Goal: Information Seeking & Learning: Learn about a topic

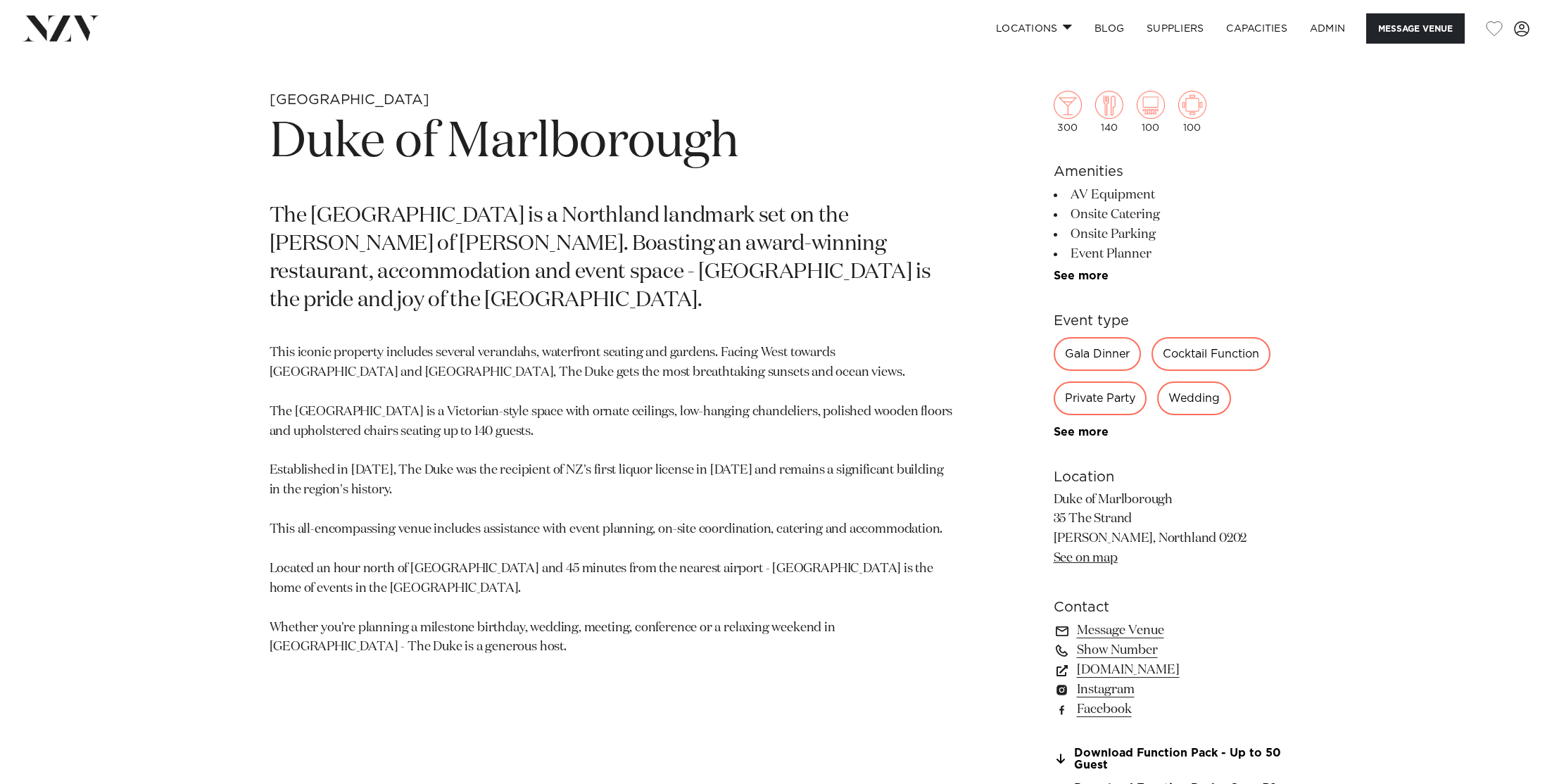
scroll to position [748, 0]
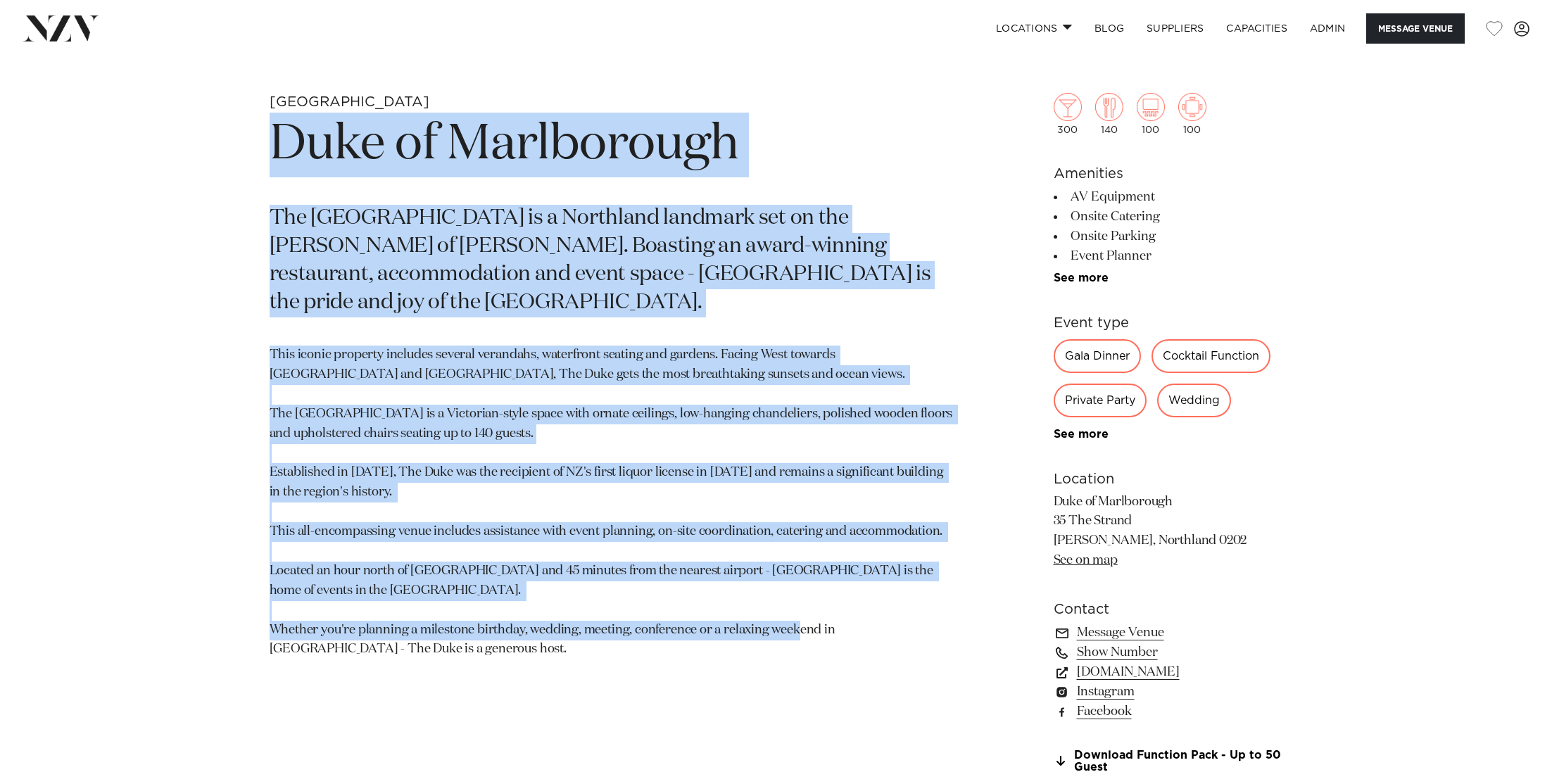
drag, startPoint x: 269, startPoint y: 133, endPoint x: 416, endPoint y: 643, distance: 530.8
click at [416, 643] on section "Bay of Islands Duke of Marlborough The Duke of Marlborough Hotel is a Northland…" at bounding box center [612, 520] width 684 height 854
copy section "Duke of Marlborough The Duke of Marlborough Hotel is a Northland landmark set o…"
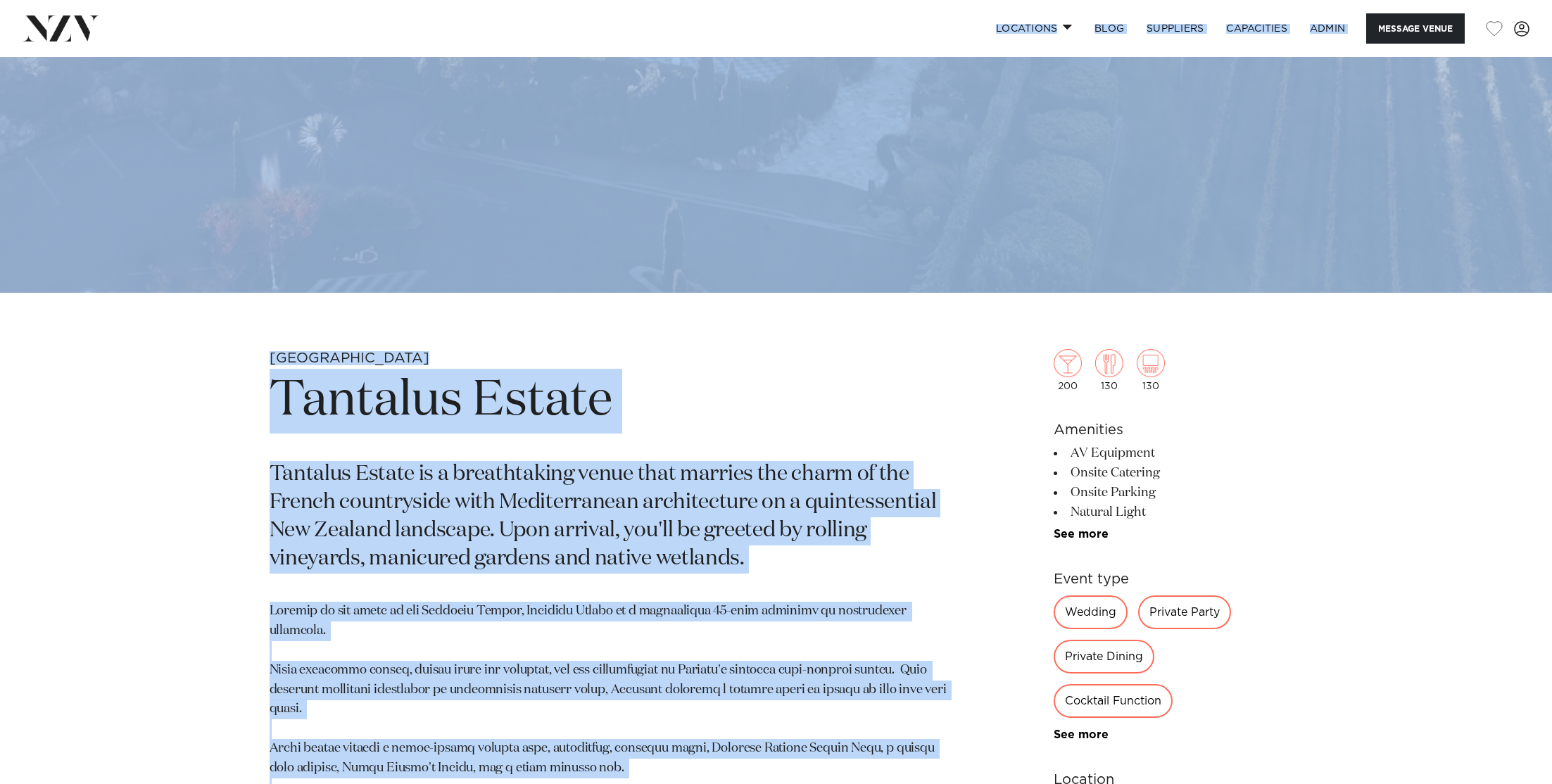
scroll to position [265, 0]
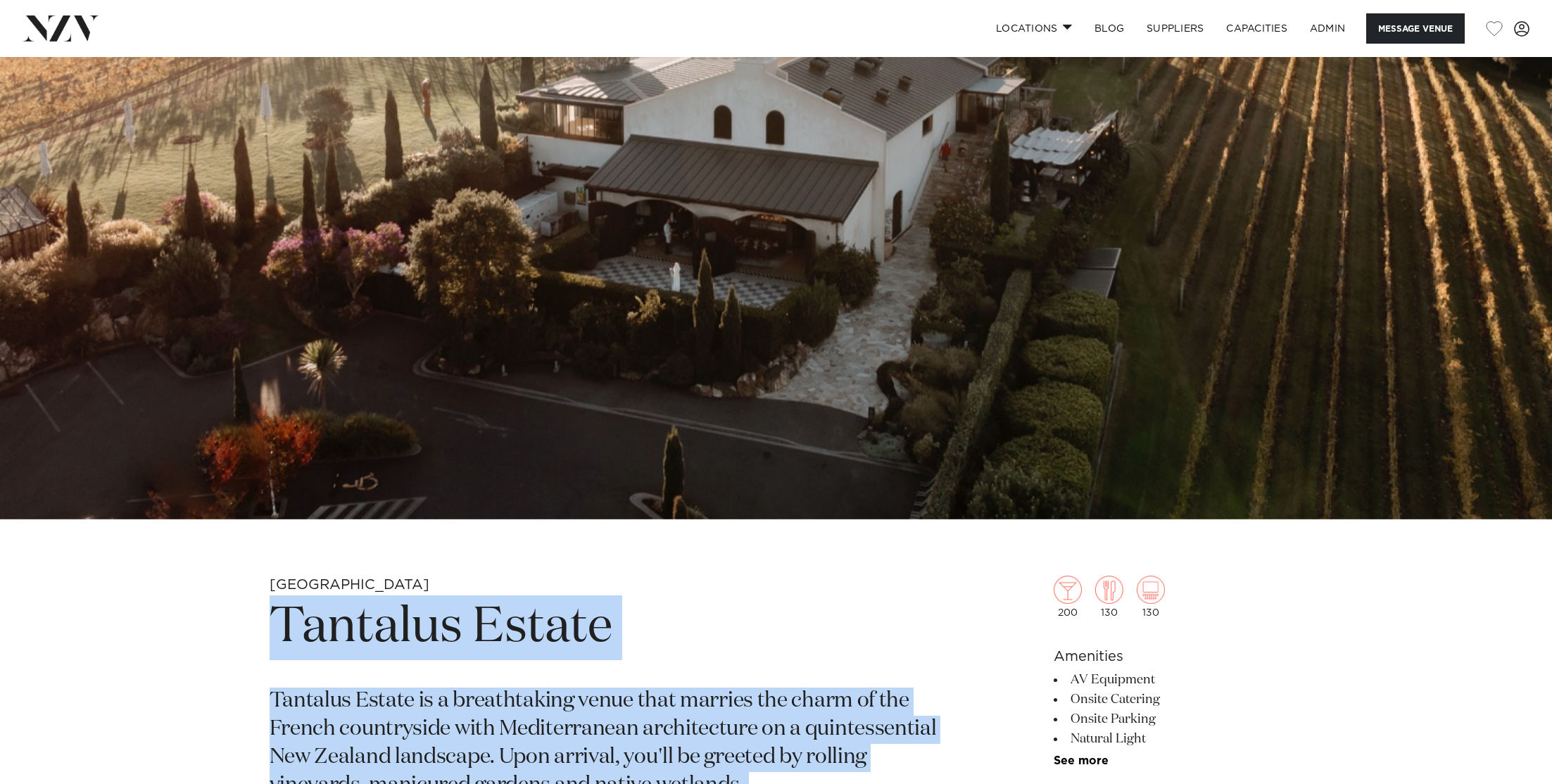
drag, startPoint x: 354, startPoint y: 637, endPoint x: 216, endPoint y: 623, distance: 138.7
copy section "Tantalus Estate Tantalus Estate is a breathtaking venue that marries the charm …"
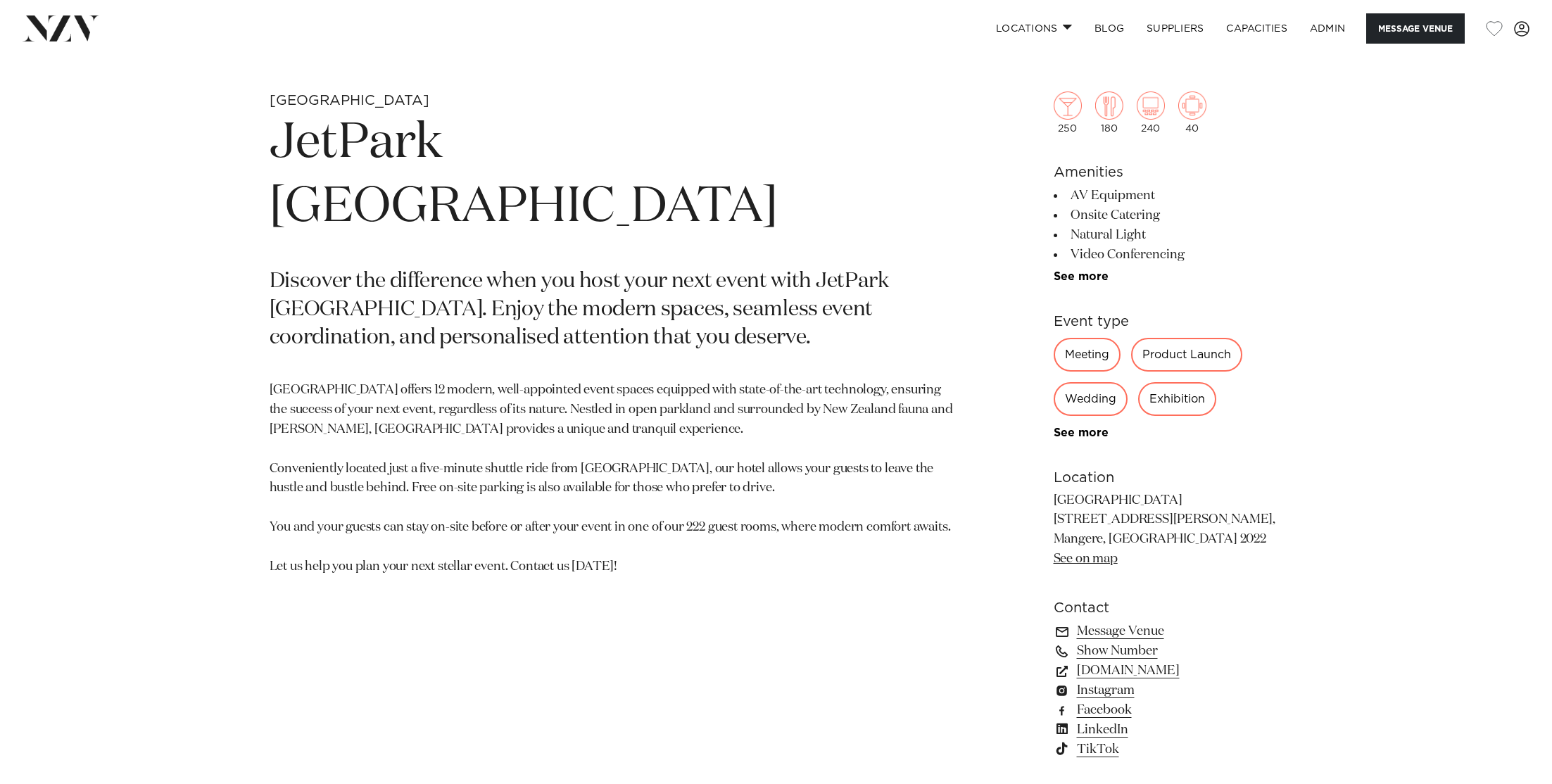
scroll to position [748, 0]
drag, startPoint x: 623, startPoint y: 513, endPoint x: 231, endPoint y: 128, distance: 549.4
click at [231, 128] on div "Auckland JetPark Auckland Hotel Discover the difference when you host your next…" at bounding box center [776, 523] width 1198 height 858
copy section "JetPark Auckland Hotel Discover the difference when you host your next event wi…"
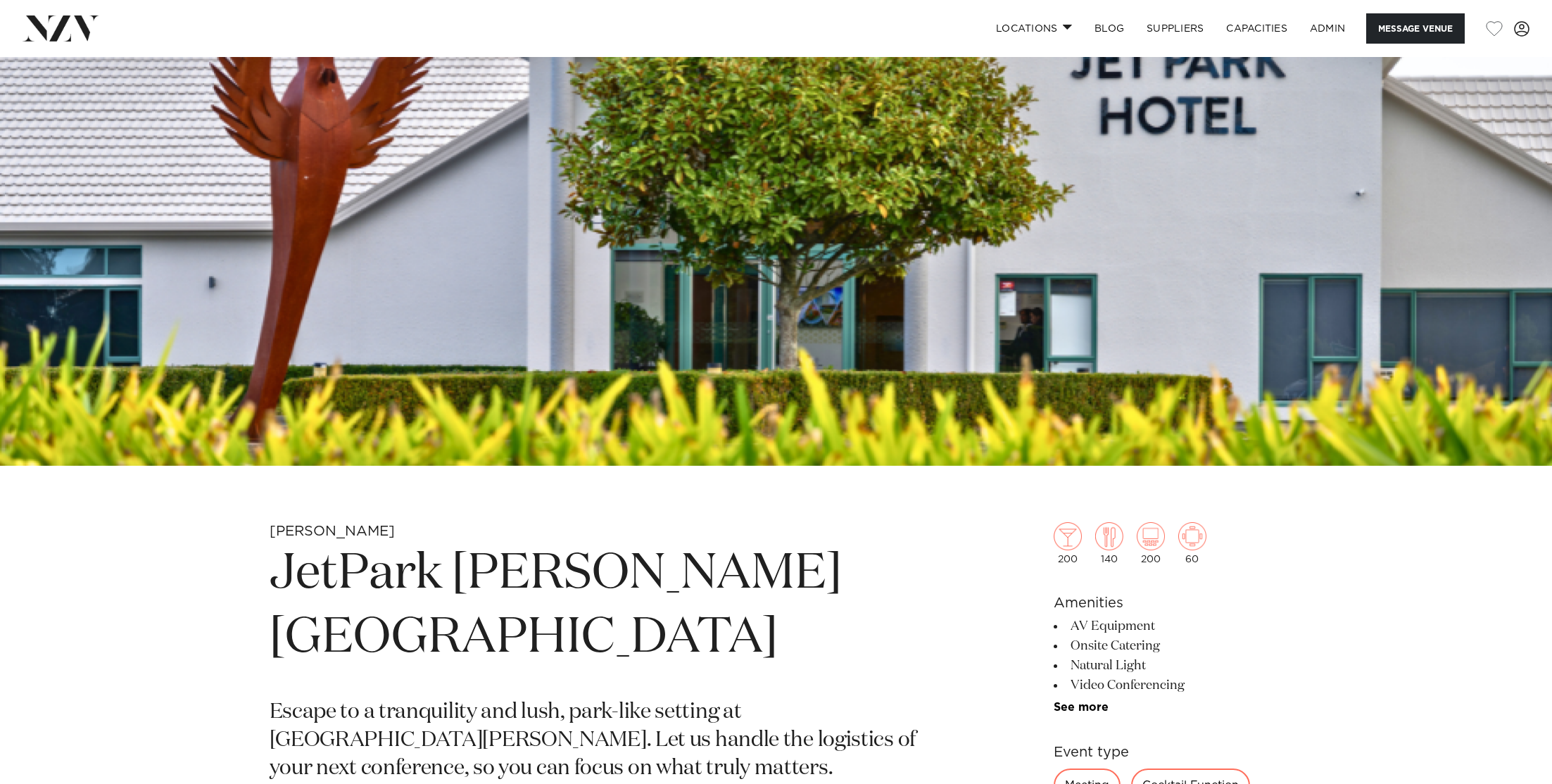
scroll to position [766, 0]
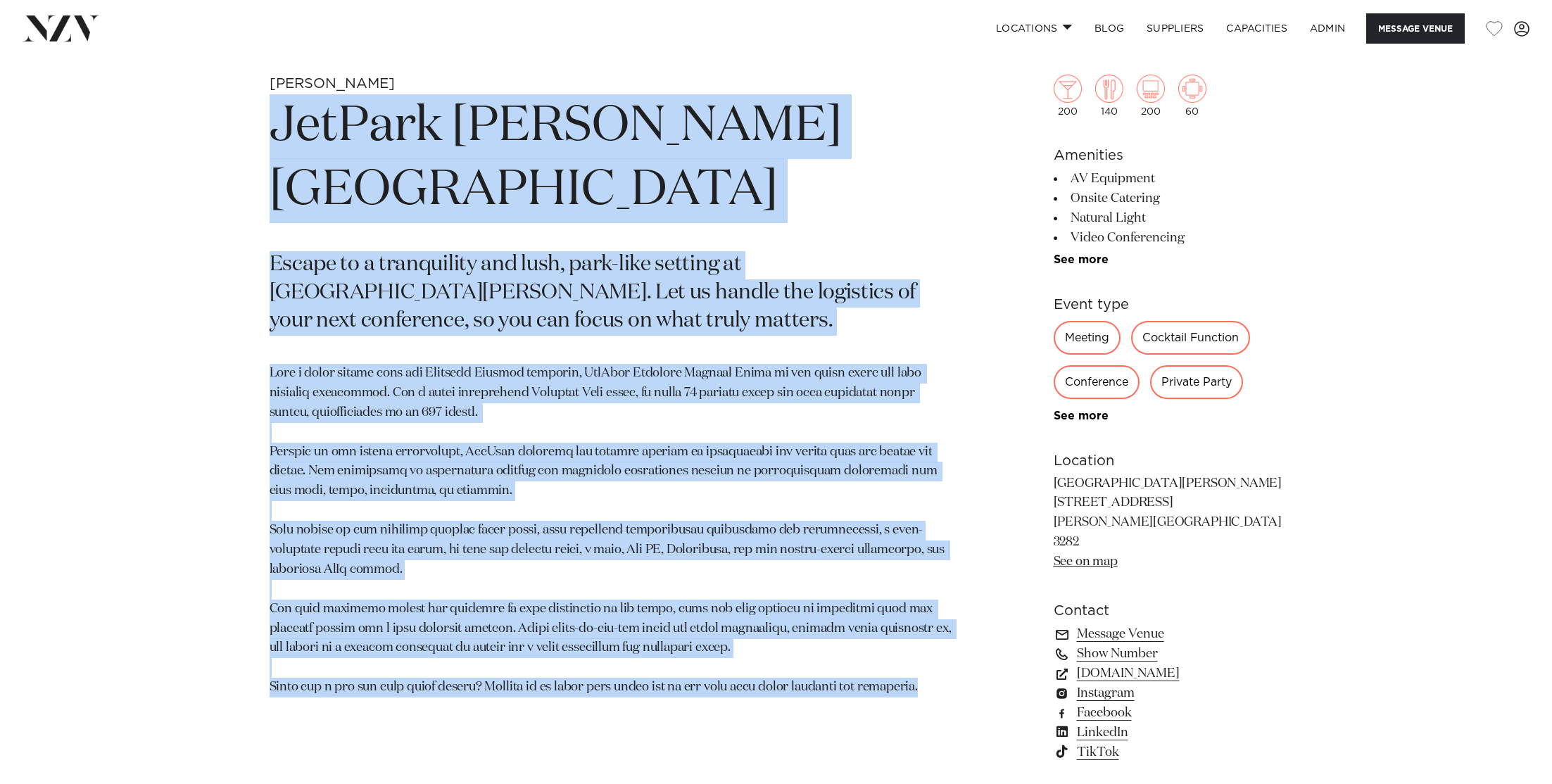
drag, startPoint x: 968, startPoint y: 636, endPoint x: 221, endPoint y: 116, distance: 910.2
click at [221, 116] on div "Hamilton JetPark Hamilton Hotel Escape to a tranquility and lush, park-like set…" at bounding box center [776, 496] width 1198 height 842
copy section "JetPark Hamilton Hotel Escape to a tranquility and lush, park-like setting at J…"
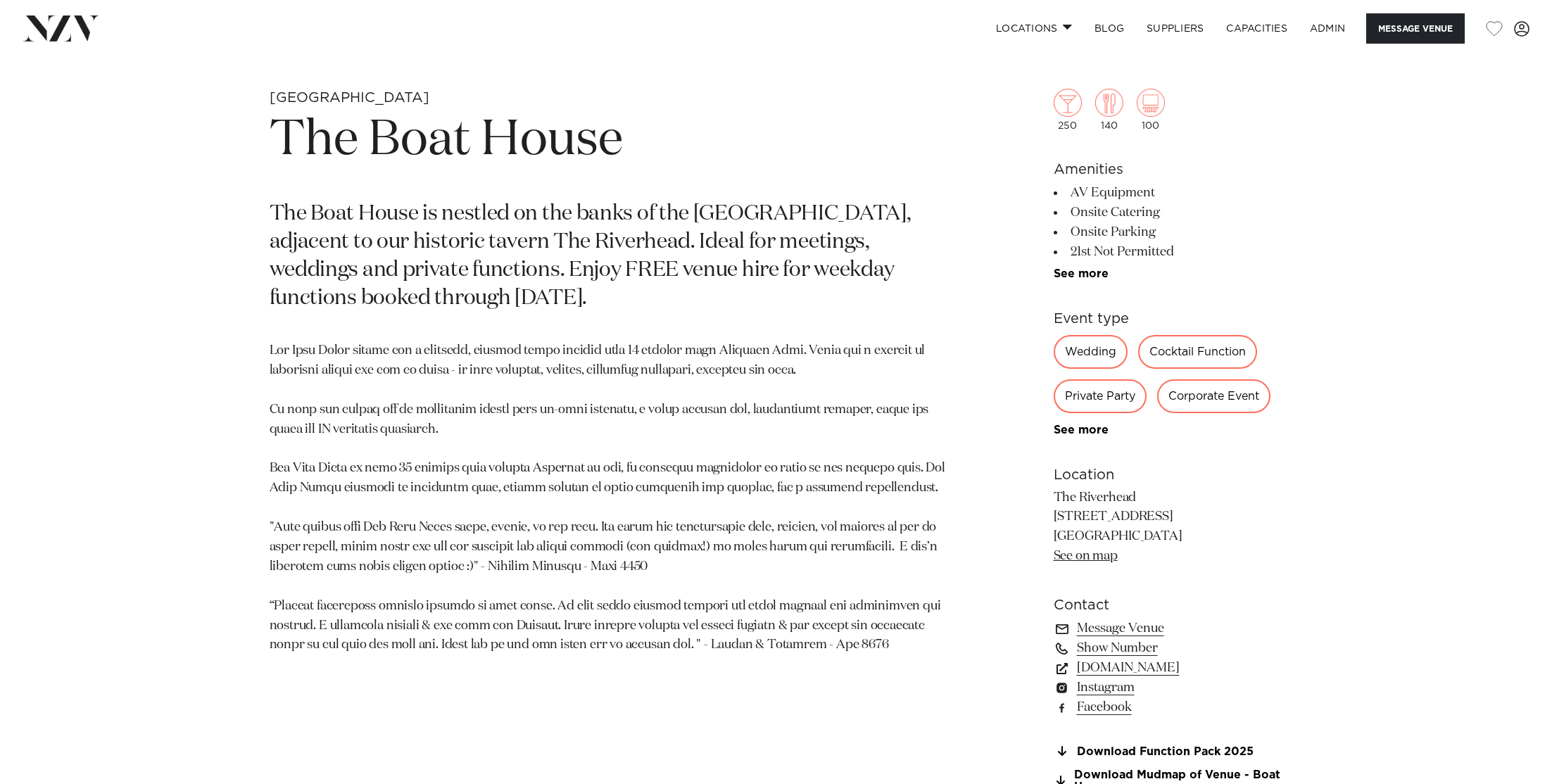
scroll to position [771, 0]
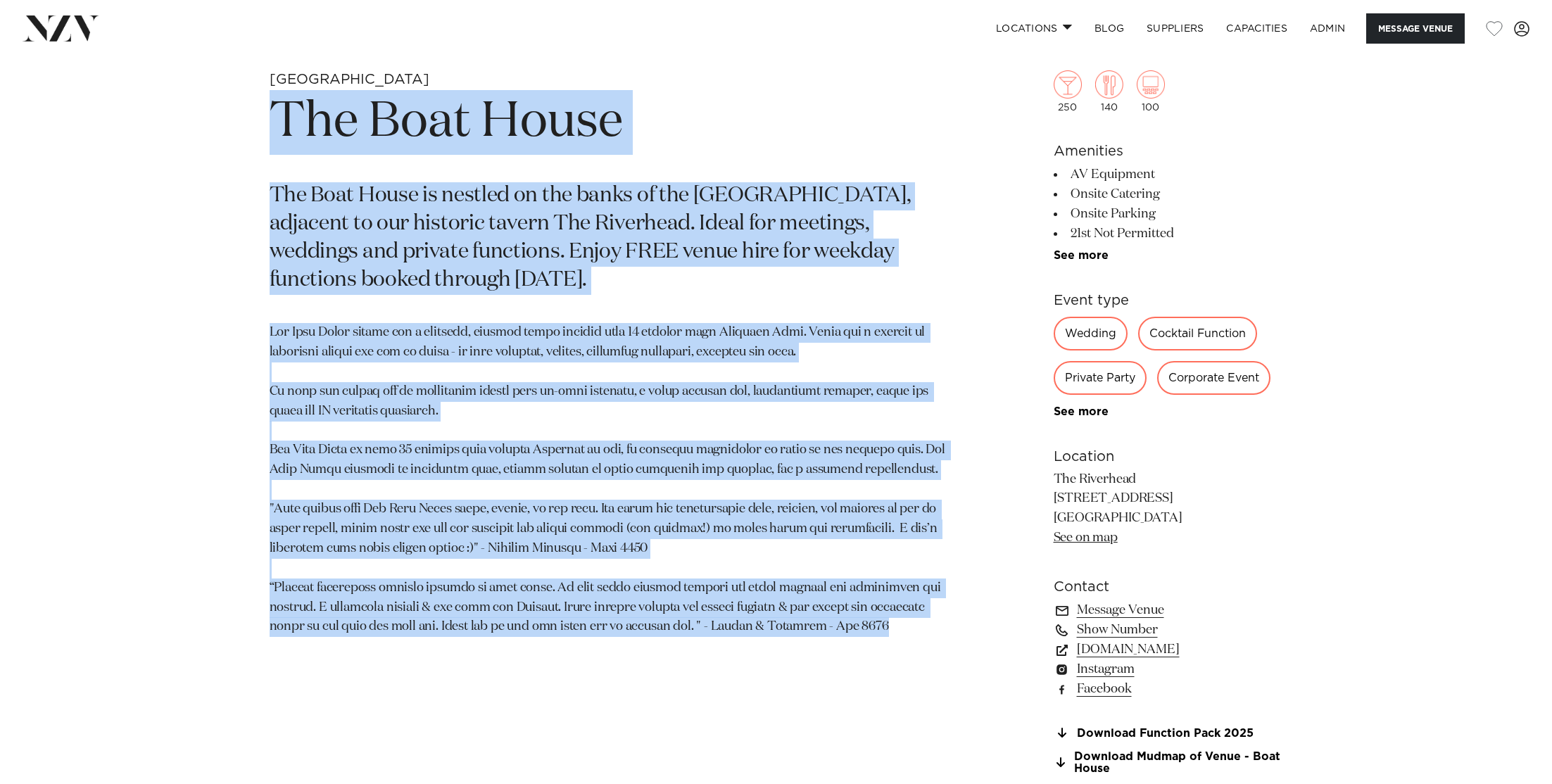
drag, startPoint x: 903, startPoint y: 629, endPoint x: 191, endPoint y: 125, distance: 872.3
click at [191, 125] on div "Auckland The Boat House The Boat House is nestled on the banks of the upper Wai…" at bounding box center [776, 463] width 1198 height 785
copy section "The Boat House The Boat House is nestled on the banks of the upper Waitemata Ha…"
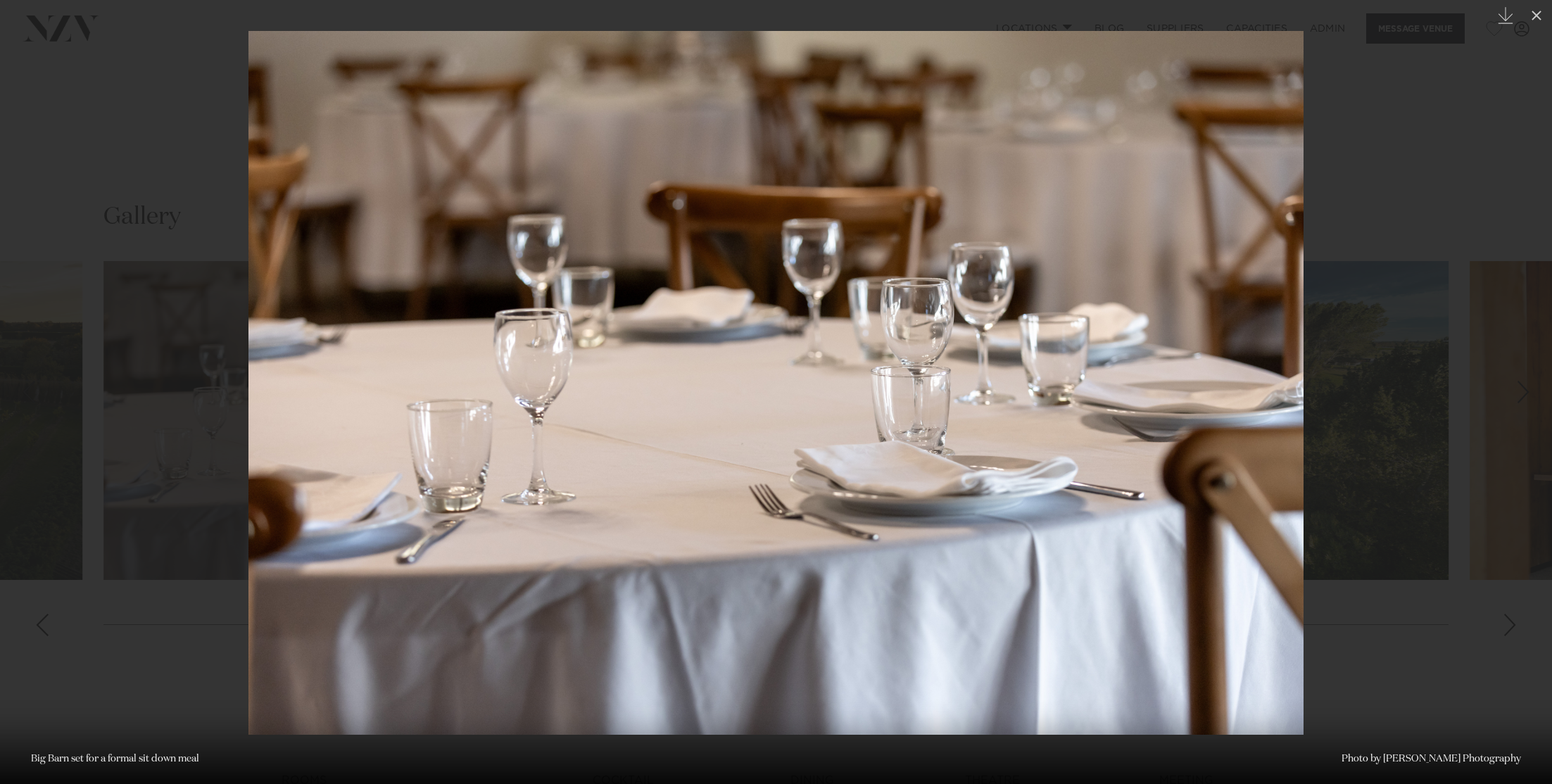
click at [88, 188] on div at bounding box center [776, 392] width 1552 height 784
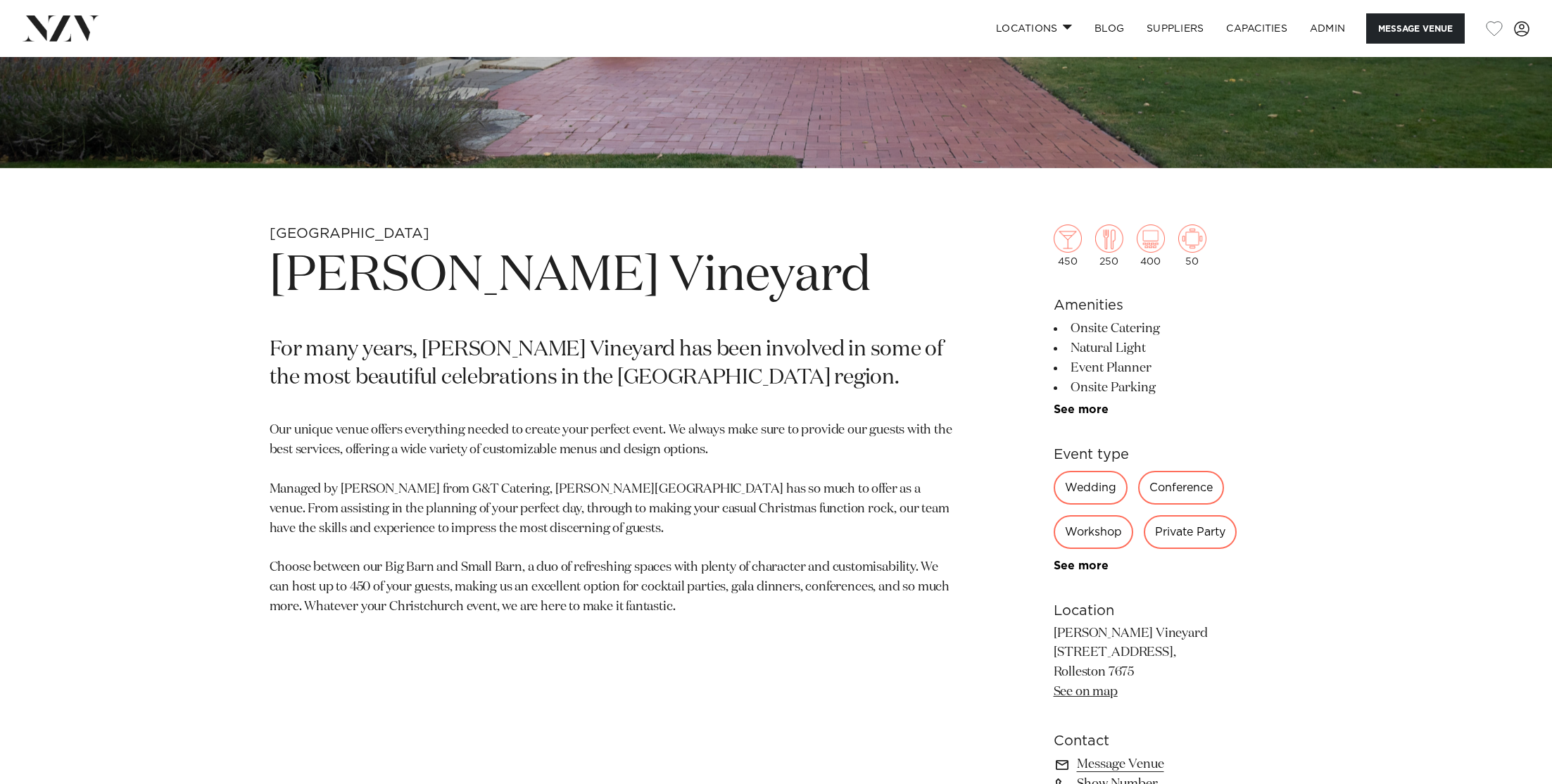
scroll to position [591, 0]
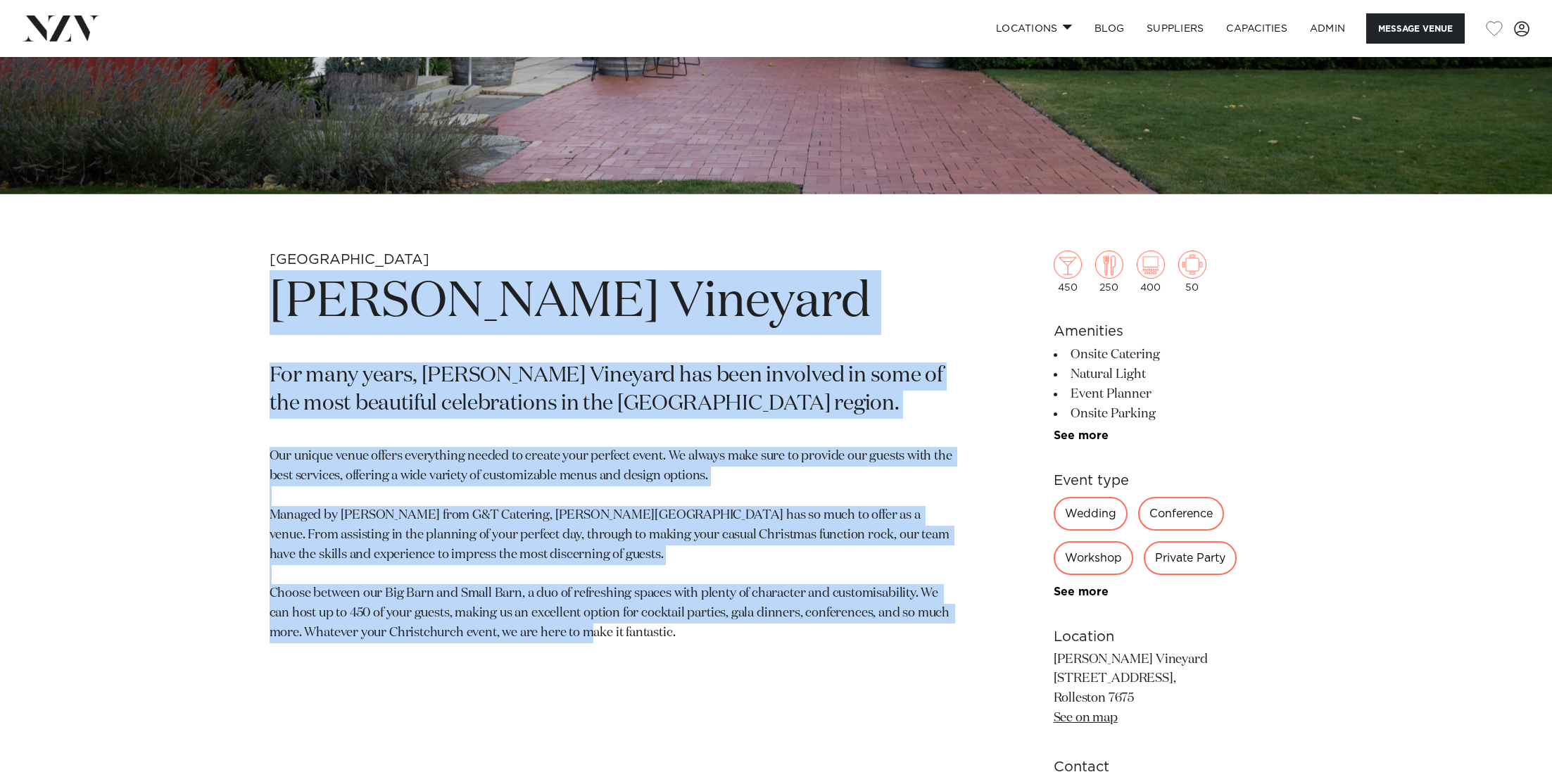
drag, startPoint x: 720, startPoint y: 664, endPoint x: 254, endPoint y: 291, distance: 596.9
click at [254, 291] on div "Christchurch Larcomb Vineyard For many years, Larcomb Vineyard has been involve…" at bounding box center [776, 662] width 1198 height 824
copy section "Larcomb Vineyard For many years, Larcomb Vineyard has been involved in some of …"
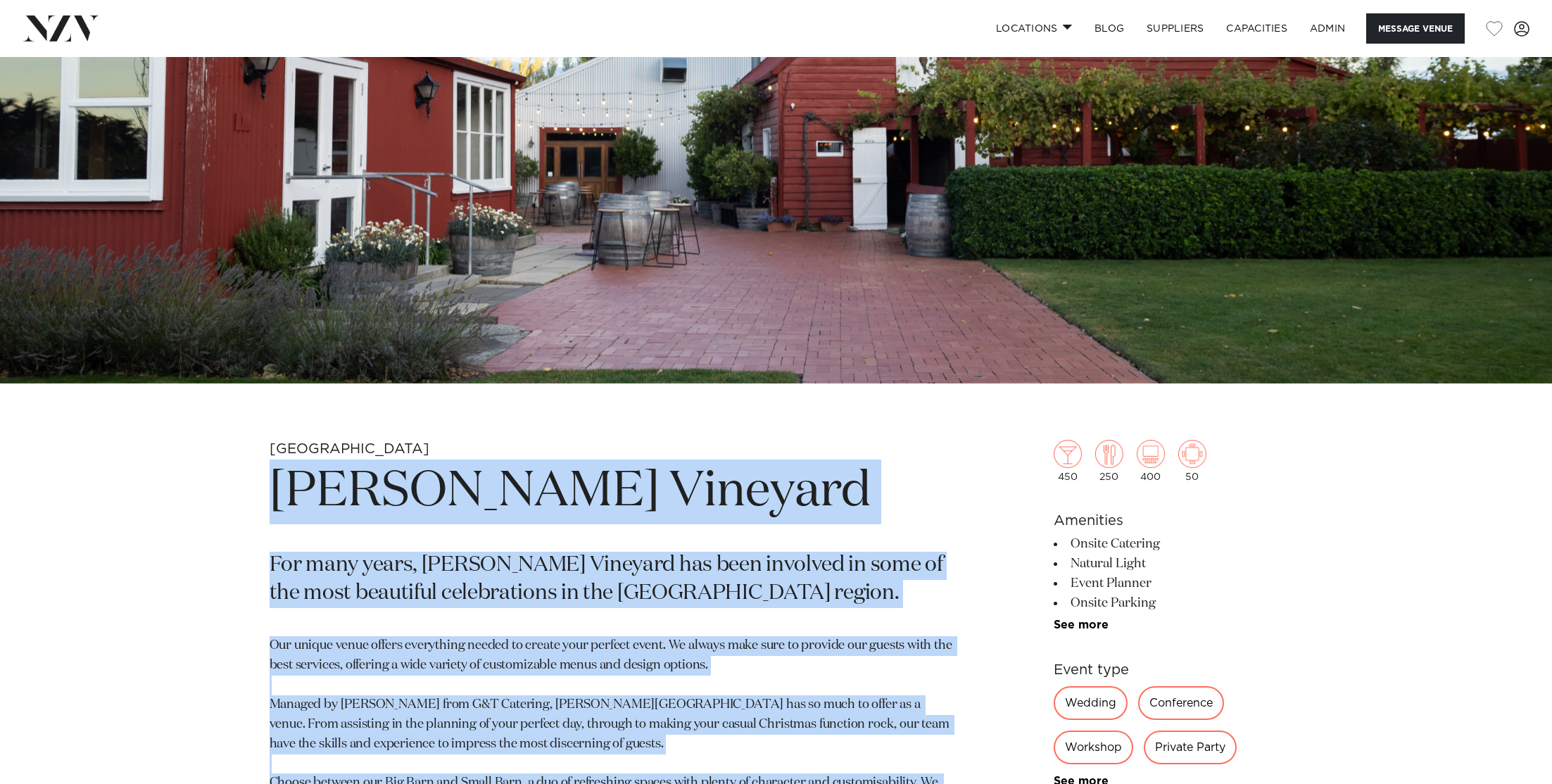
scroll to position [0, 0]
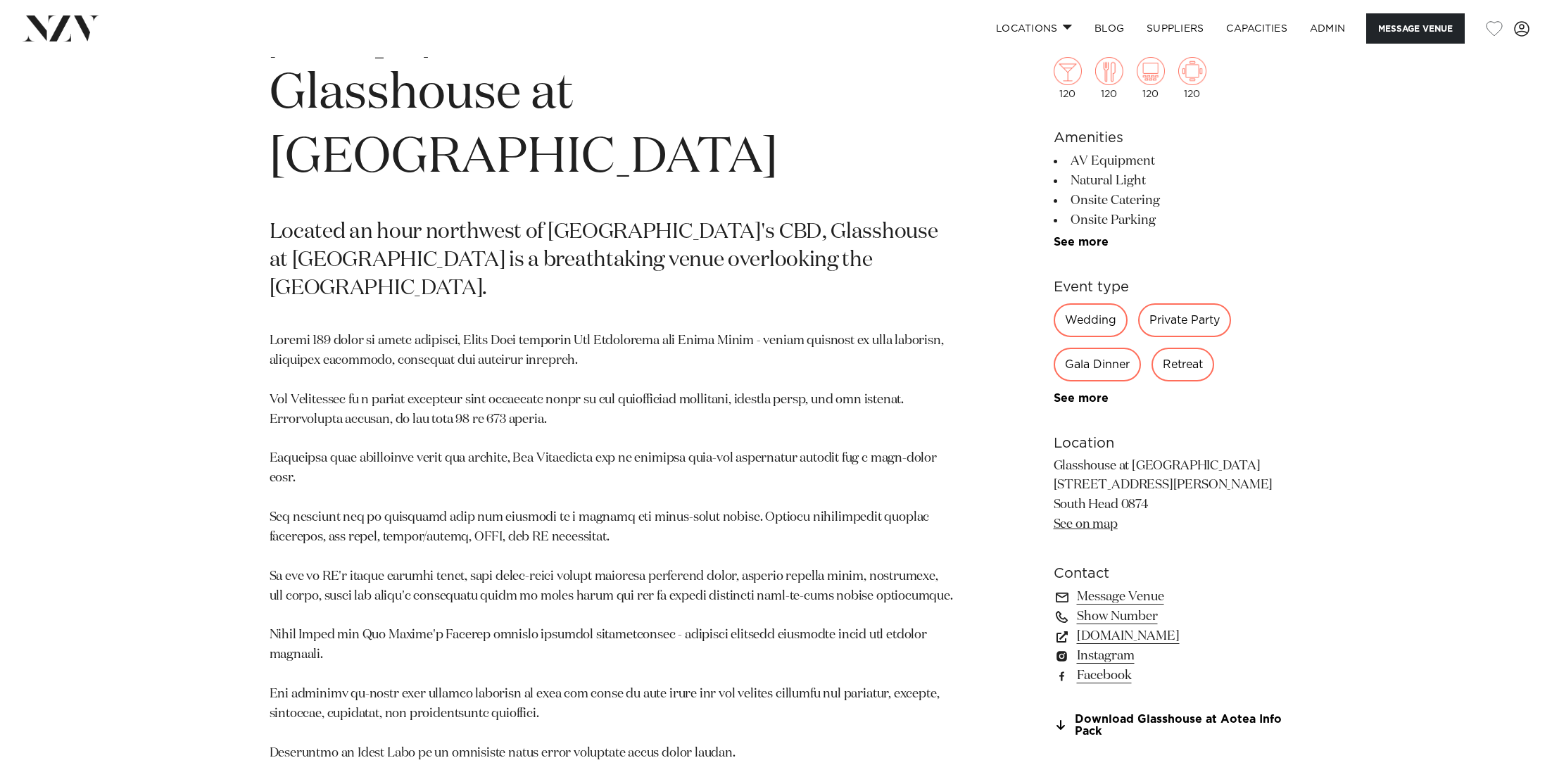
scroll to position [805, 0]
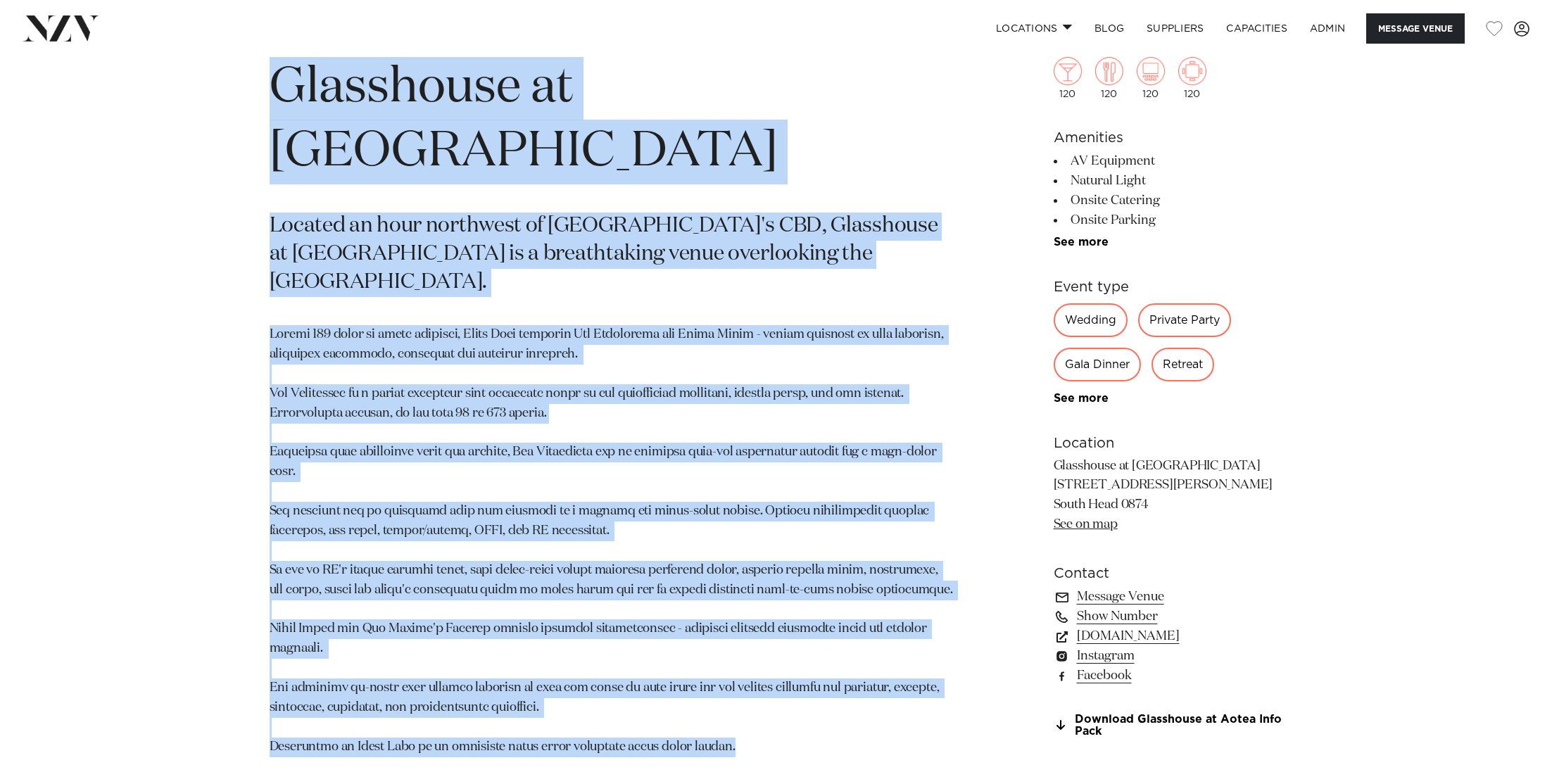
drag, startPoint x: 782, startPoint y: 676, endPoint x: 237, endPoint y: 80, distance: 807.6
click at [237, 80] on div "Auckland Glasshouse at Aotea Farm Located an hour northwest of Auckland's CBD, …" at bounding box center [776, 405] width 1198 height 738
copy section "Glasshouse at Aotea Farm Located an hour northwest of Auckland's CBD, Glasshous…"
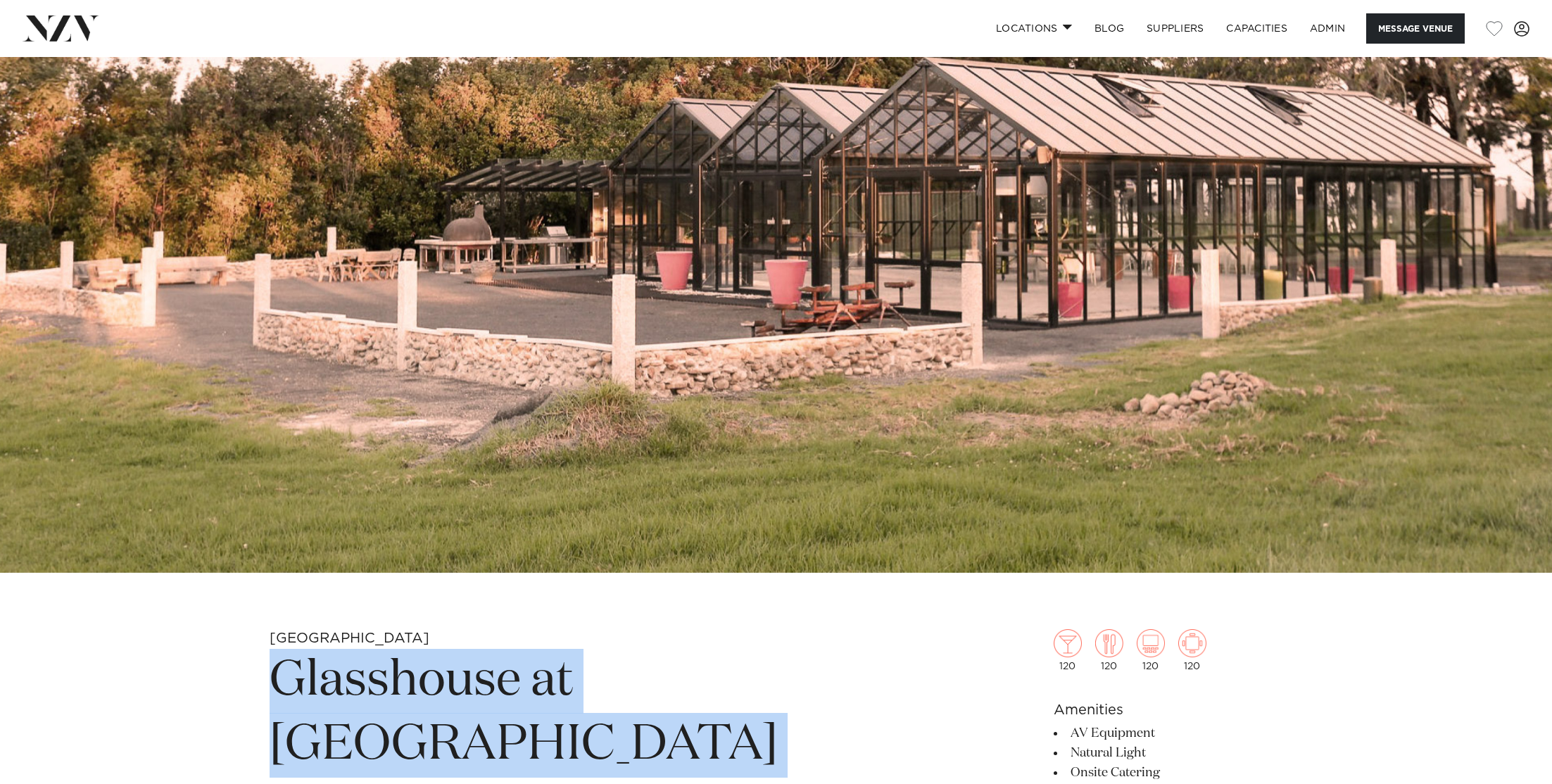
scroll to position [222, 0]
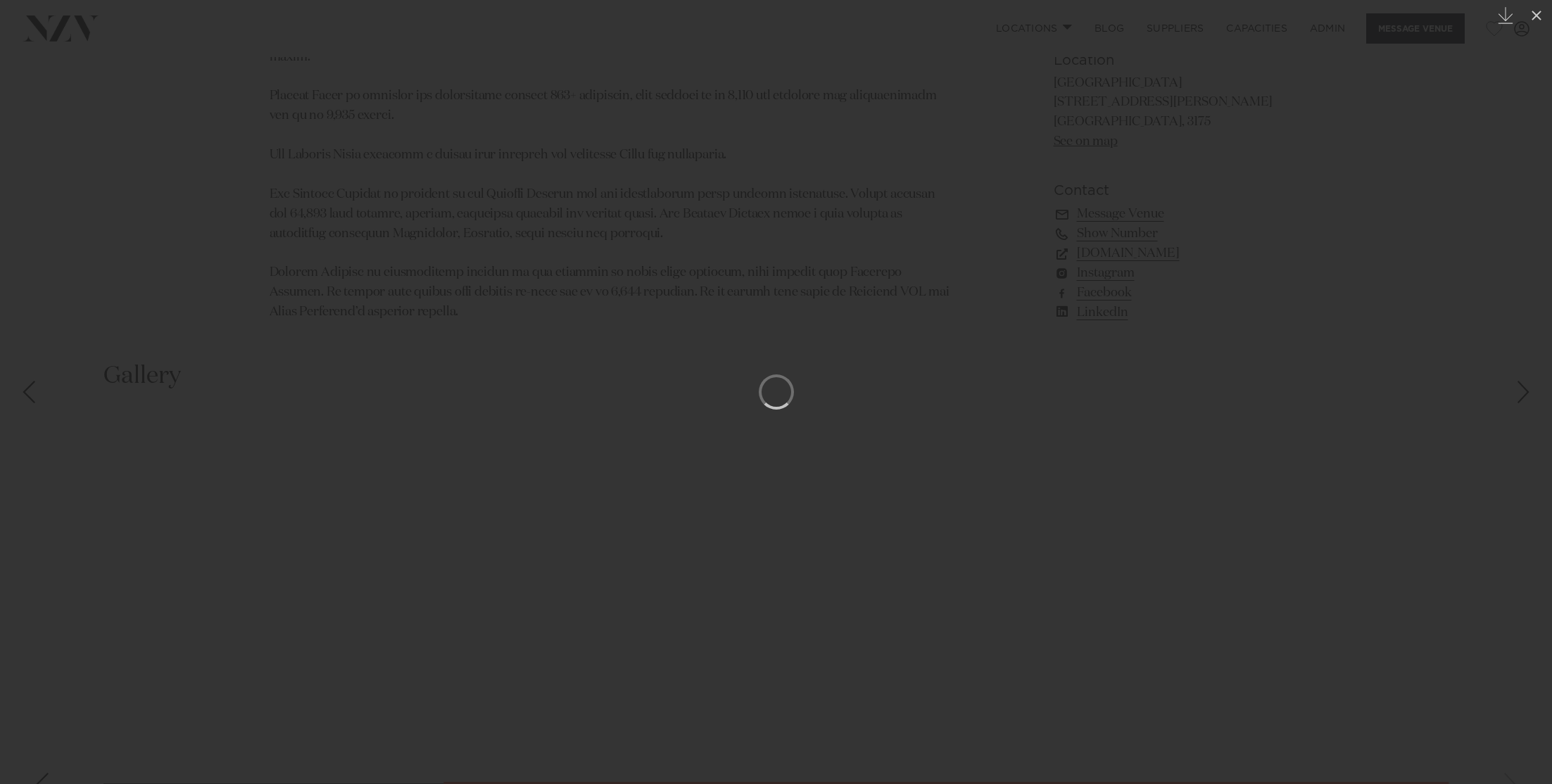
click at [125, 194] on div at bounding box center [776, 392] width 1552 height 784
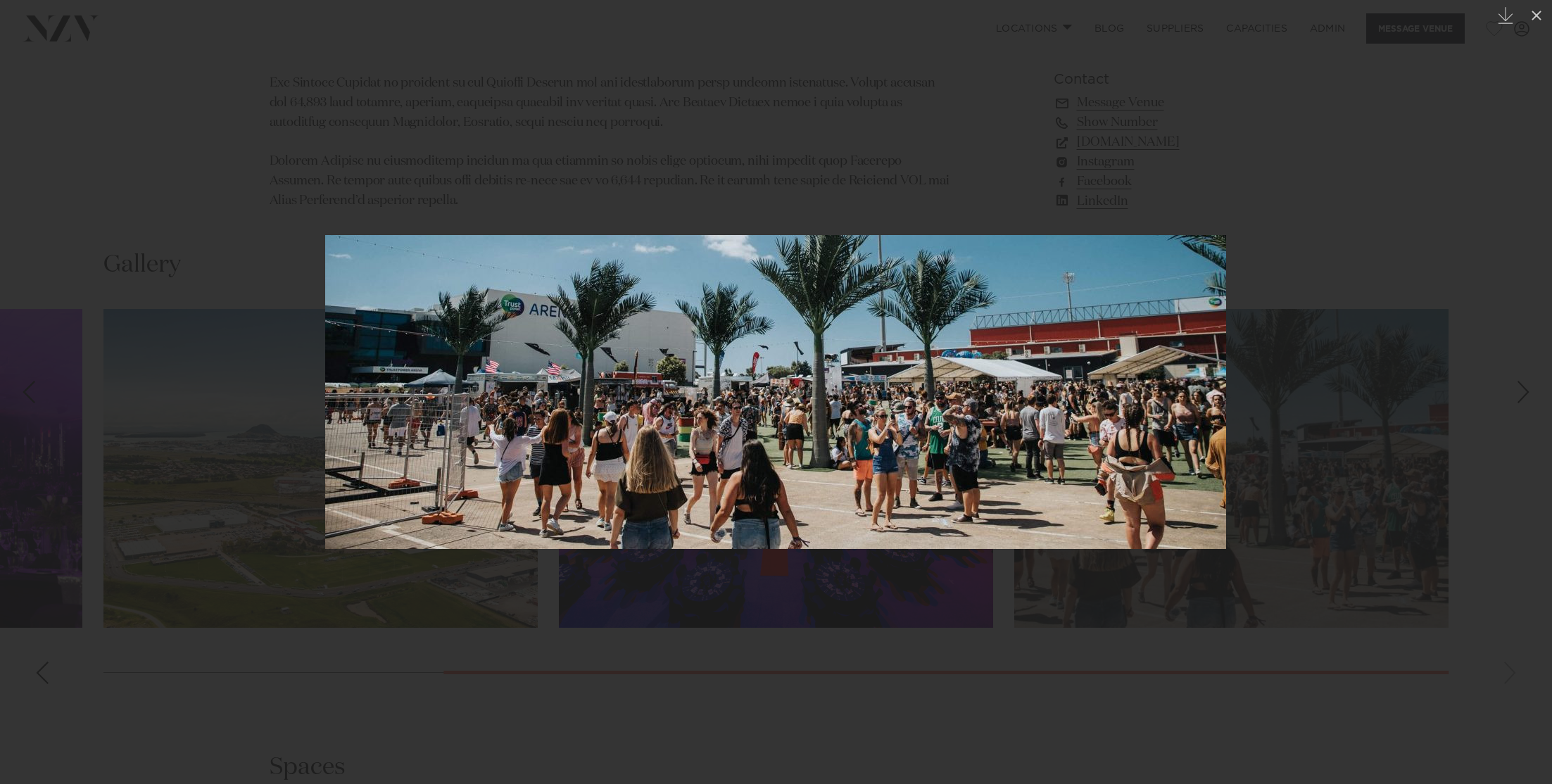
click at [125, 194] on div at bounding box center [776, 392] width 1552 height 784
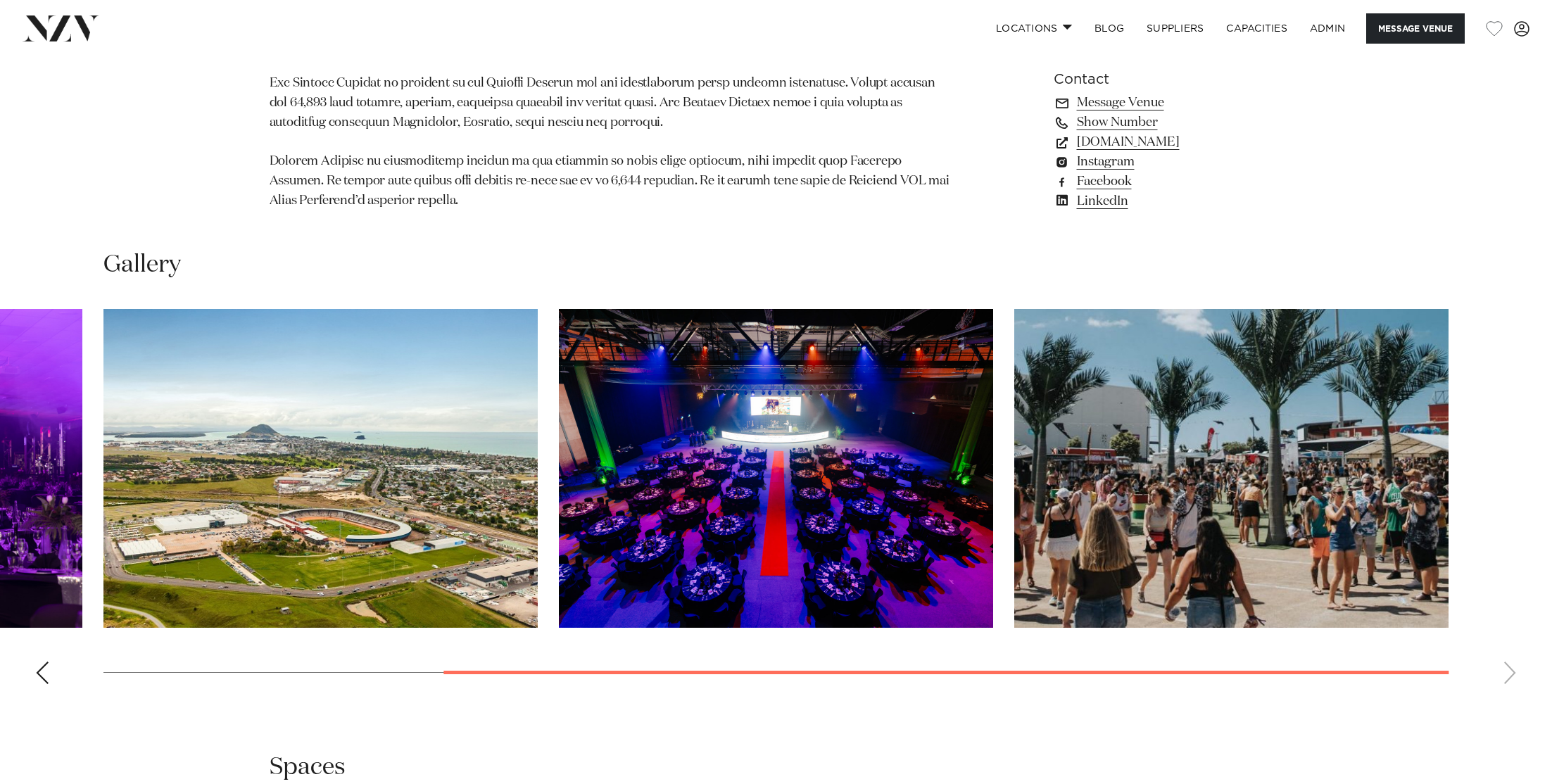
click at [125, 194] on div at bounding box center [776, 392] width 1552 height 784
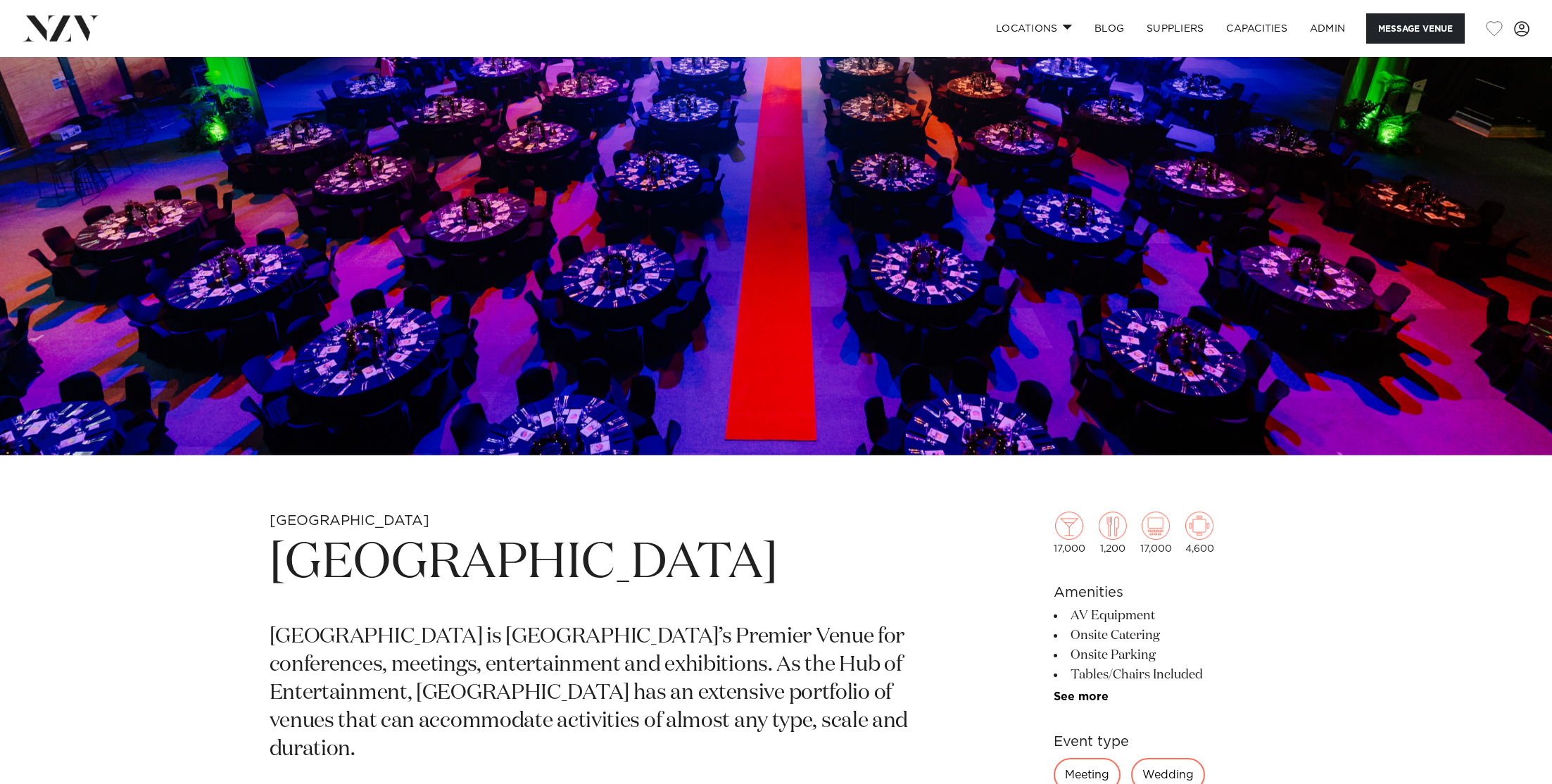
scroll to position [402, 0]
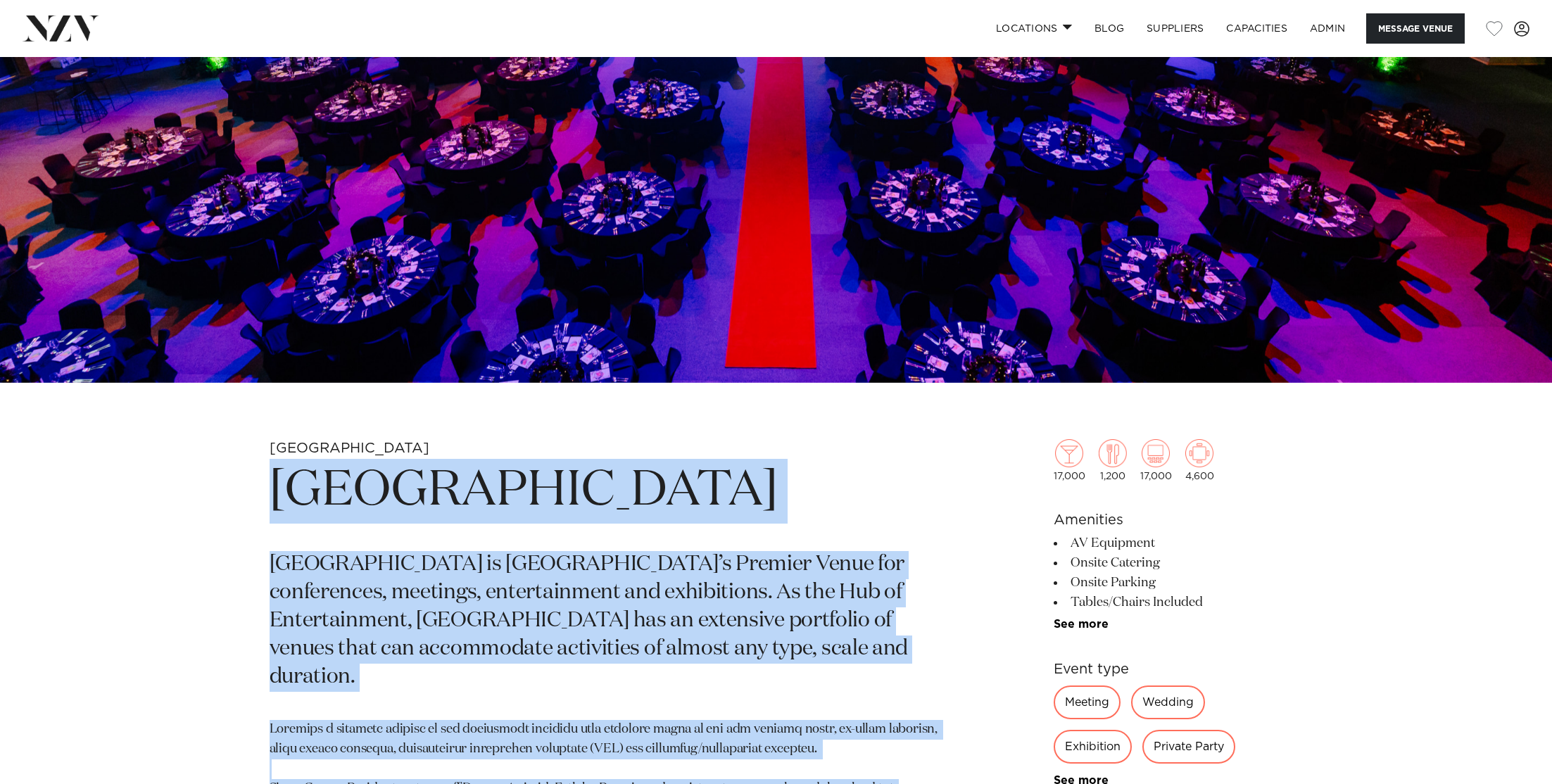
drag, startPoint x: 455, startPoint y: 713, endPoint x: 250, endPoint y: 503, distance: 293.5
copy section "Loremip Dolorsi Ametcon Adipisc eli Seddo ei Temporin’u Laboree Dolor mag aliqu…"
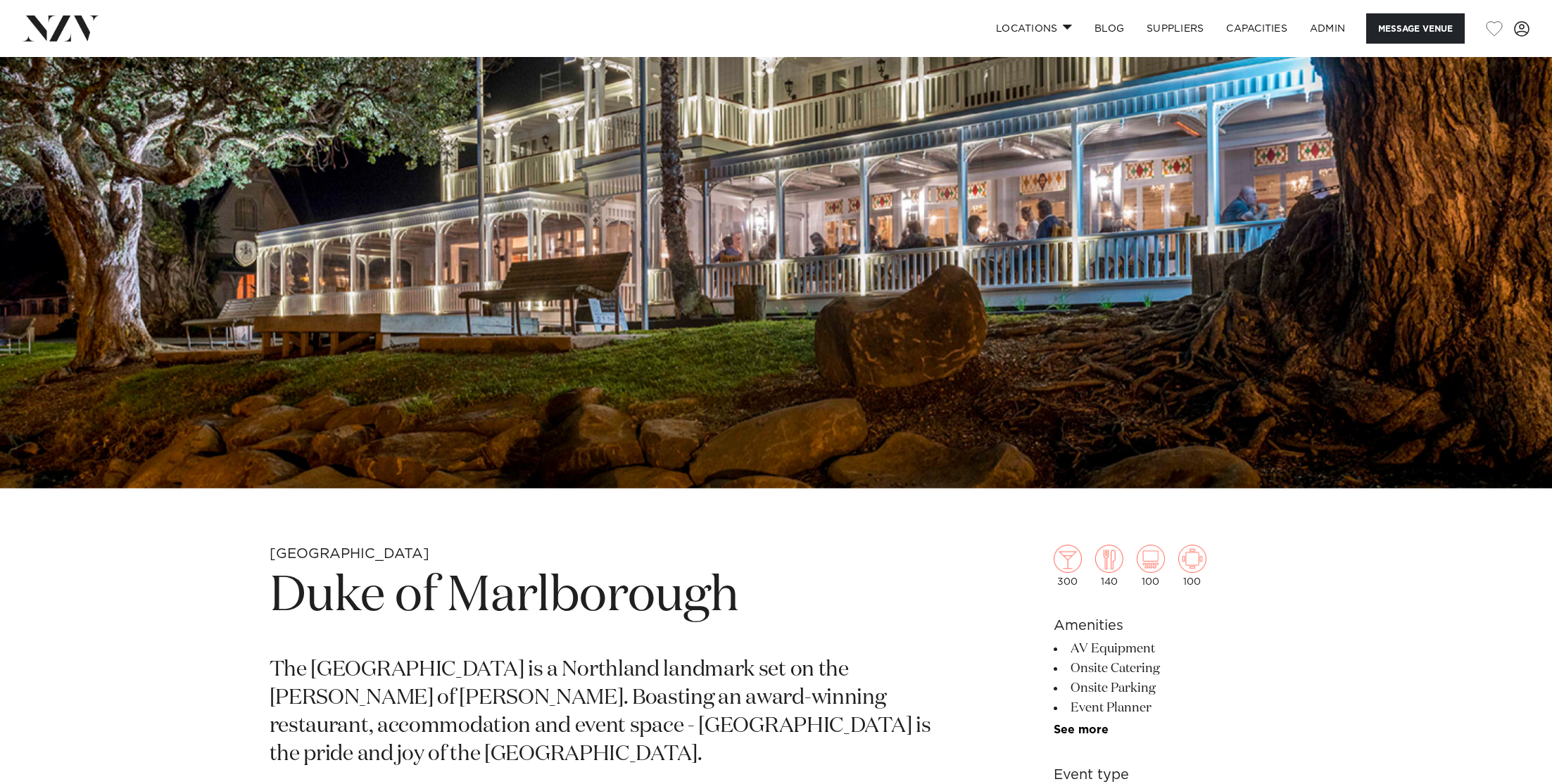
scroll to position [450, 0]
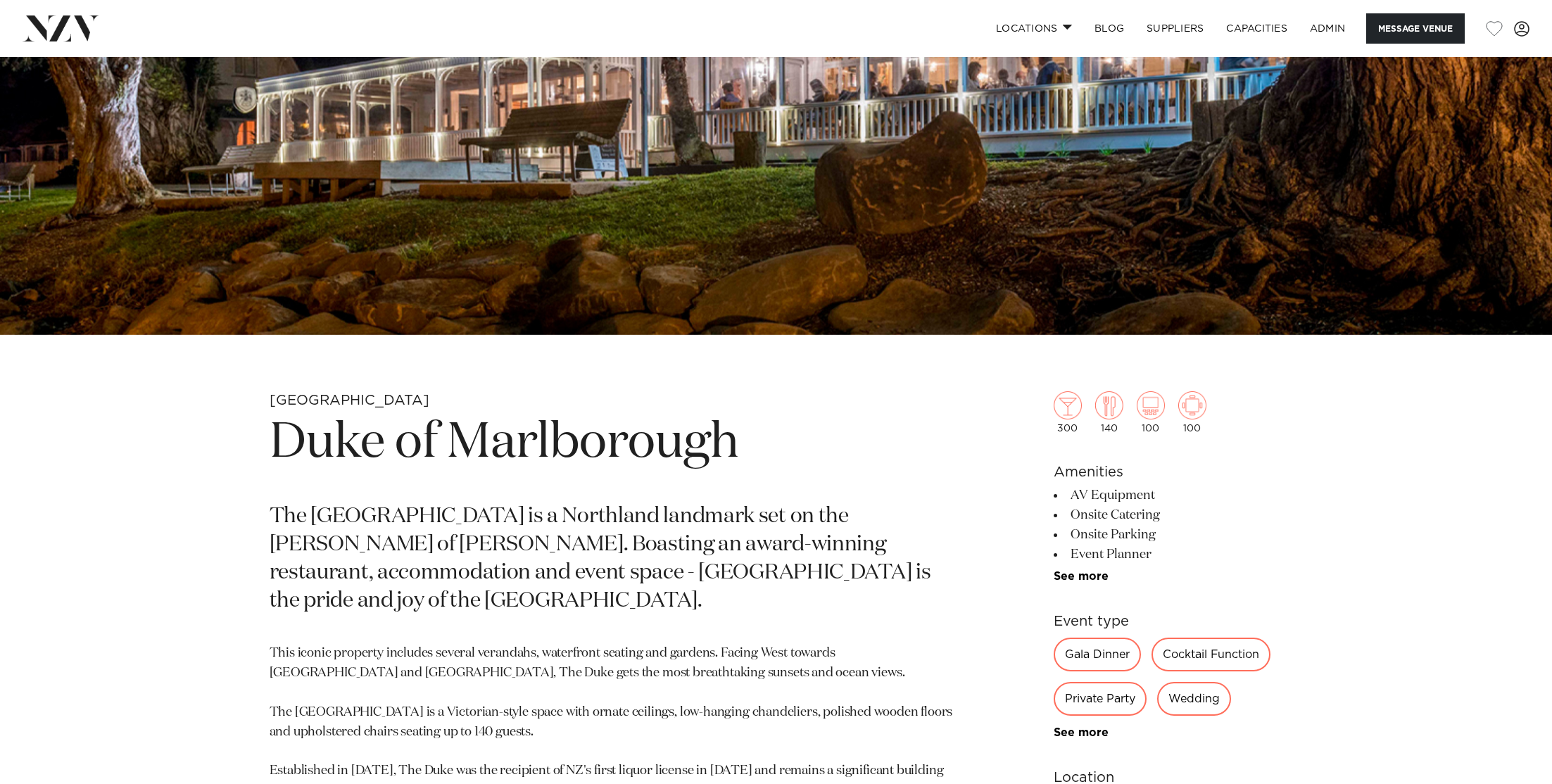
click at [442, 461] on h1 "Duke of Marlborough" at bounding box center [612, 444] width 684 height 65
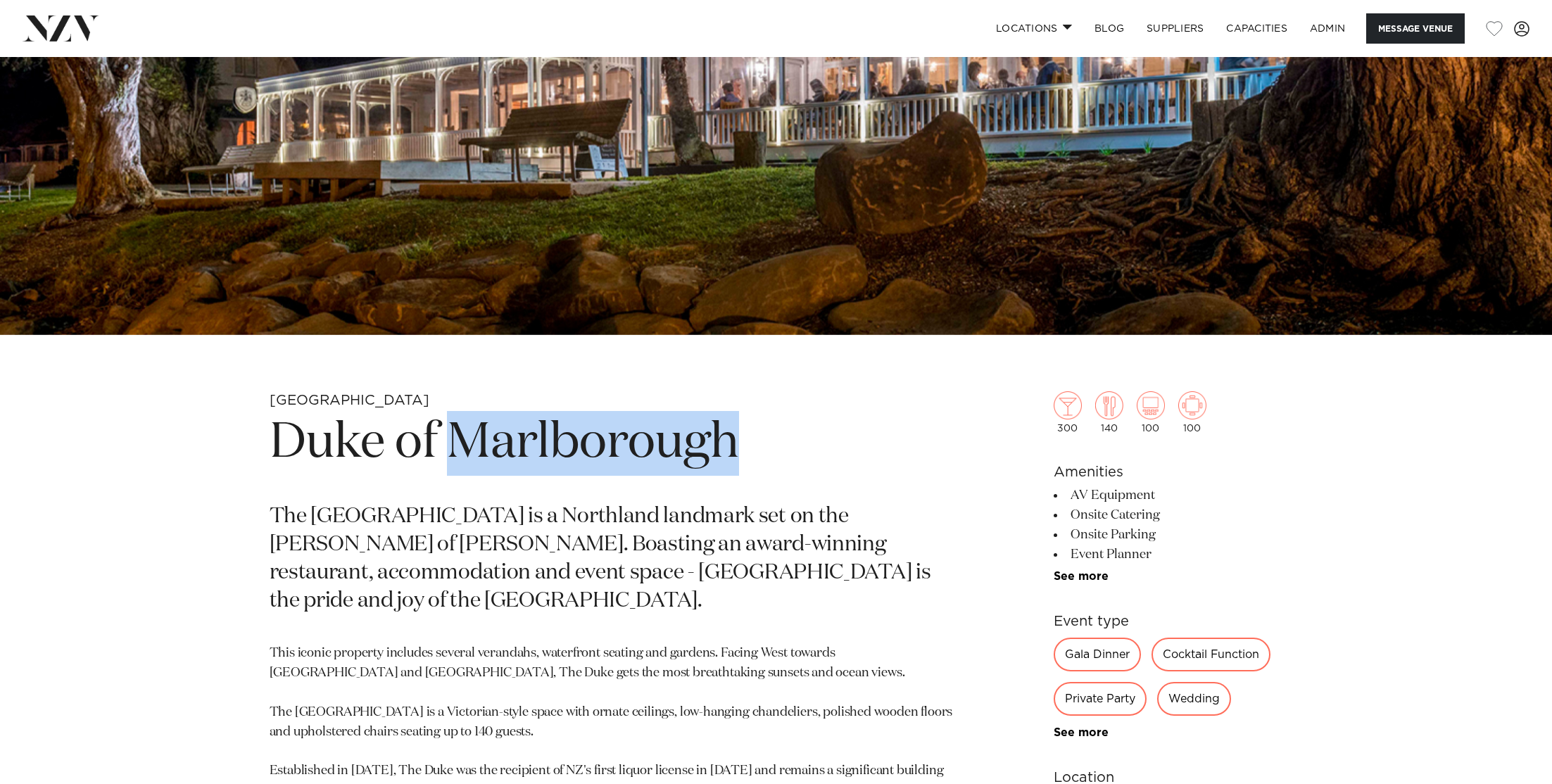
click at [442, 461] on h1 "Duke of Marlborough" at bounding box center [612, 444] width 684 height 65
copy section "Duke of Marlborough"
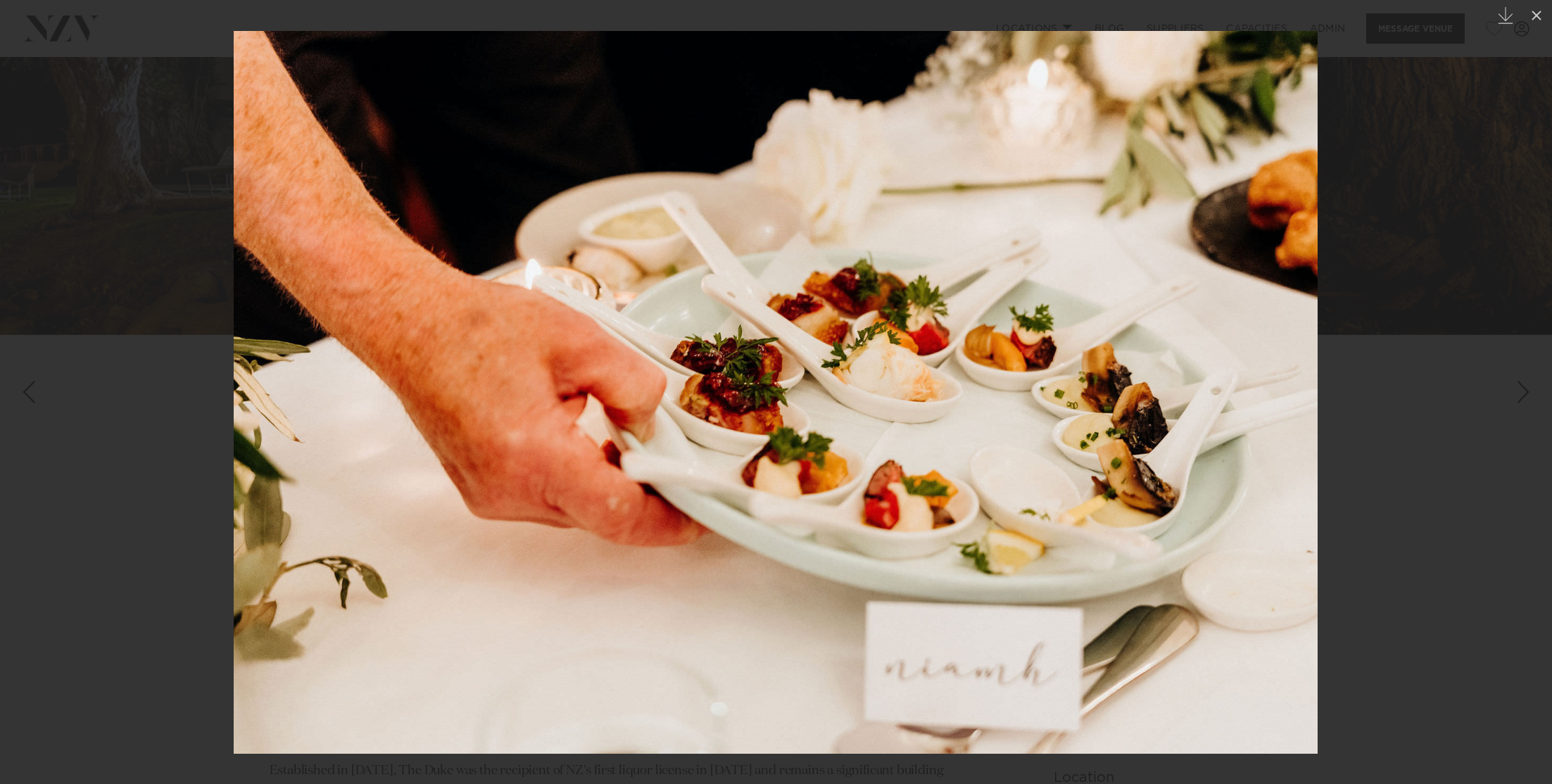
click at [1436, 285] on div at bounding box center [776, 392] width 1552 height 784
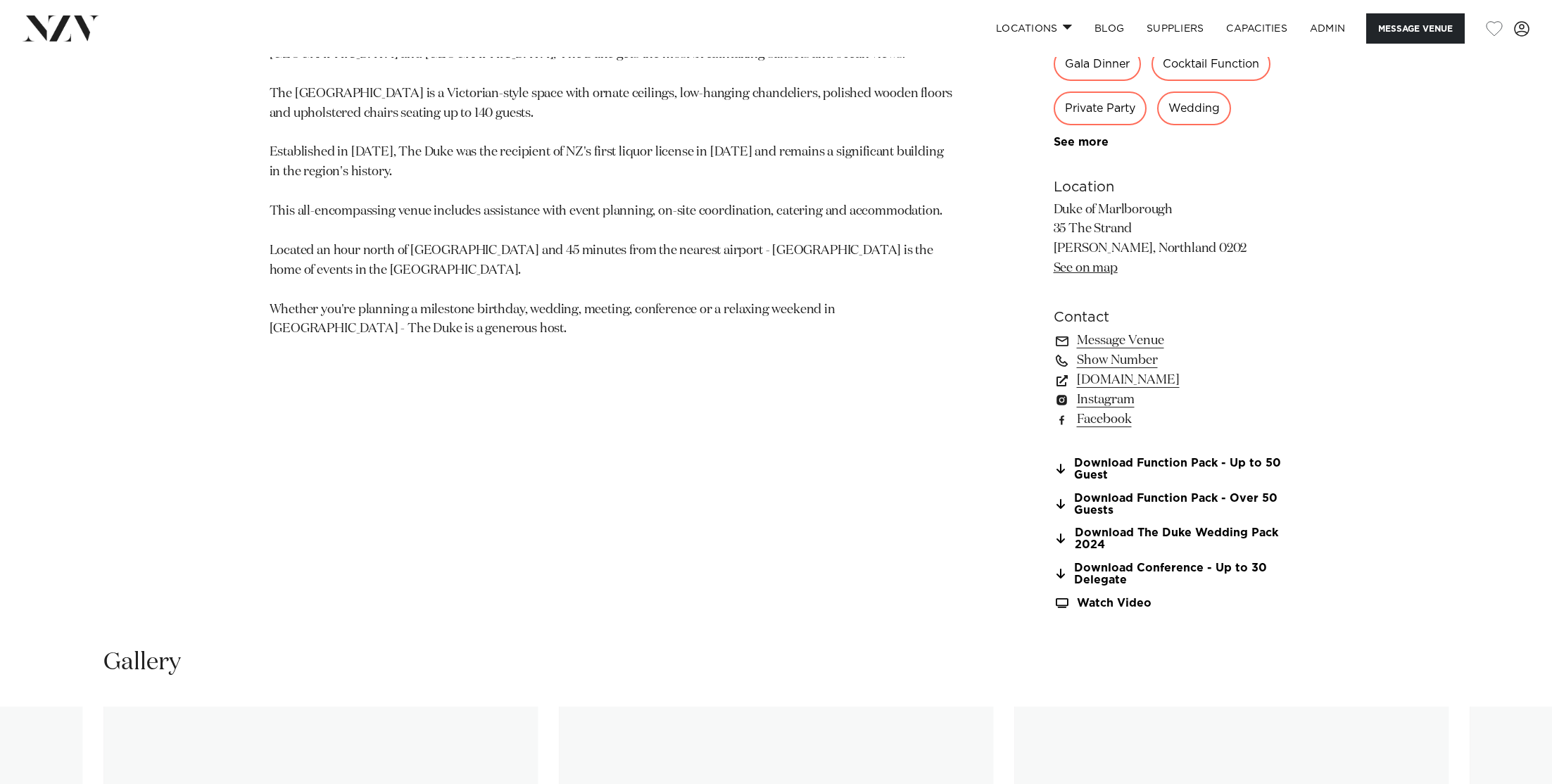
scroll to position [1087, 0]
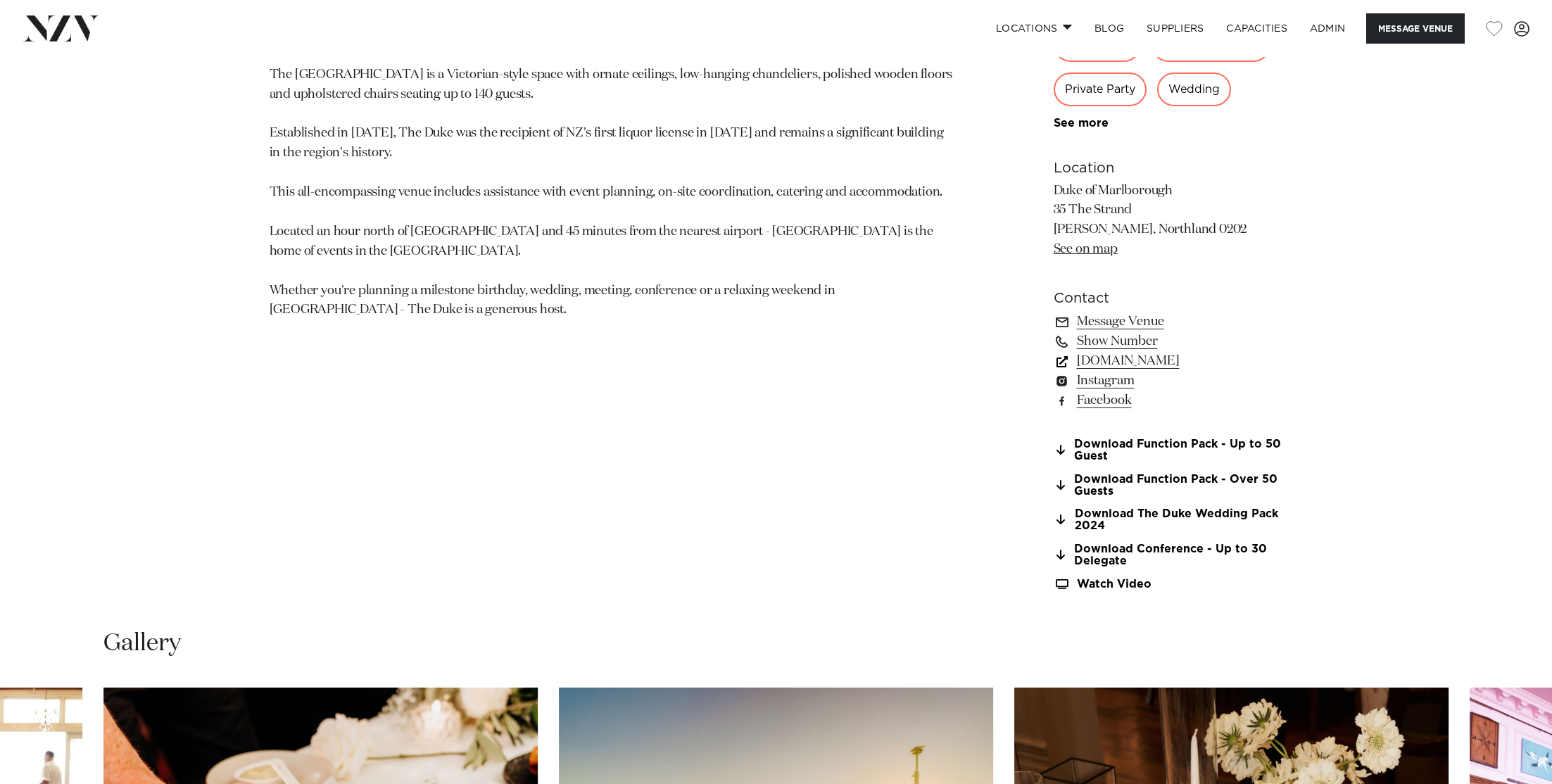
click at [1129, 362] on link "www.theduke.co.nz" at bounding box center [1169, 361] width 230 height 19
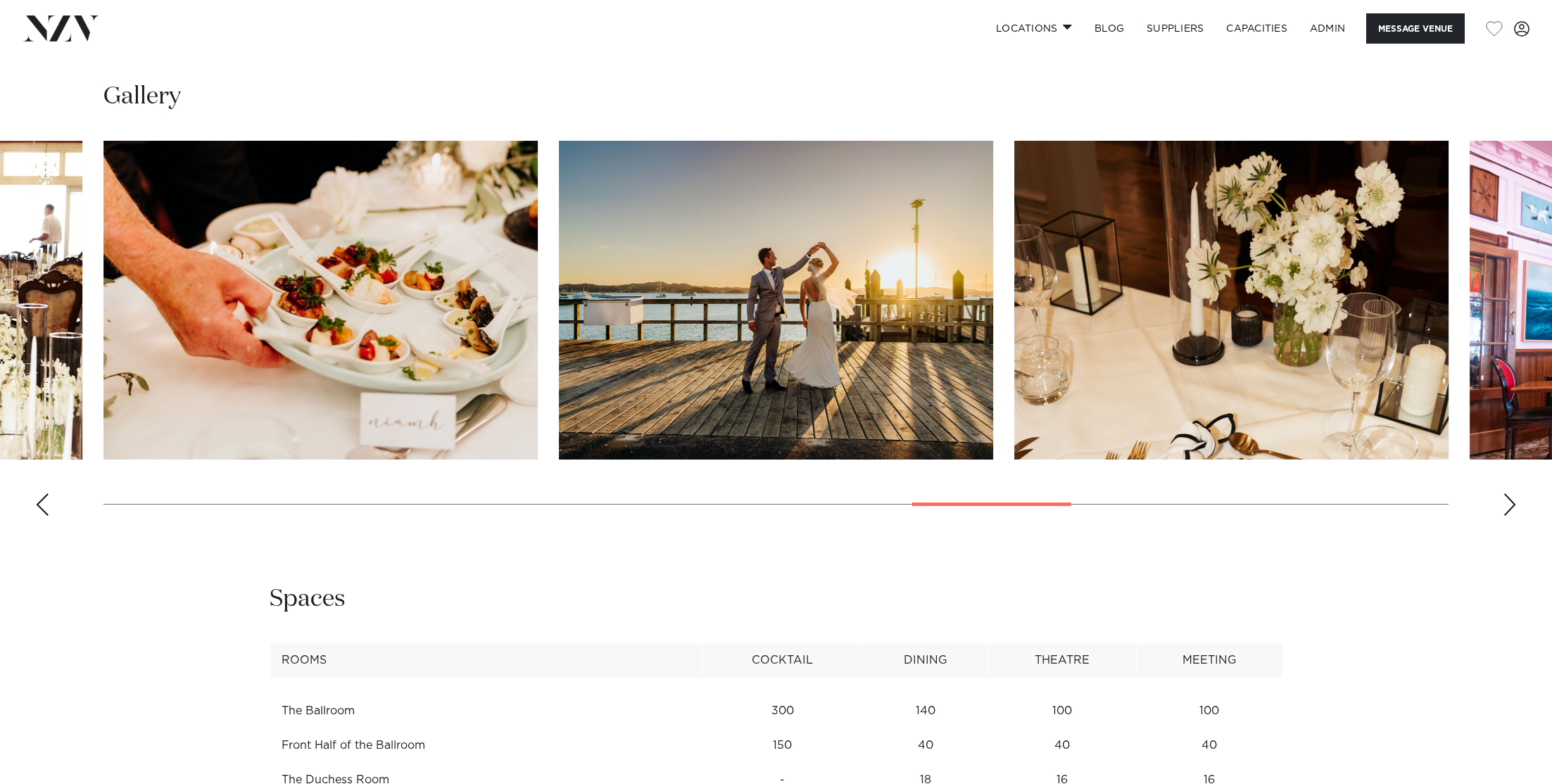
scroll to position [1637, 0]
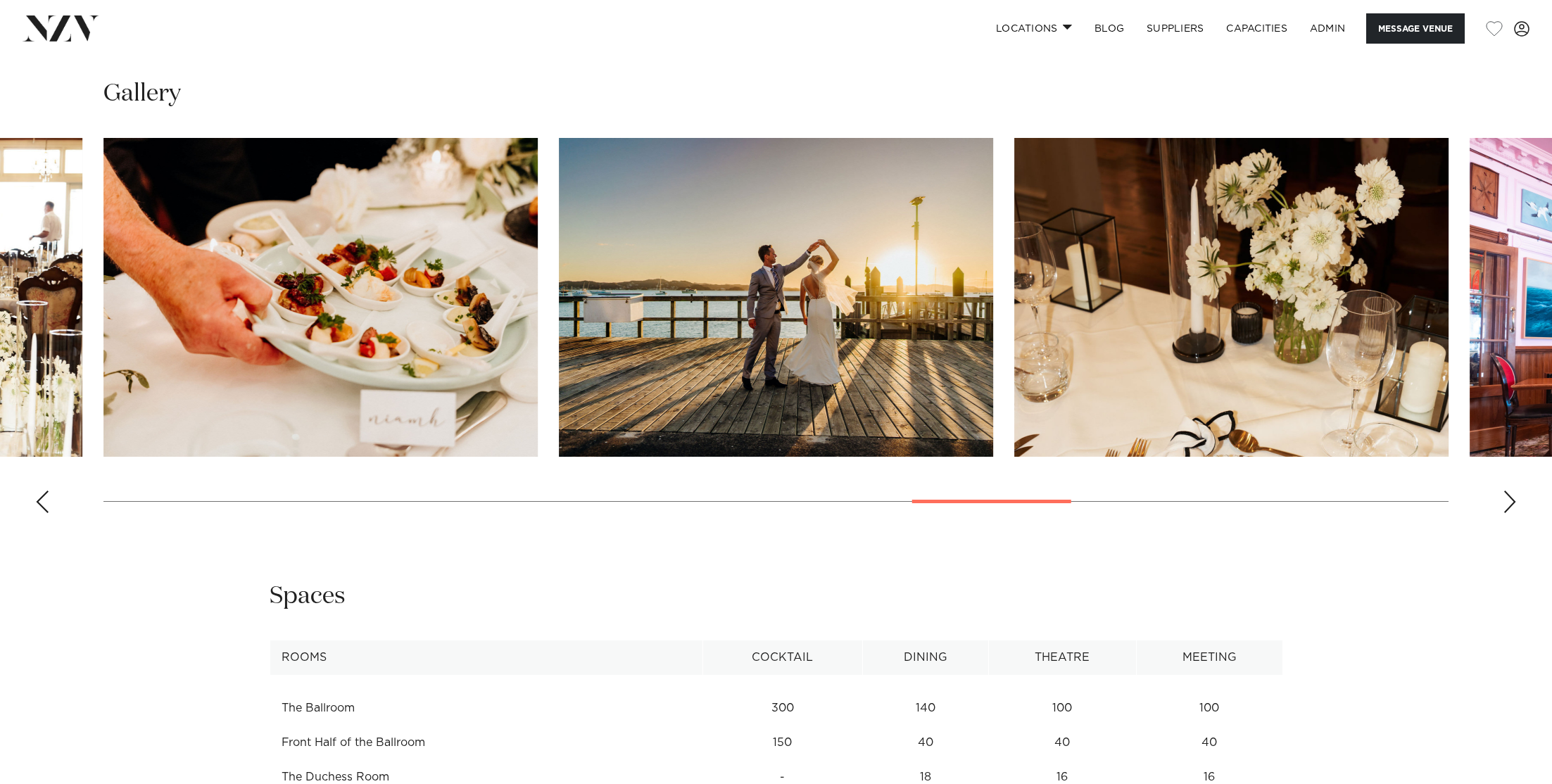
click at [1121, 247] on img "18 / 25" at bounding box center [1232, 297] width 434 height 319
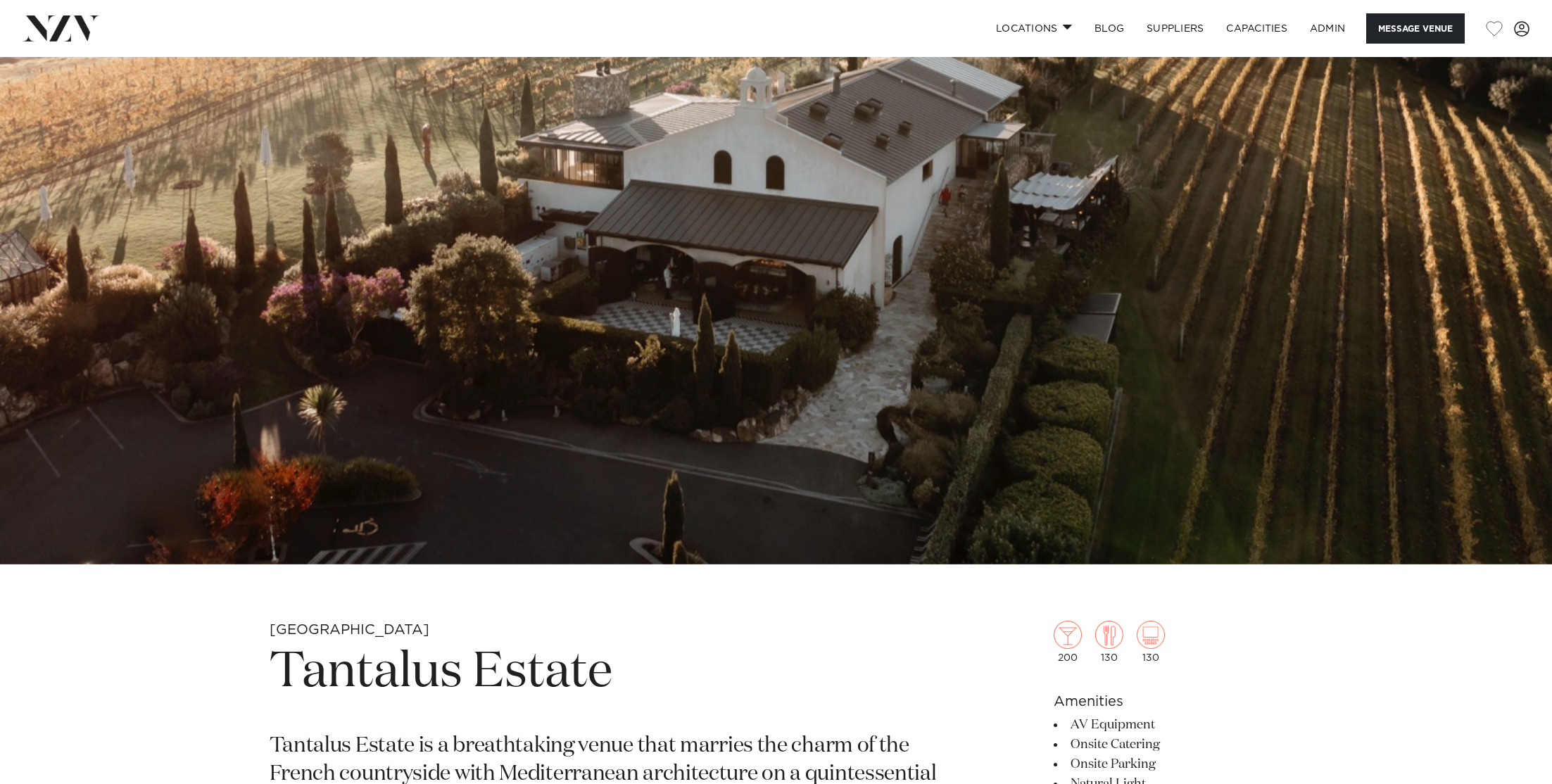
scroll to position [233, 0]
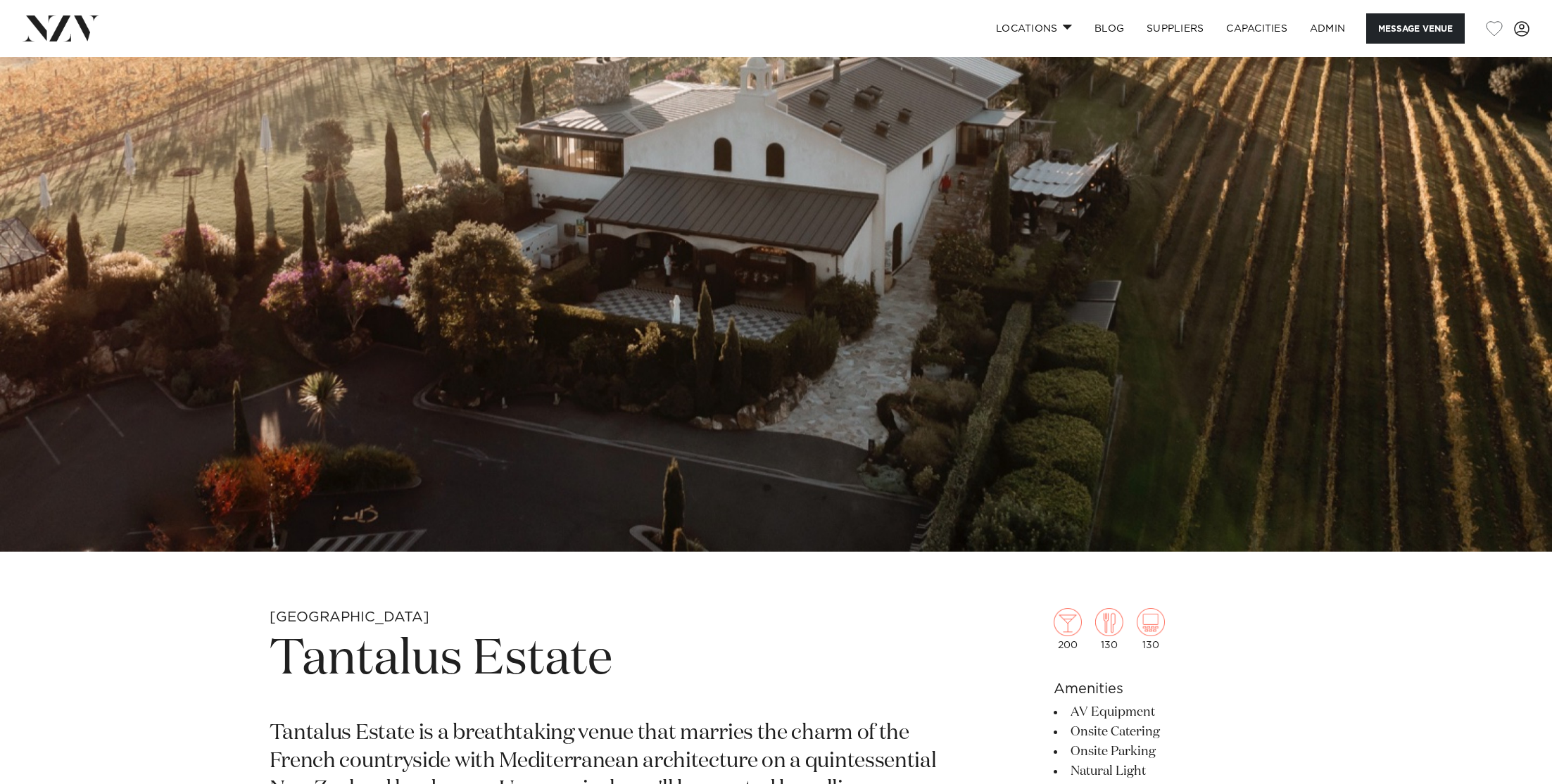
click at [450, 646] on h1 "Tantalus Estate" at bounding box center [612, 661] width 684 height 65
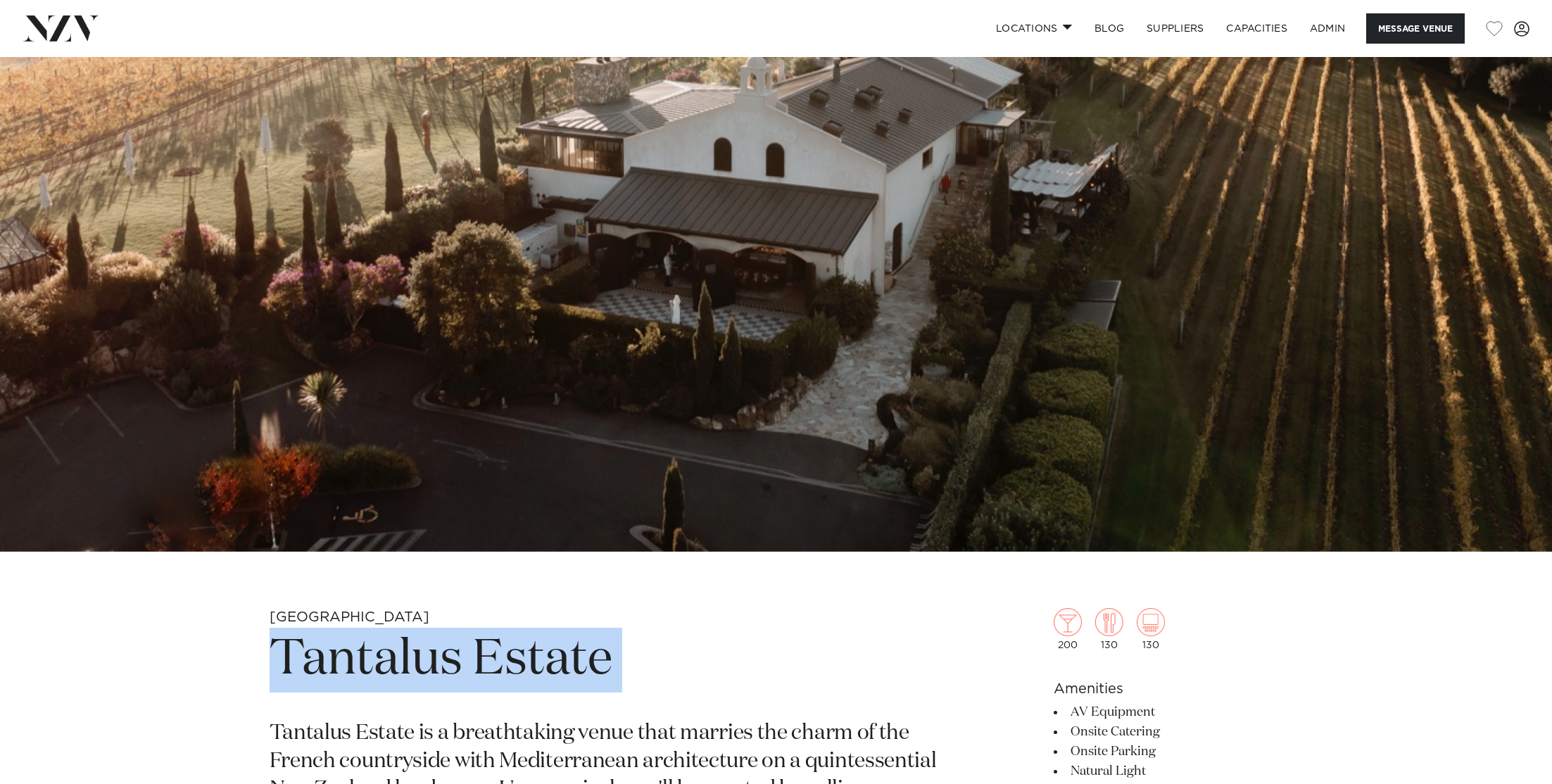
click at [450, 646] on h1 "Tantalus Estate" at bounding box center [612, 661] width 684 height 65
copy section "Tantalus Estate"
click at [547, 285] on img at bounding box center [776, 188] width 1552 height 728
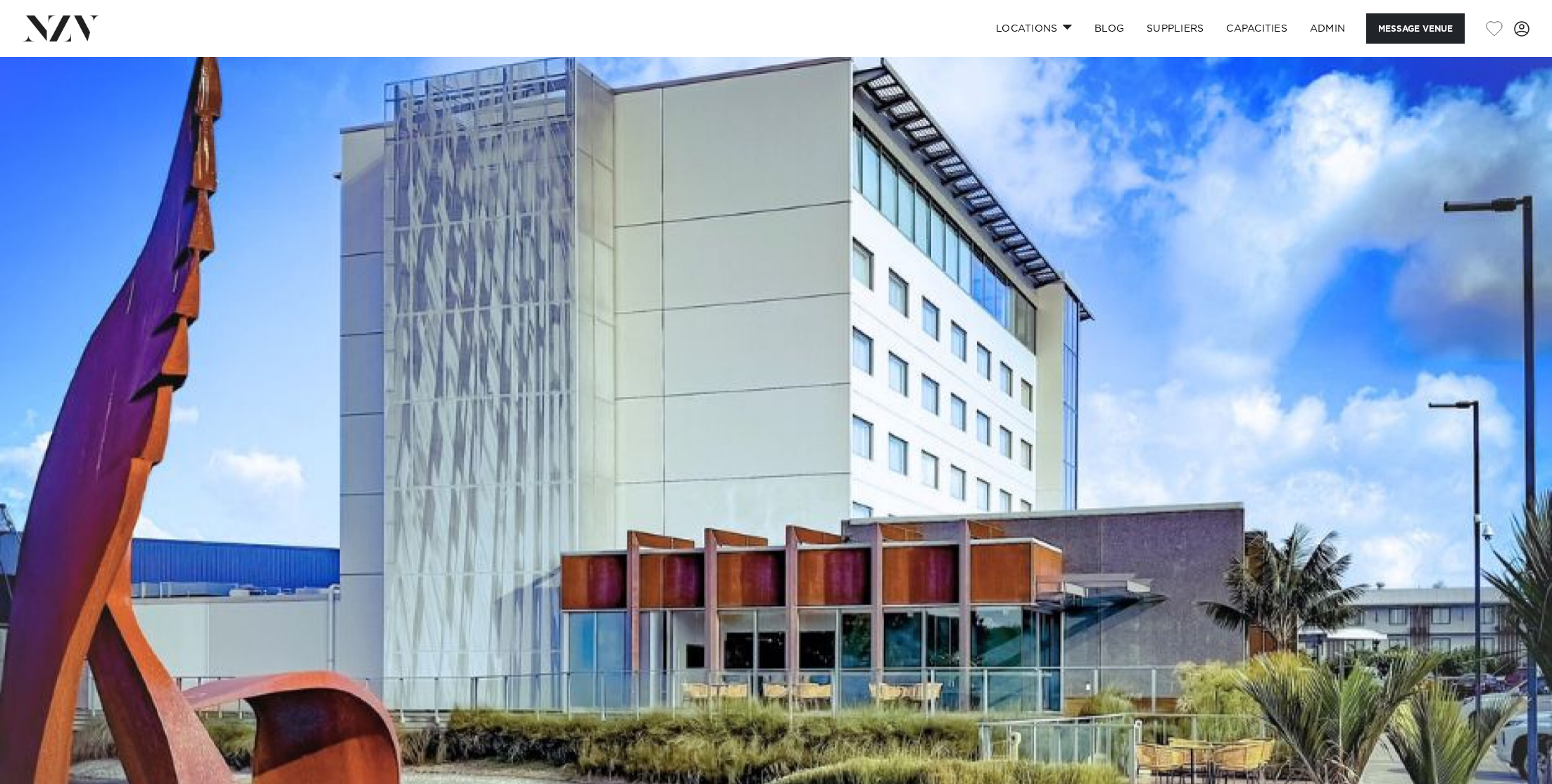
click at [658, 245] on img at bounding box center [776, 421] width 1552 height 728
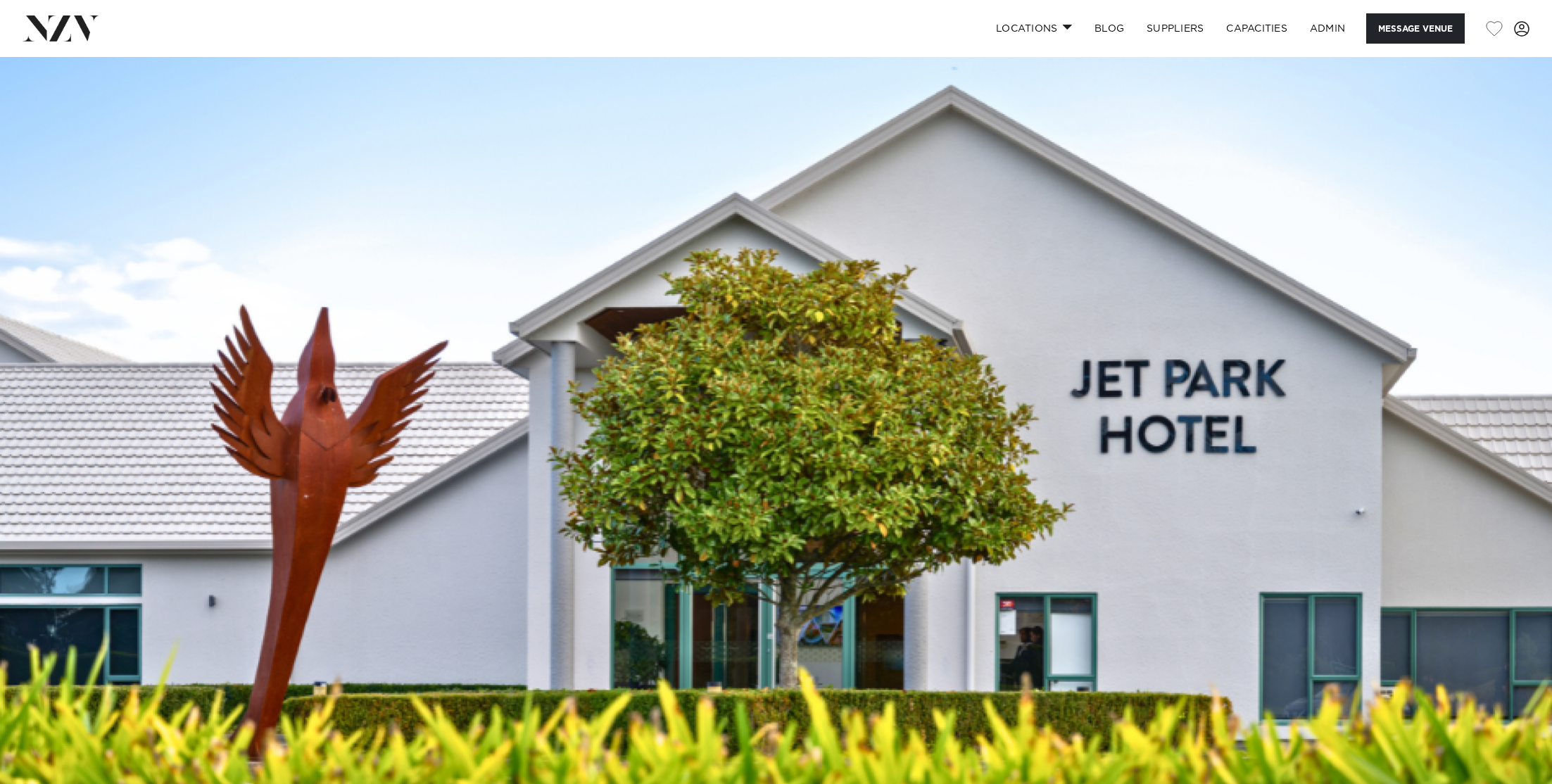
click at [812, 350] on img at bounding box center [776, 421] width 1552 height 728
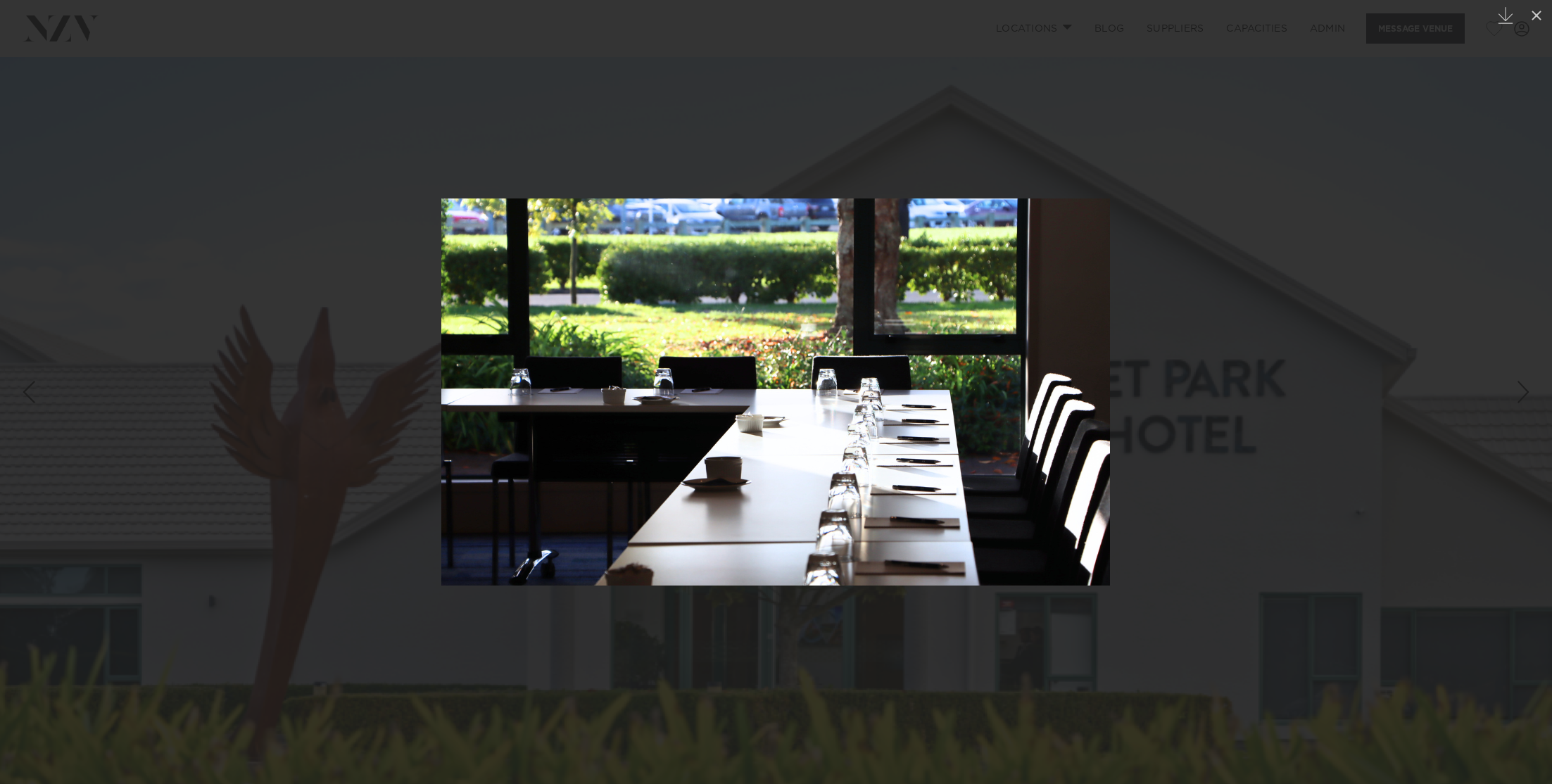
click at [204, 451] on div at bounding box center [776, 392] width 1552 height 784
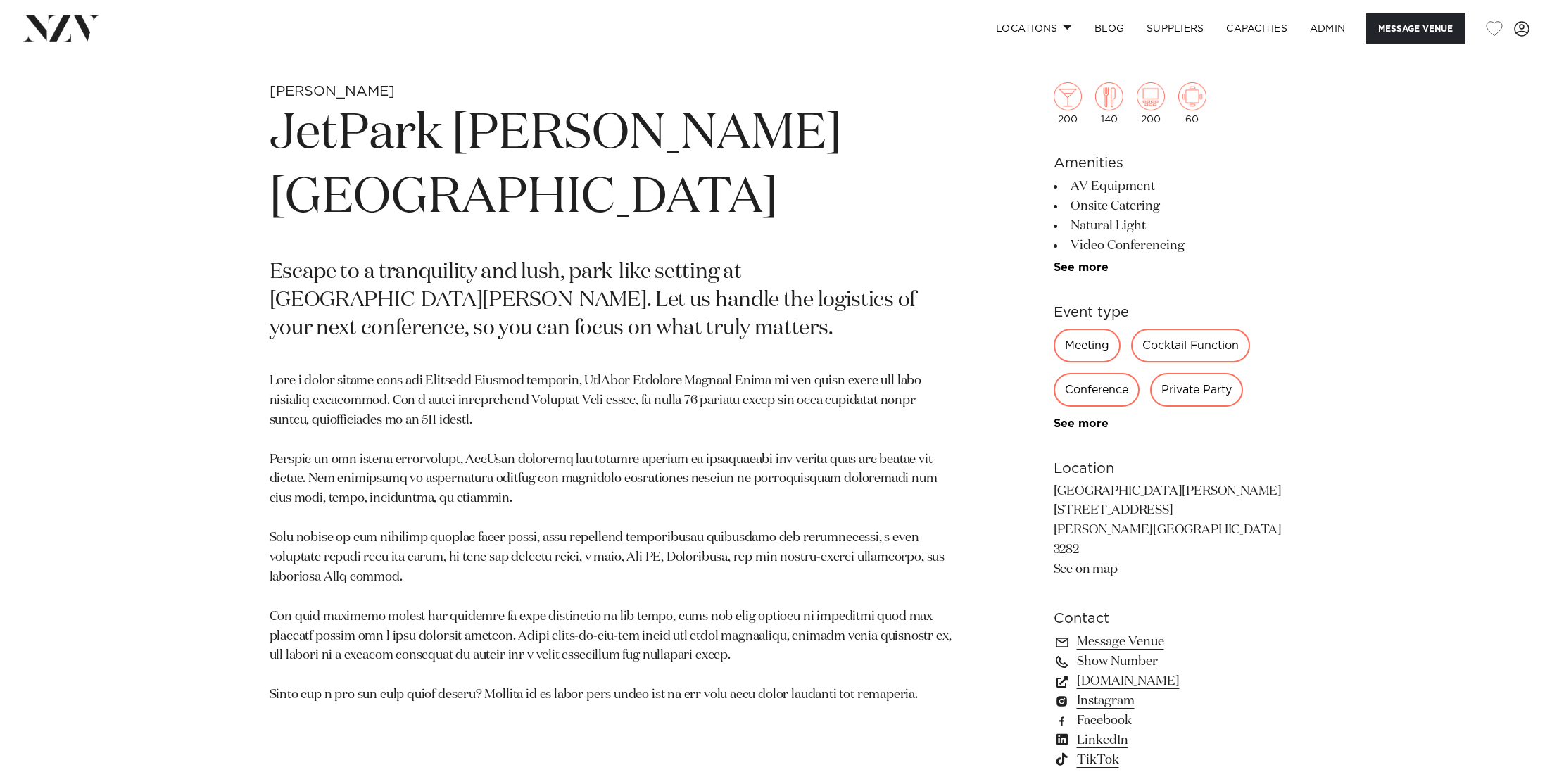
scroll to position [784, 0]
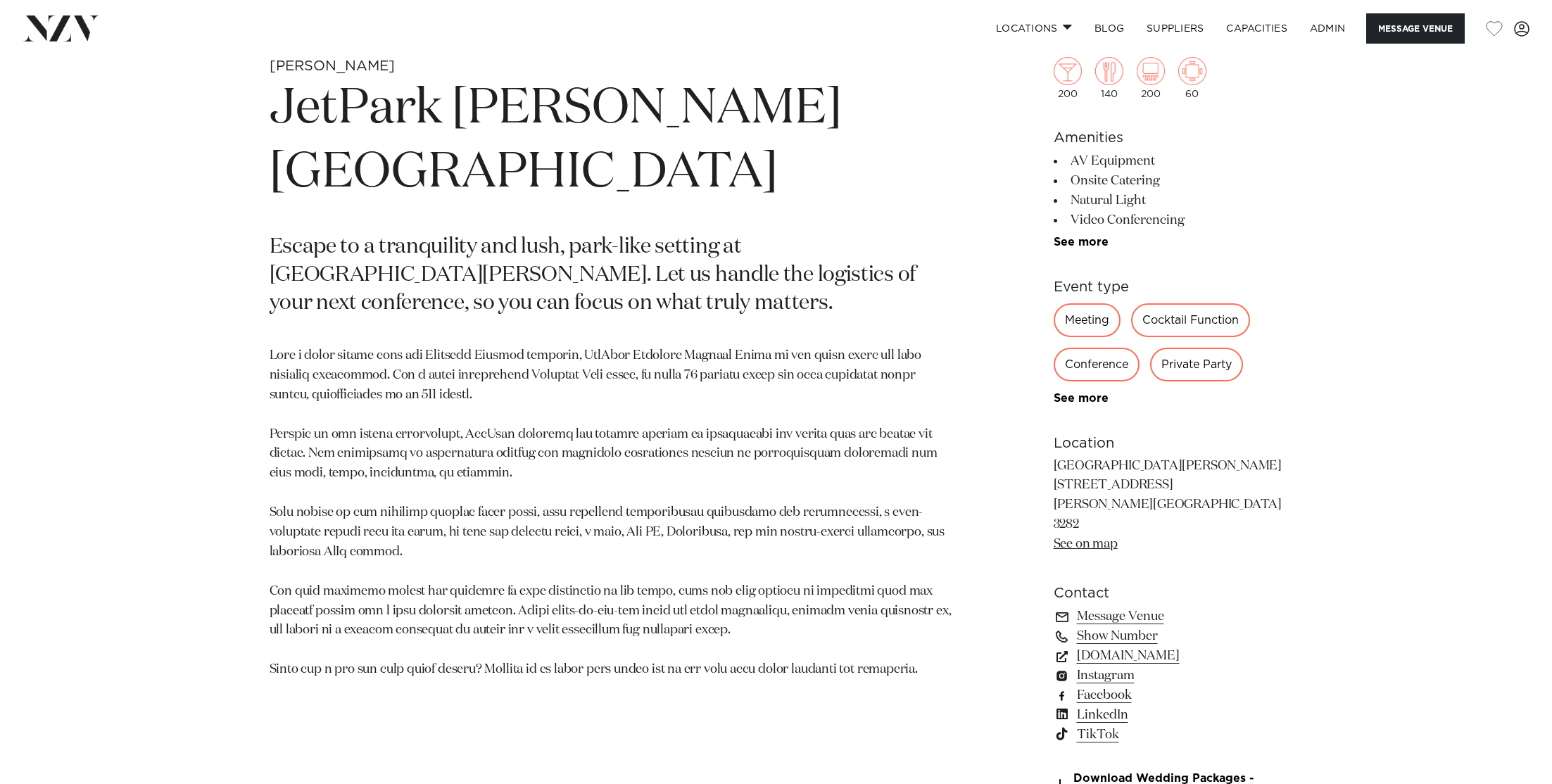
click at [1097, 686] on link "Facebook" at bounding box center [1169, 695] width 230 height 19
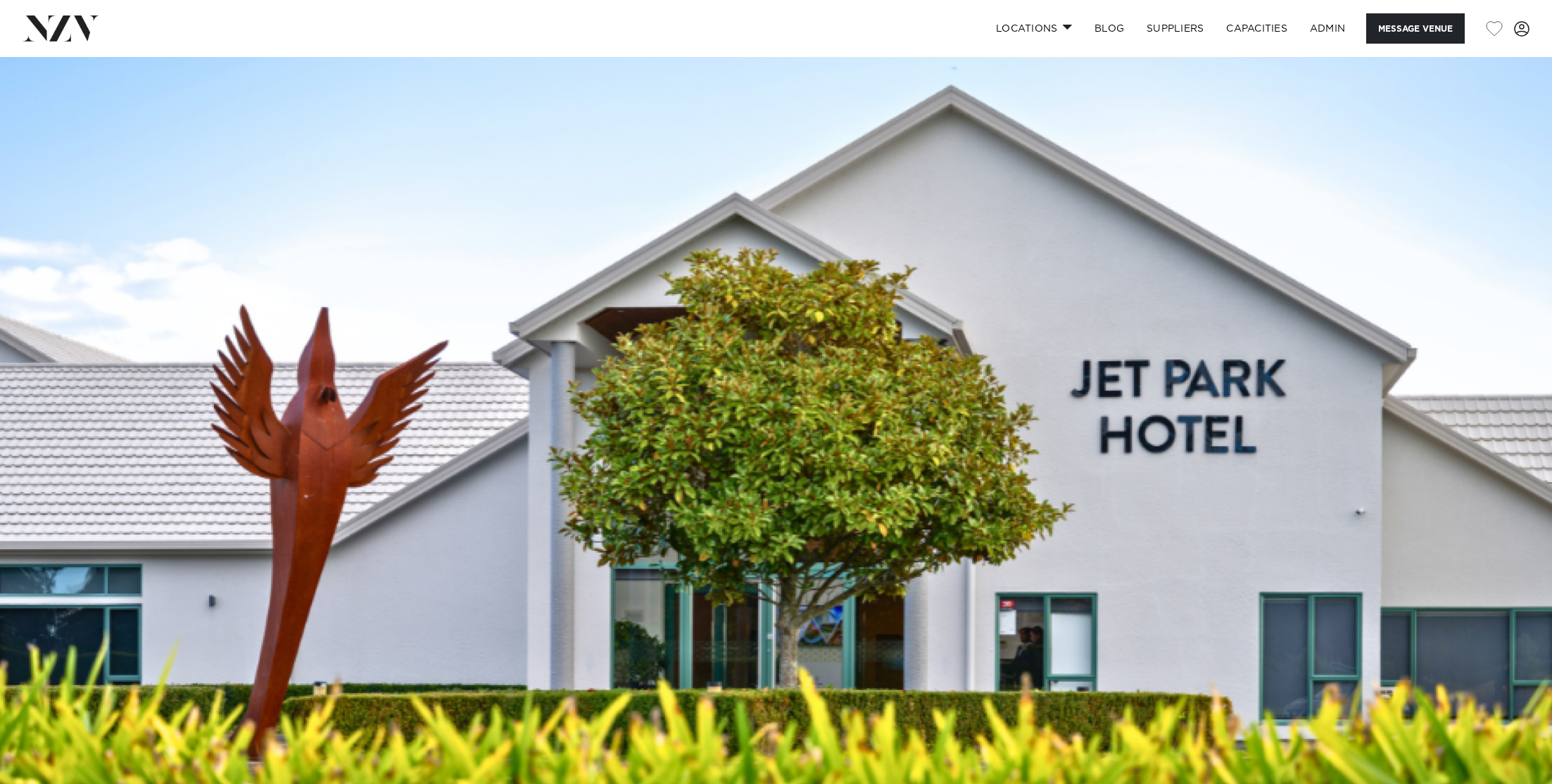
scroll to position [917, 0]
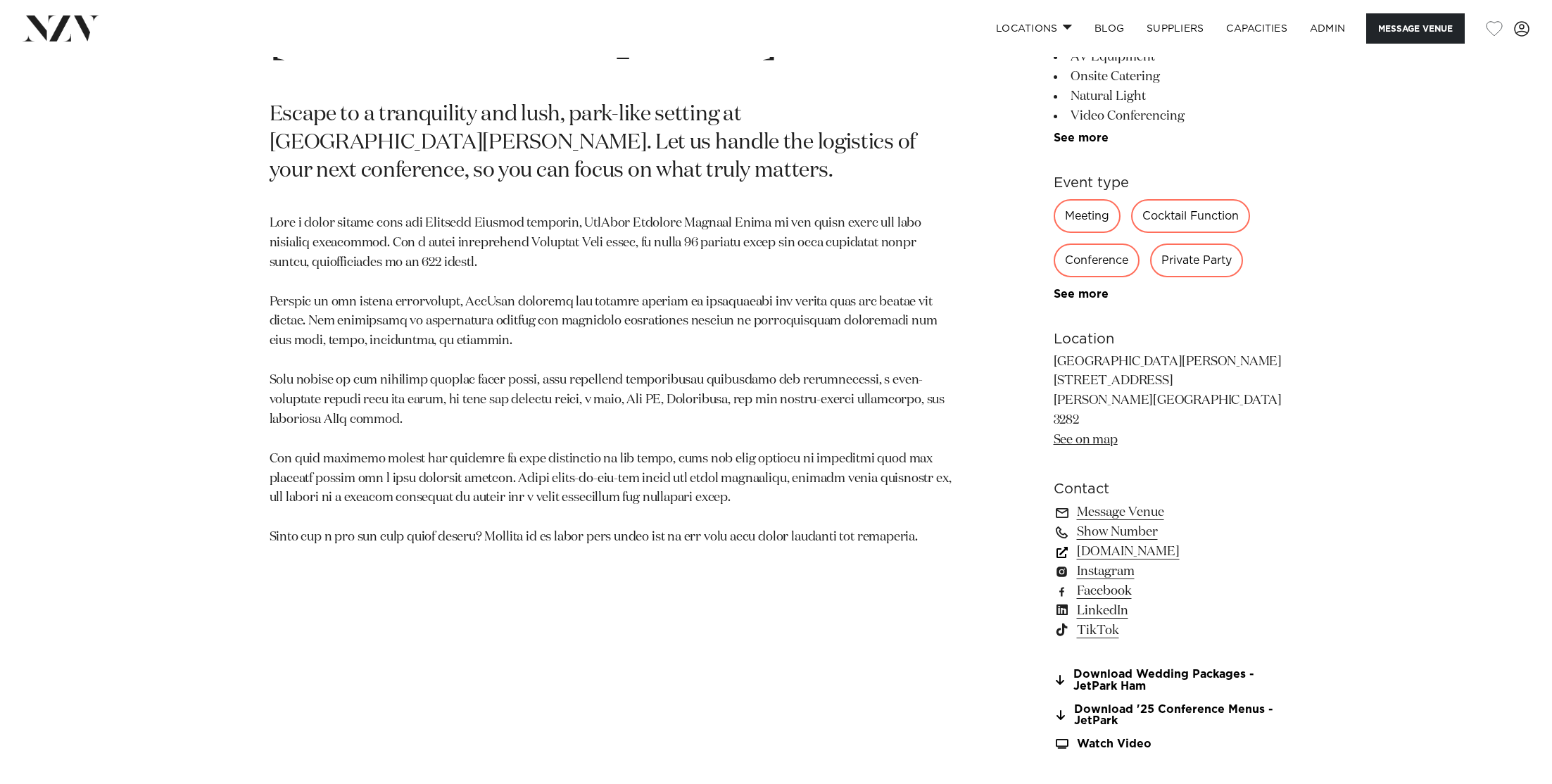
click at [1178, 542] on link "[DOMAIN_NAME]" at bounding box center [1169, 551] width 230 height 19
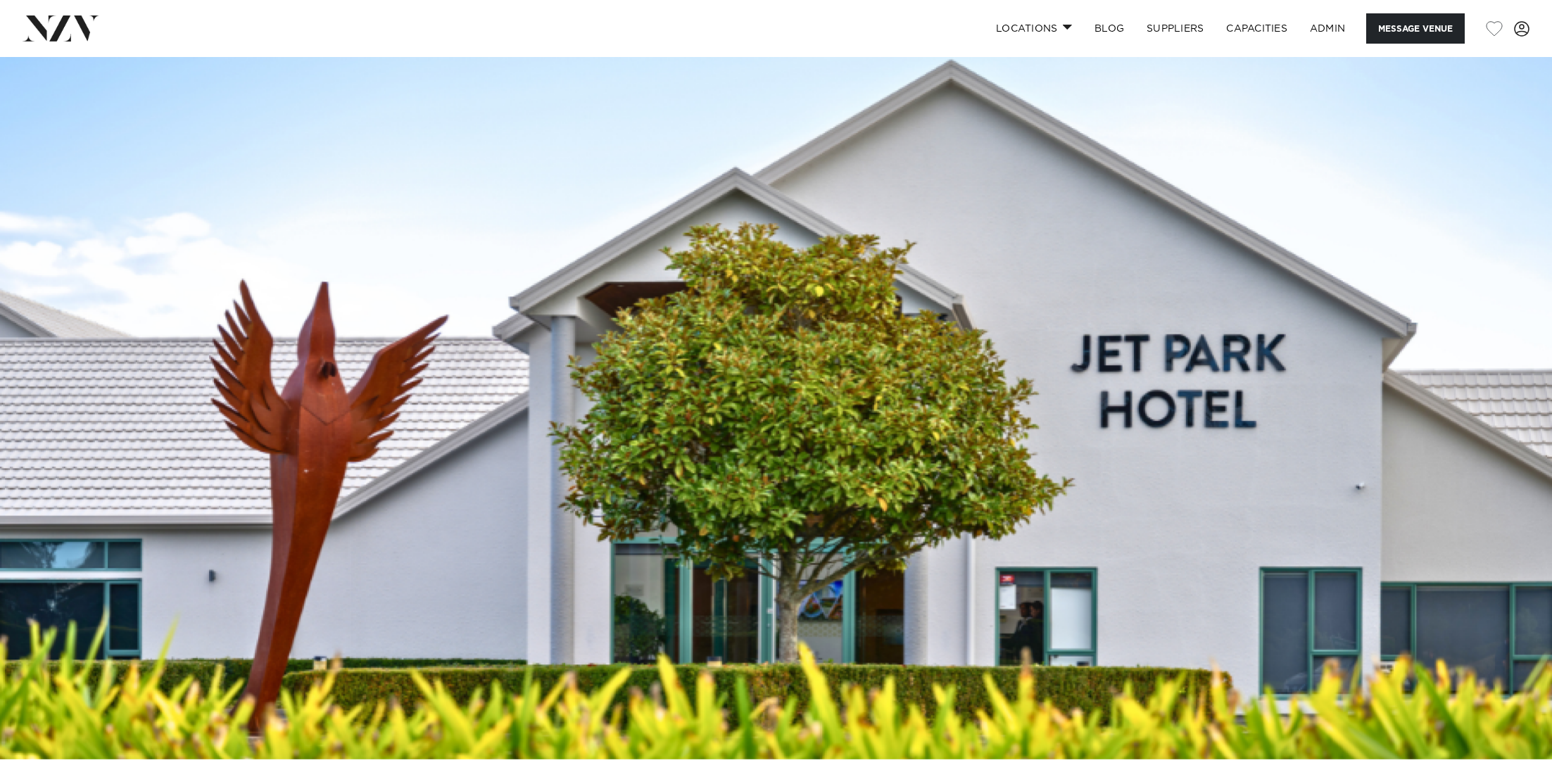
scroll to position [12, 0]
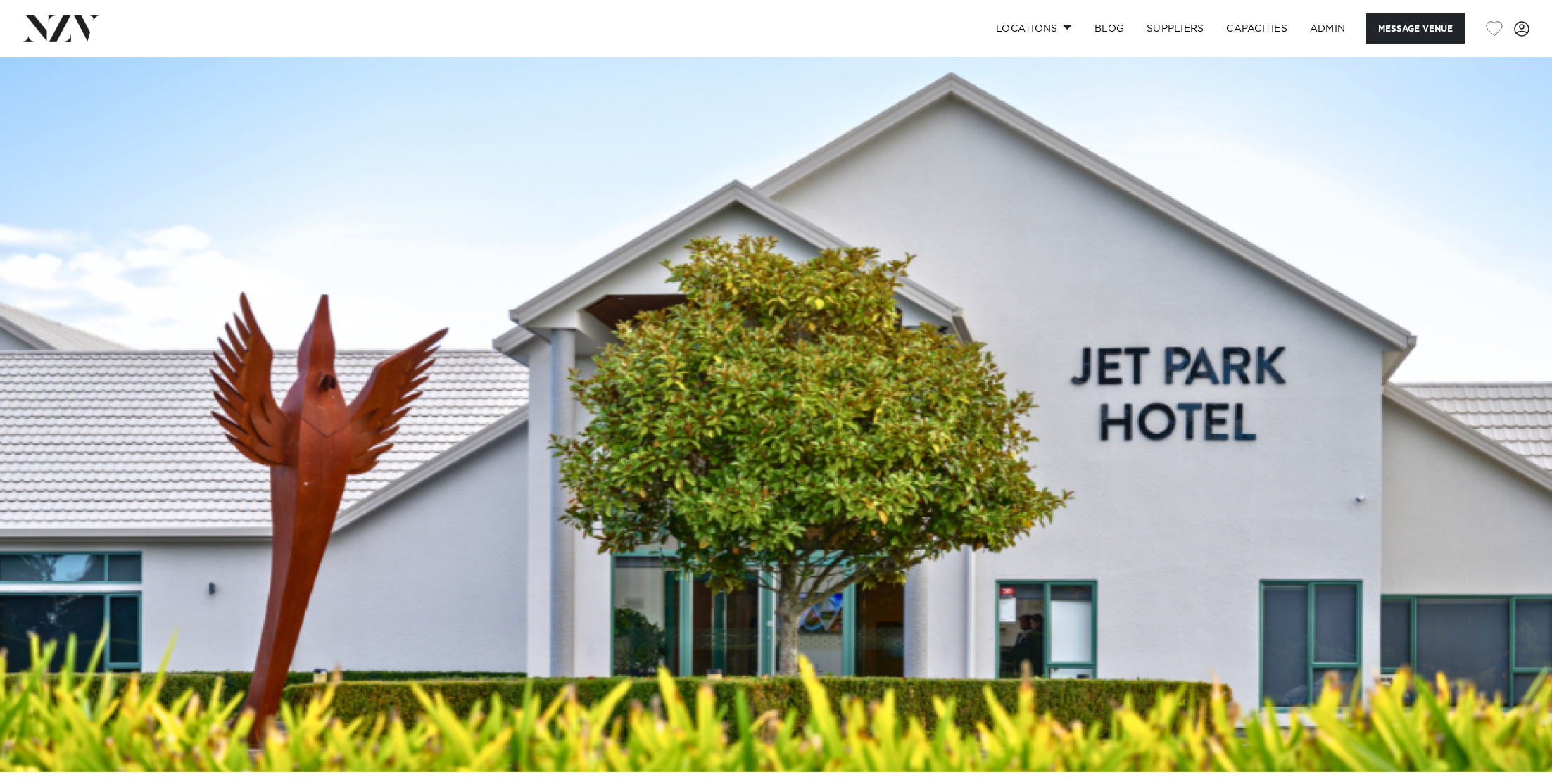
click at [988, 207] on img at bounding box center [776, 408] width 1552 height 728
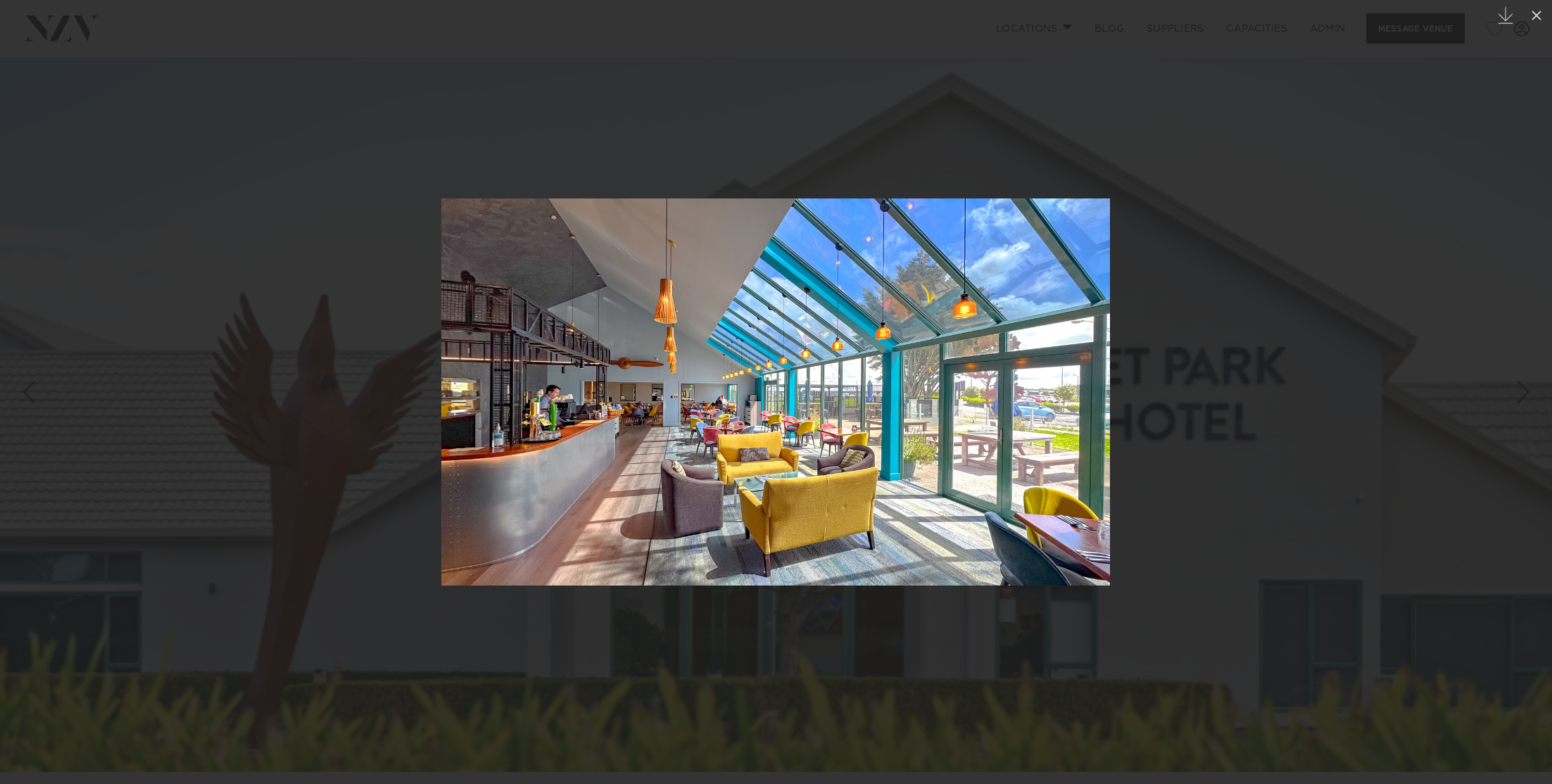
click at [1291, 223] on div at bounding box center [776, 392] width 1552 height 784
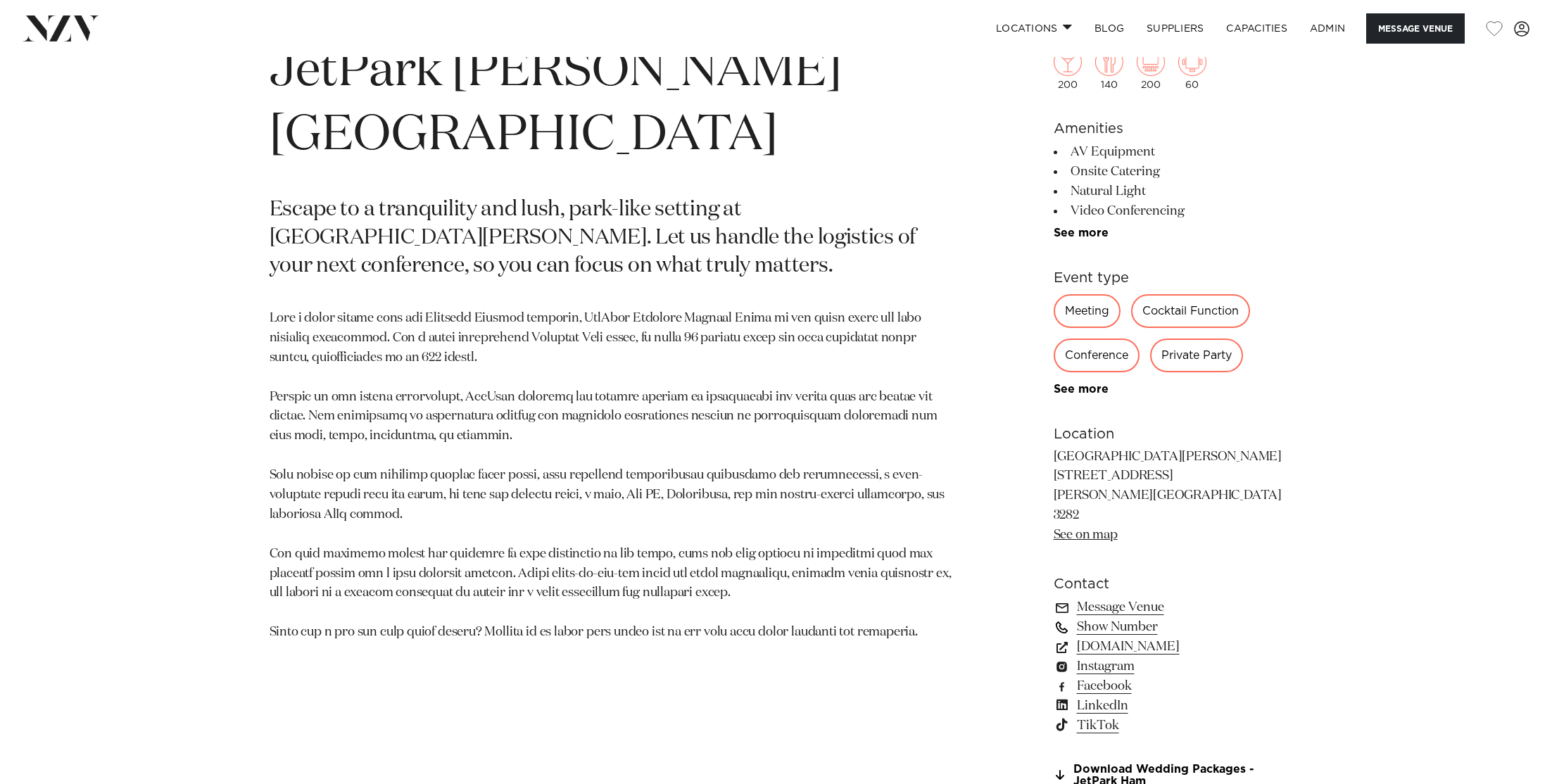
scroll to position [872, 0]
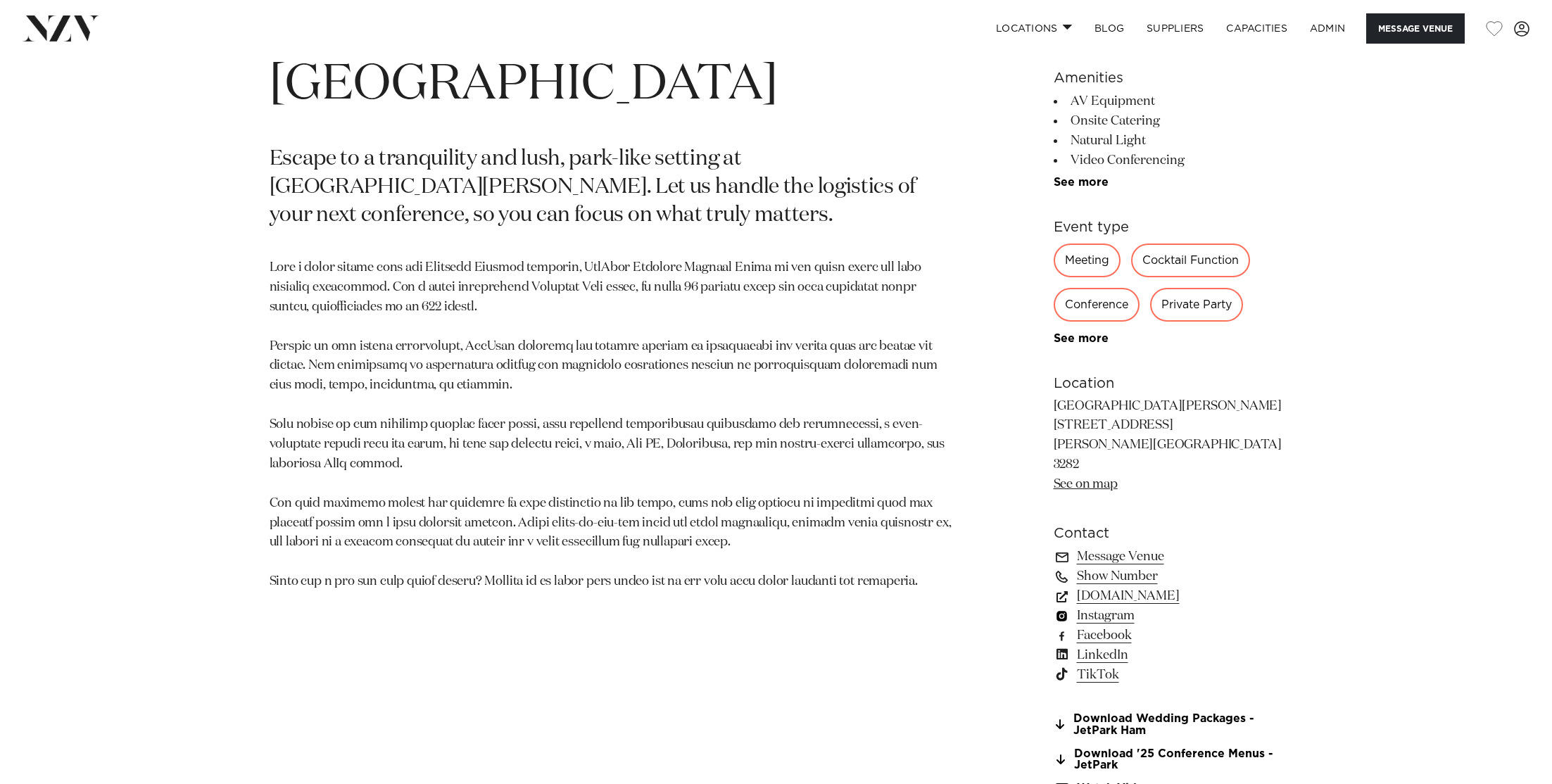
click at [1097, 606] on link "Instagram" at bounding box center [1169, 615] width 230 height 19
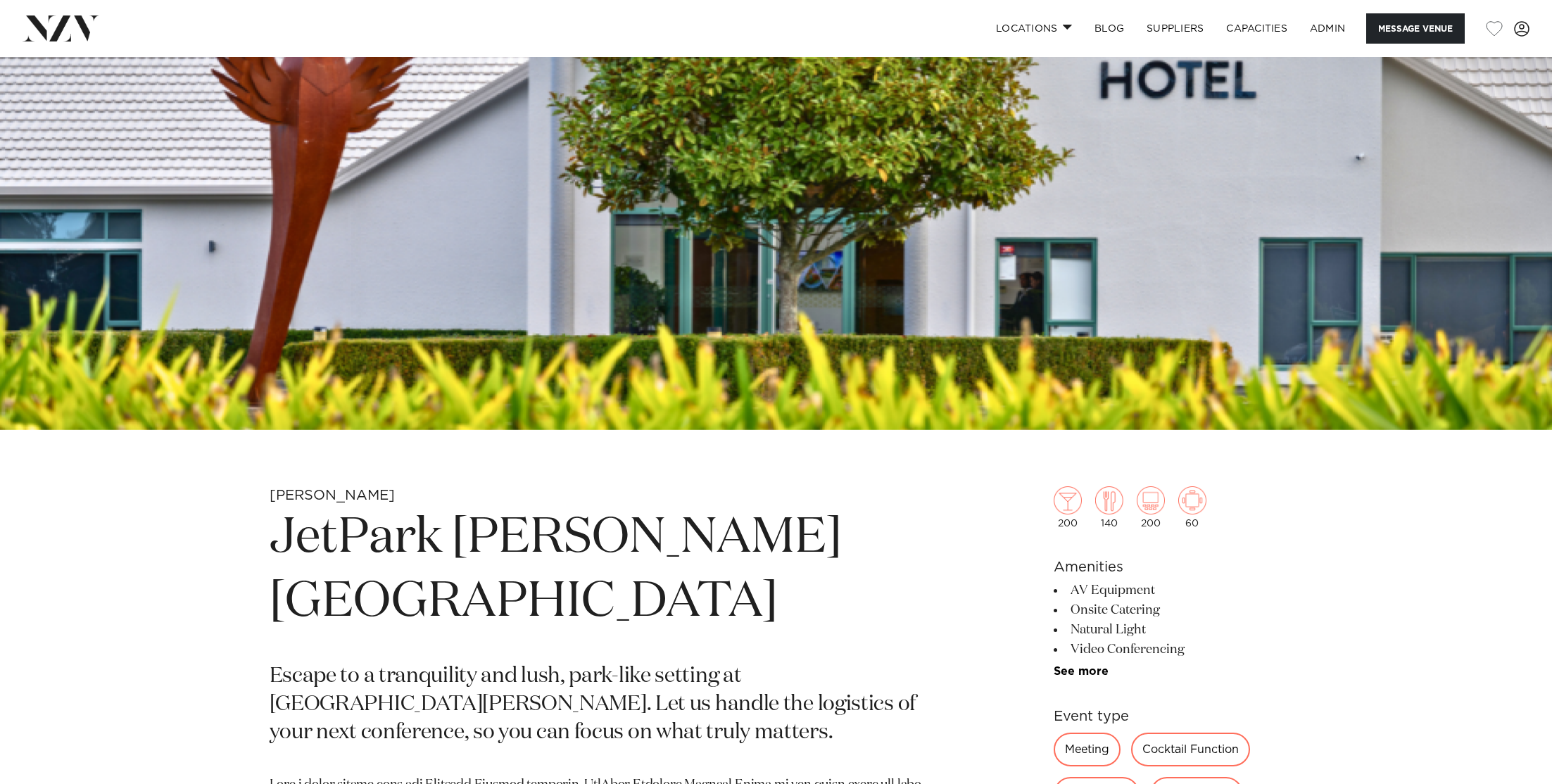
scroll to position [0, 0]
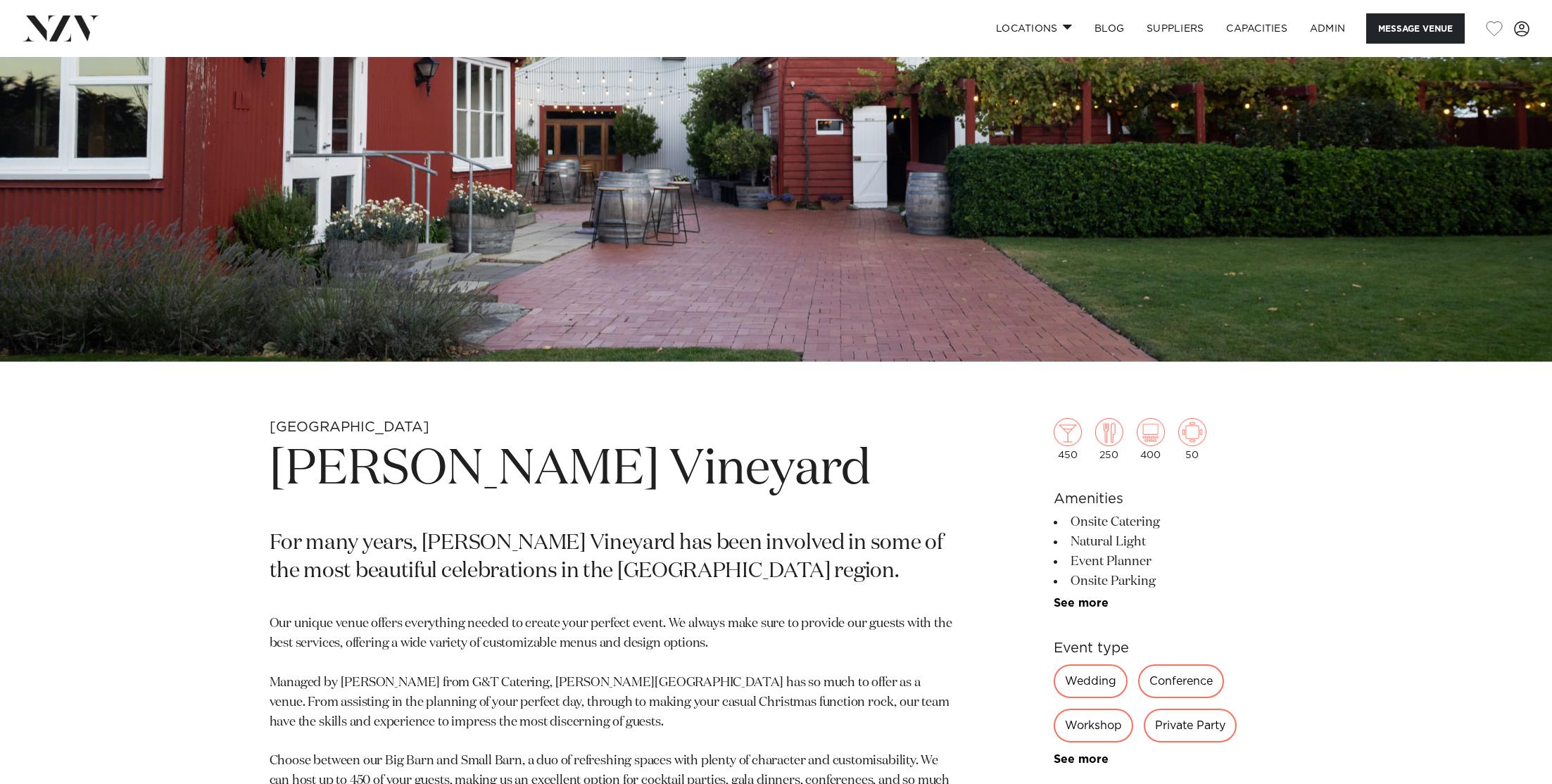
scroll to position [429, 0]
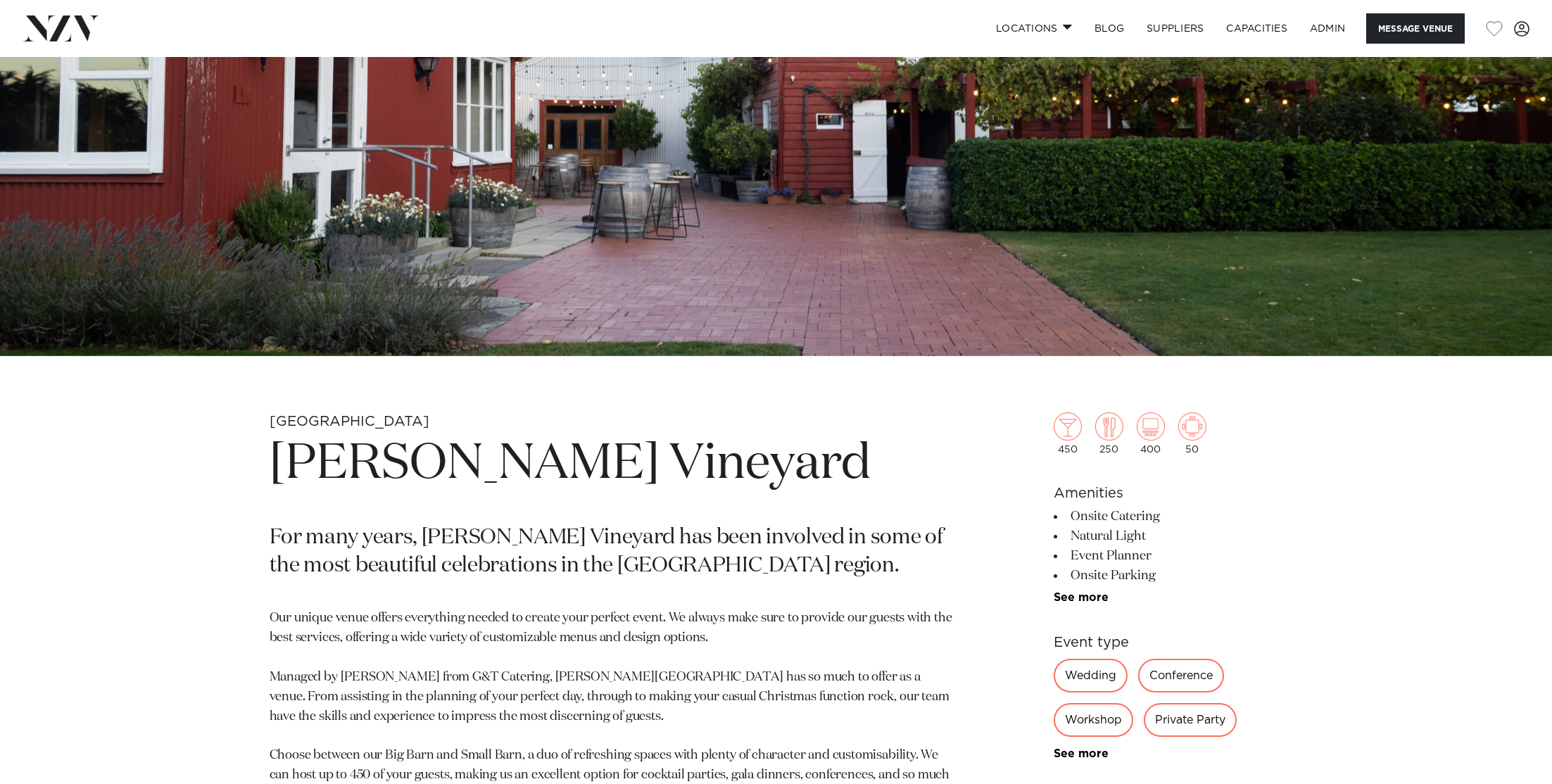
click at [452, 469] on h1 "Larcomb Vineyard" at bounding box center [612, 465] width 684 height 65
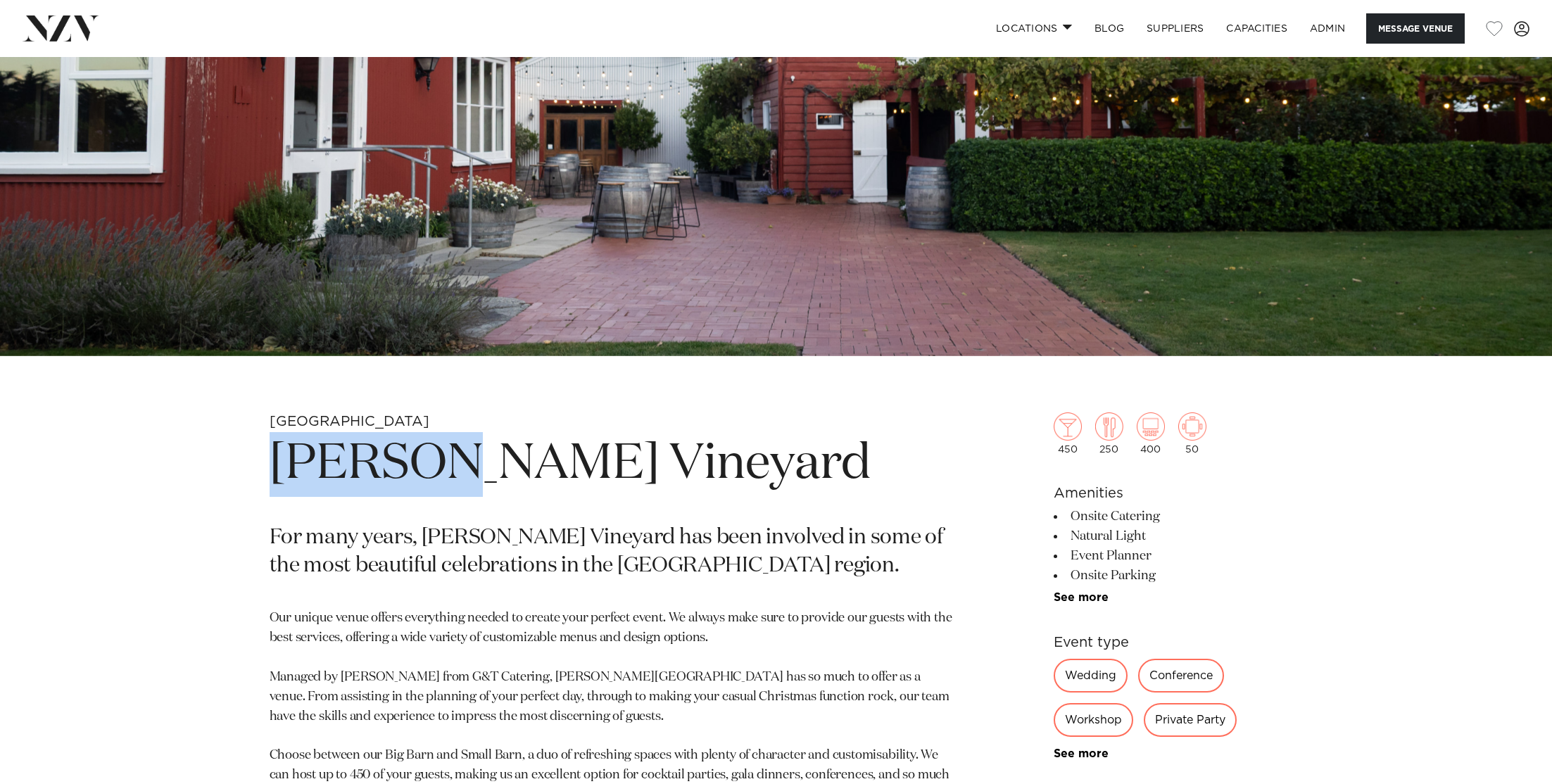
click at [452, 469] on h1 "Larcomb Vineyard" at bounding box center [612, 465] width 684 height 65
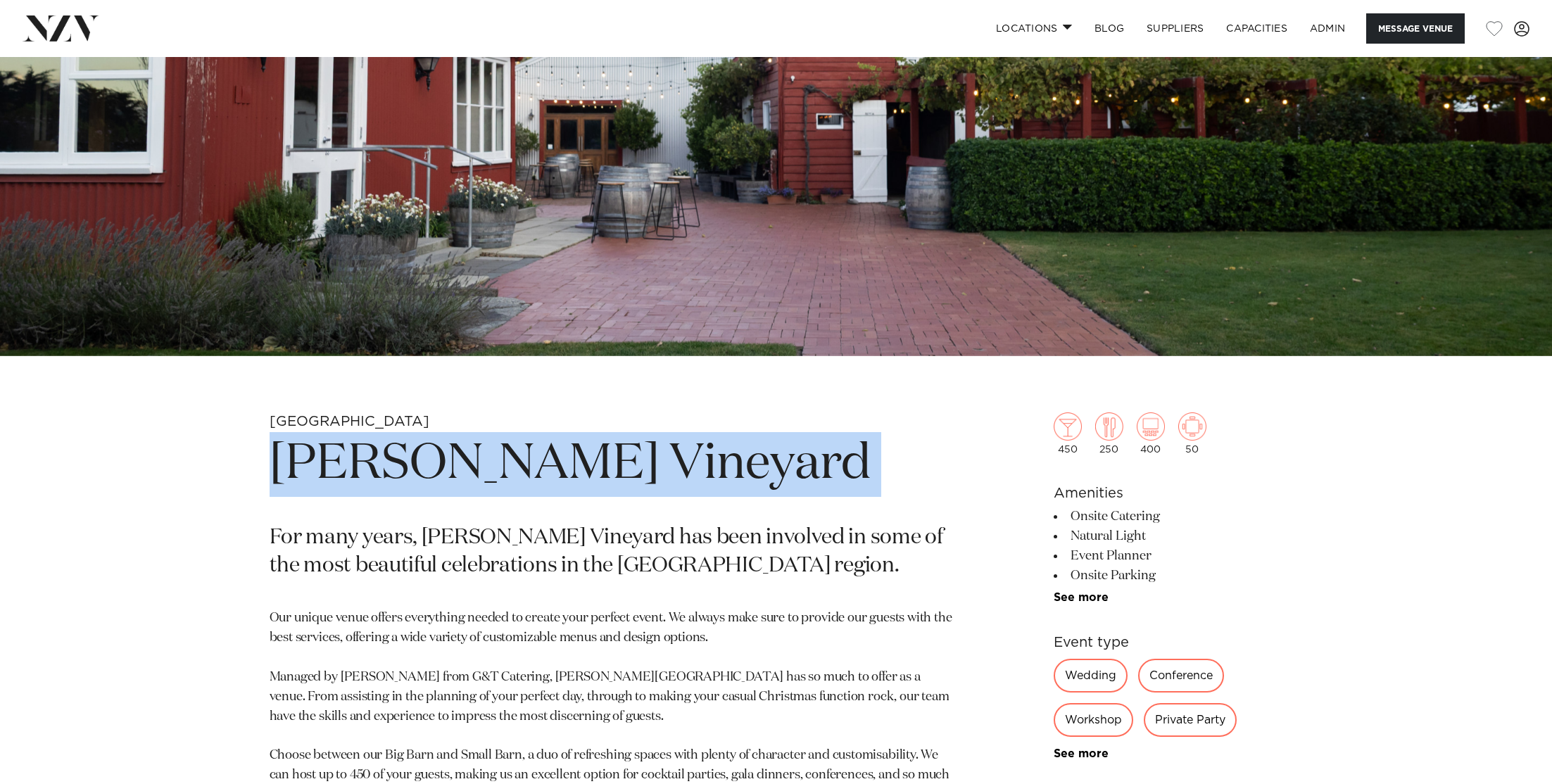
copy section "Larcomb Vineyard"
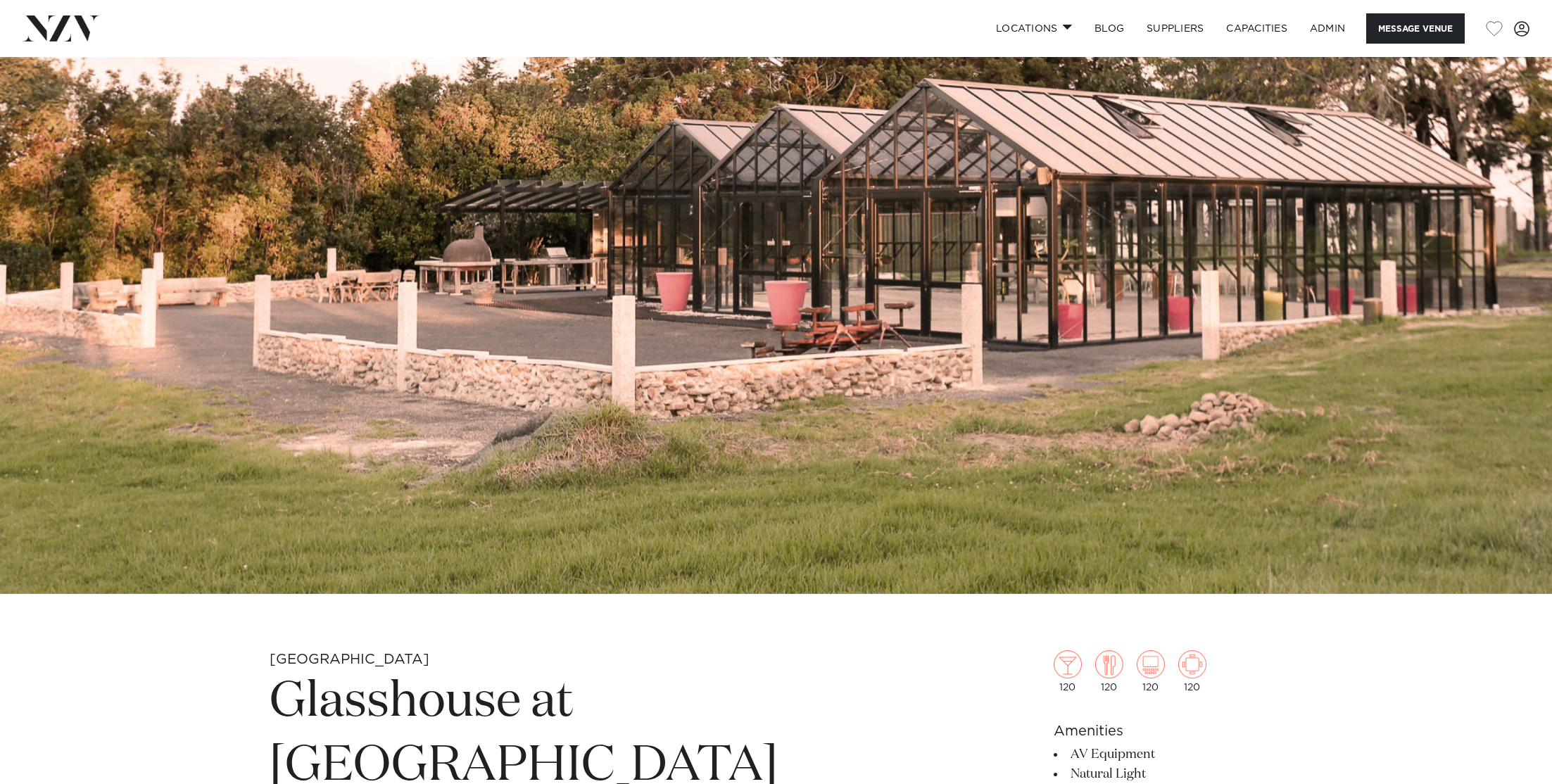
scroll to position [290, 0]
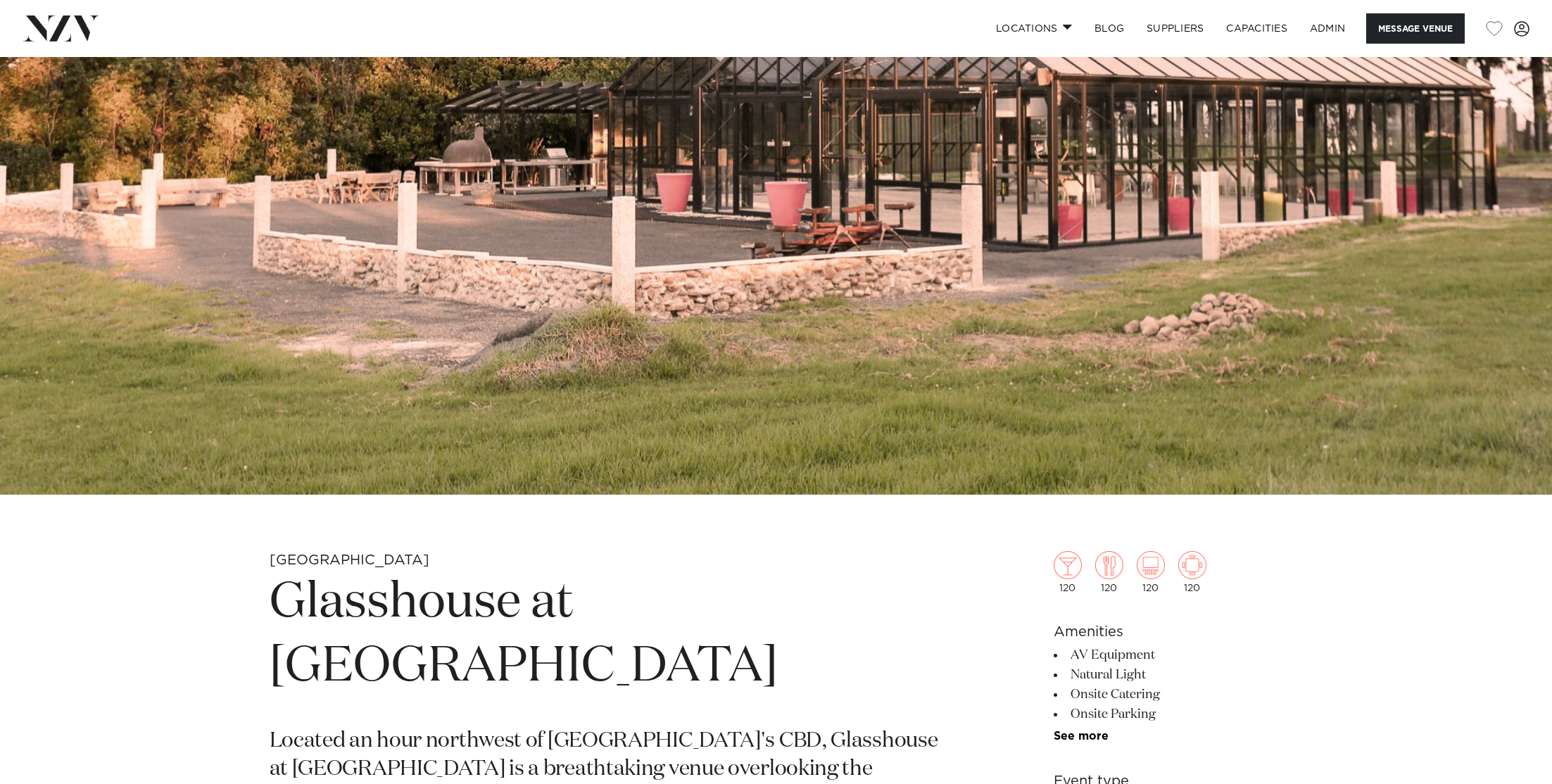
click at [506, 603] on h1 "Glasshouse at Aotea Farm" at bounding box center [612, 635] width 684 height 130
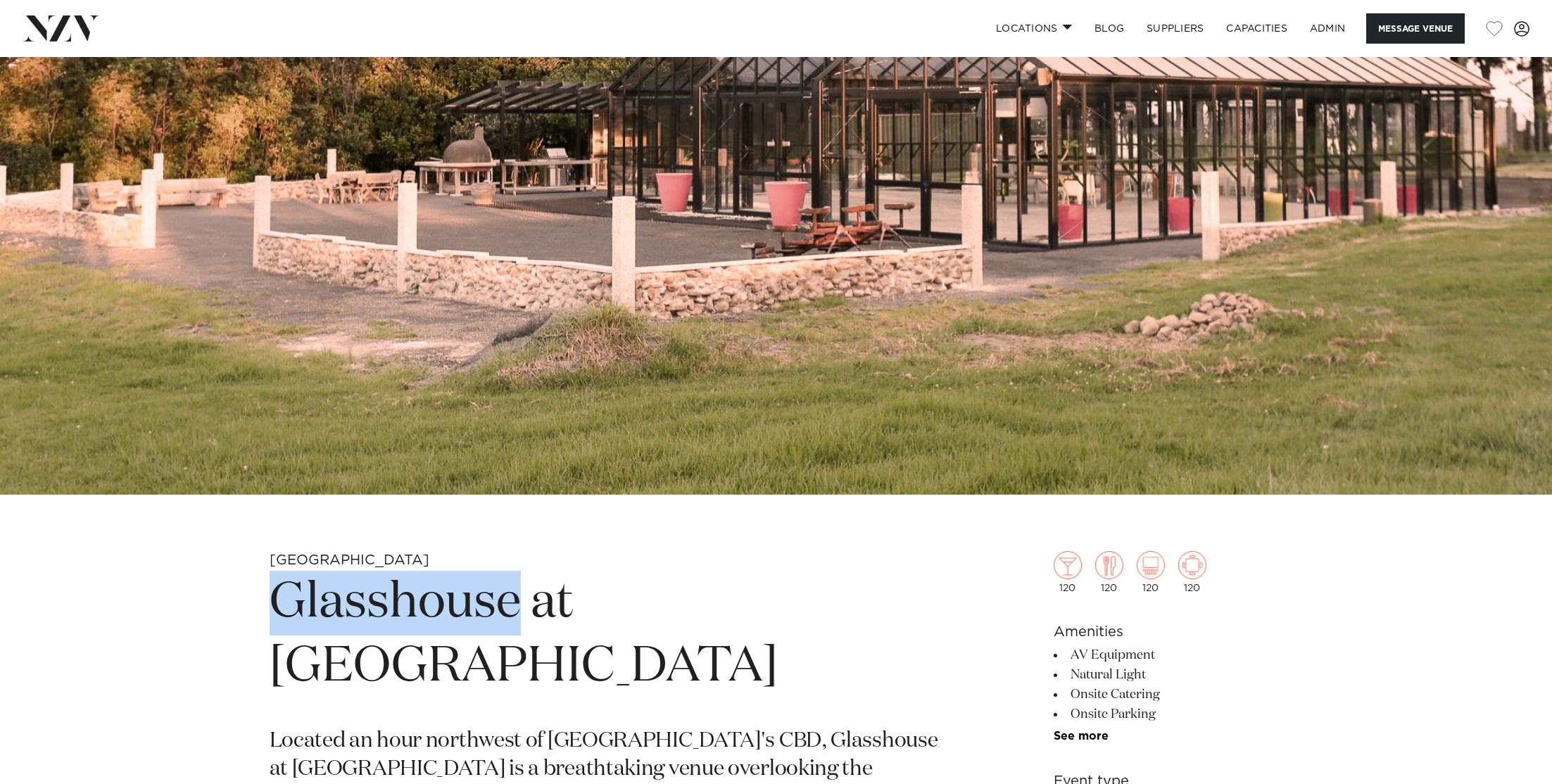
click at [506, 603] on h1 "Glasshouse at Aotea Farm" at bounding box center [612, 635] width 684 height 130
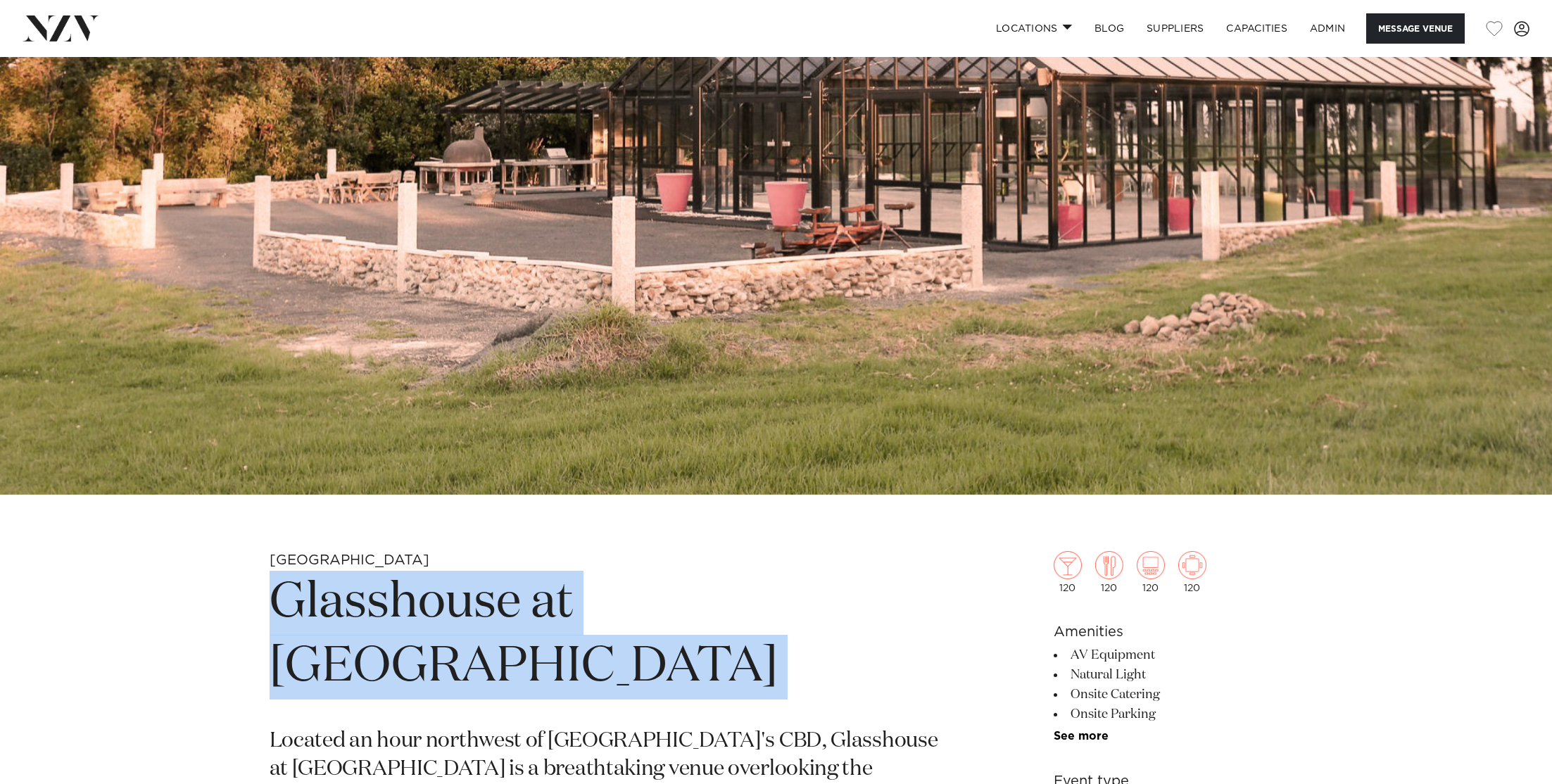
copy section "Glasshouse at Aotea Farm"
click at [518, 401] on img at bounding box center [776, 131] width 1552 height 728
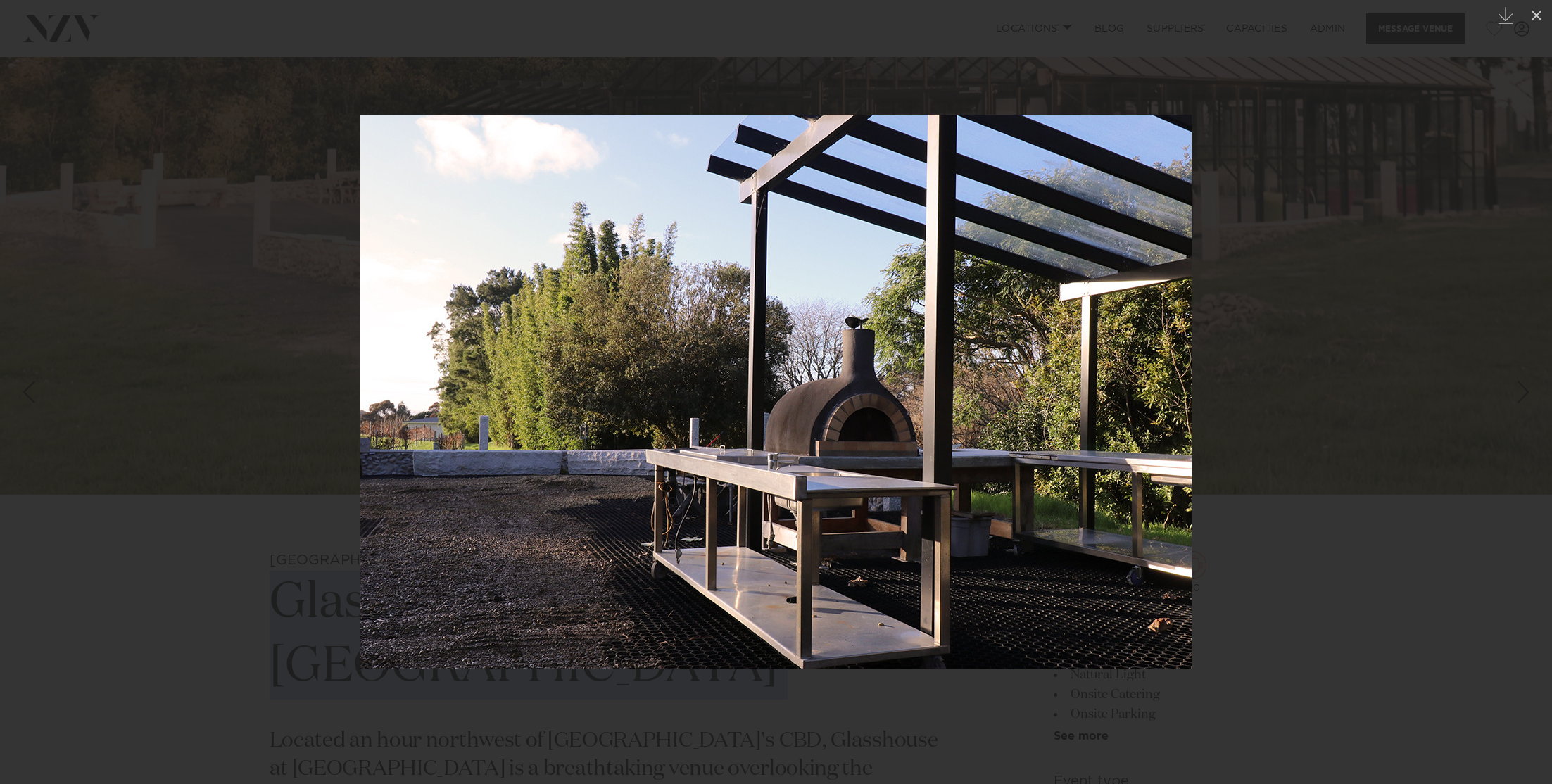
click at [1334, 417] on div at bounding box center [776, 392] width 1552 height 784
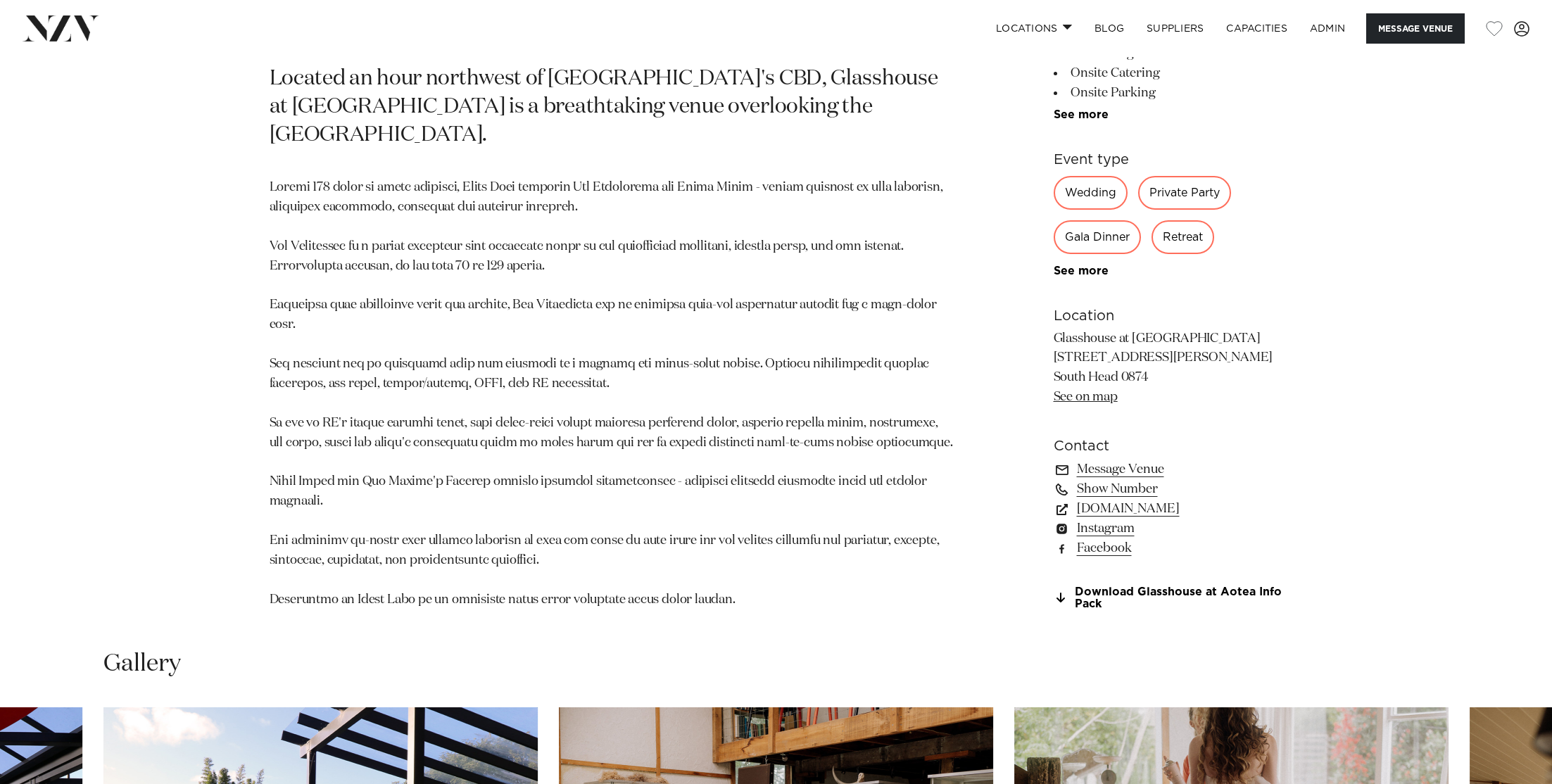
scroll to position [1331, 0]
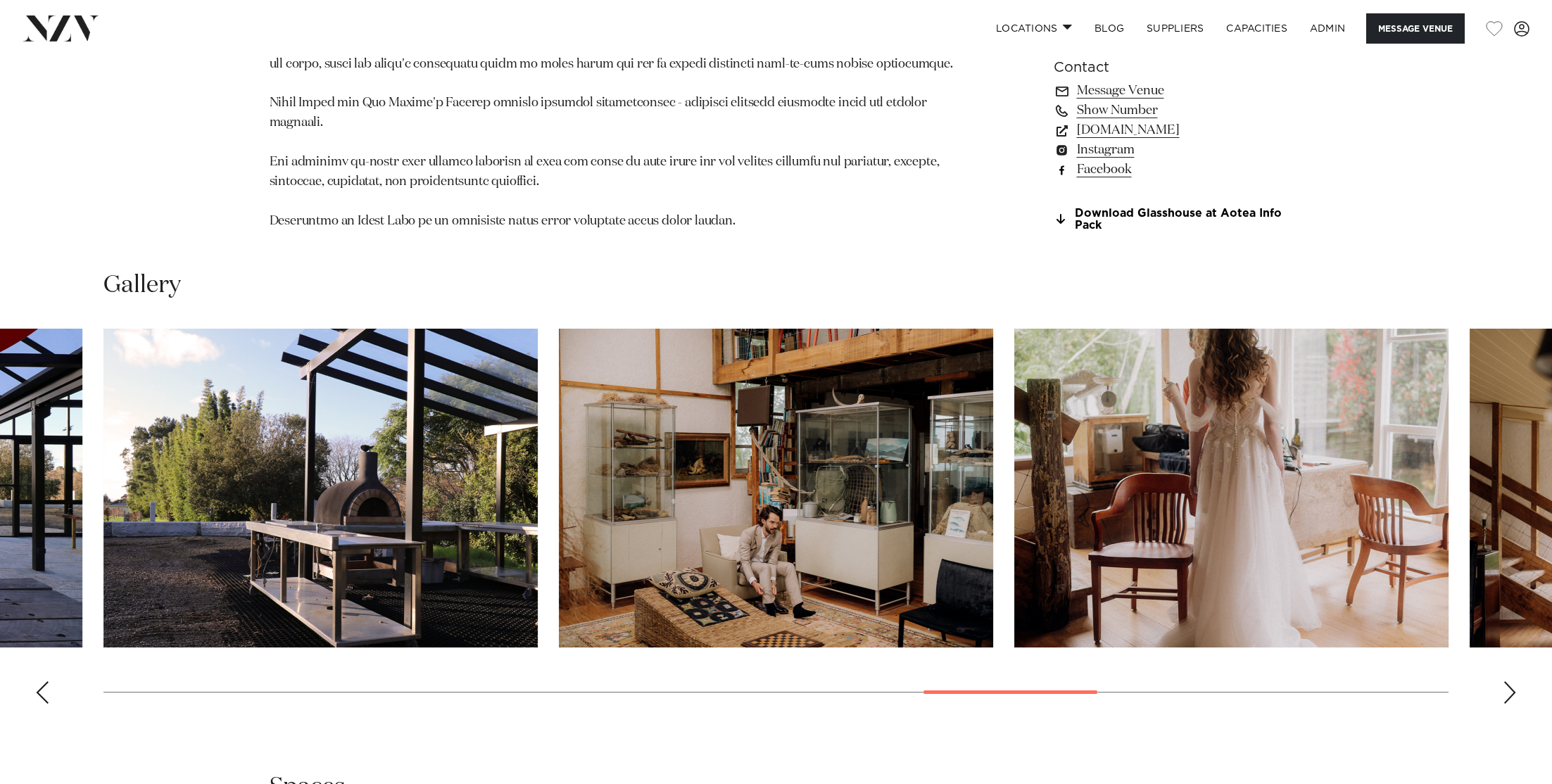
click at [1110, 160] on link "Facebook" at bounding box center [1169, 169] width 230 height 19
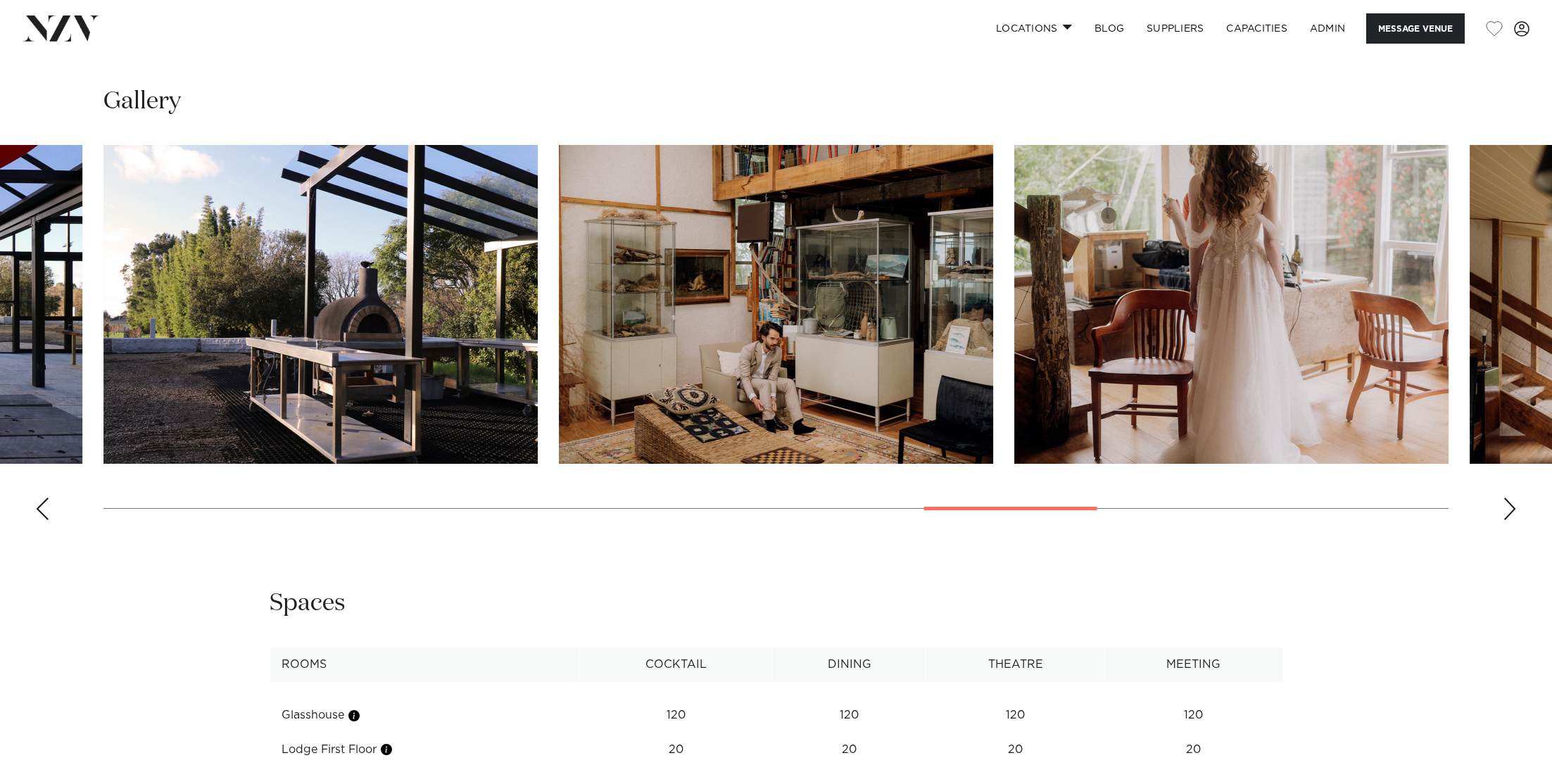
scroll to position [1518, 0]
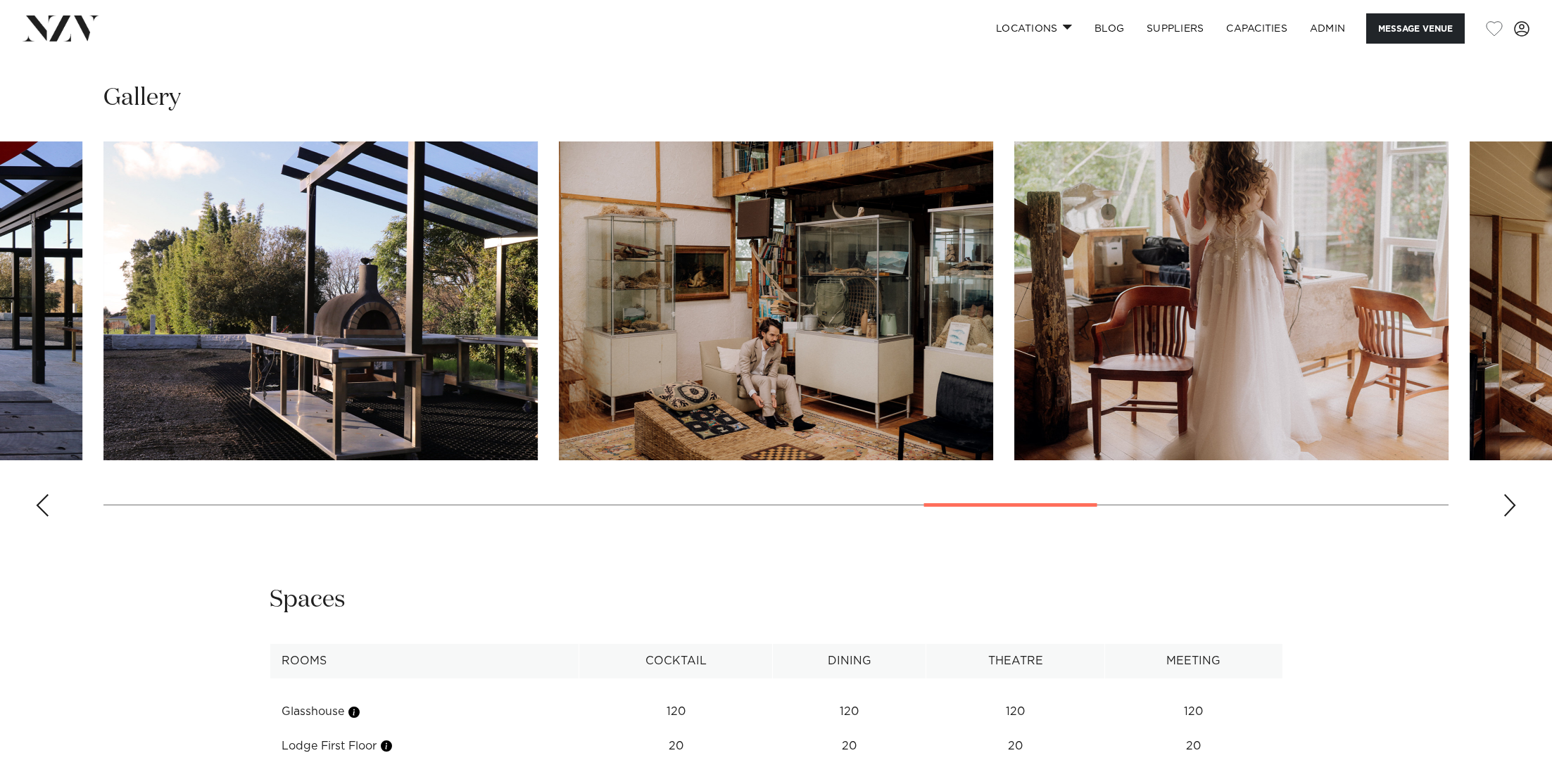
click at [1508, 494] on div "Next slide" at bounding box center [1510, 505] width 14 height 22
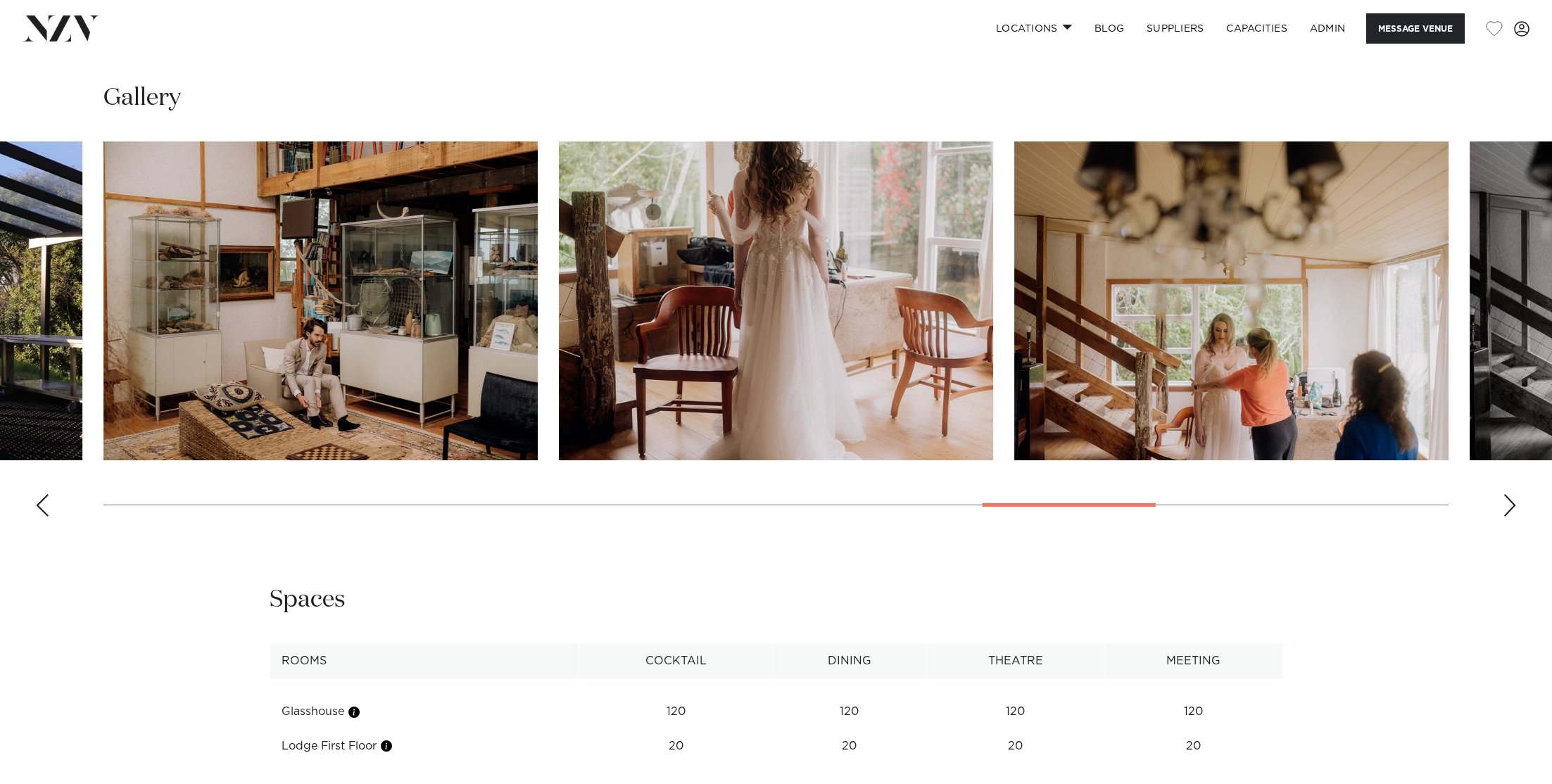
click at [1508, 494] on div "Next slide" at bounding box center [1510, 505] width 14 height 22
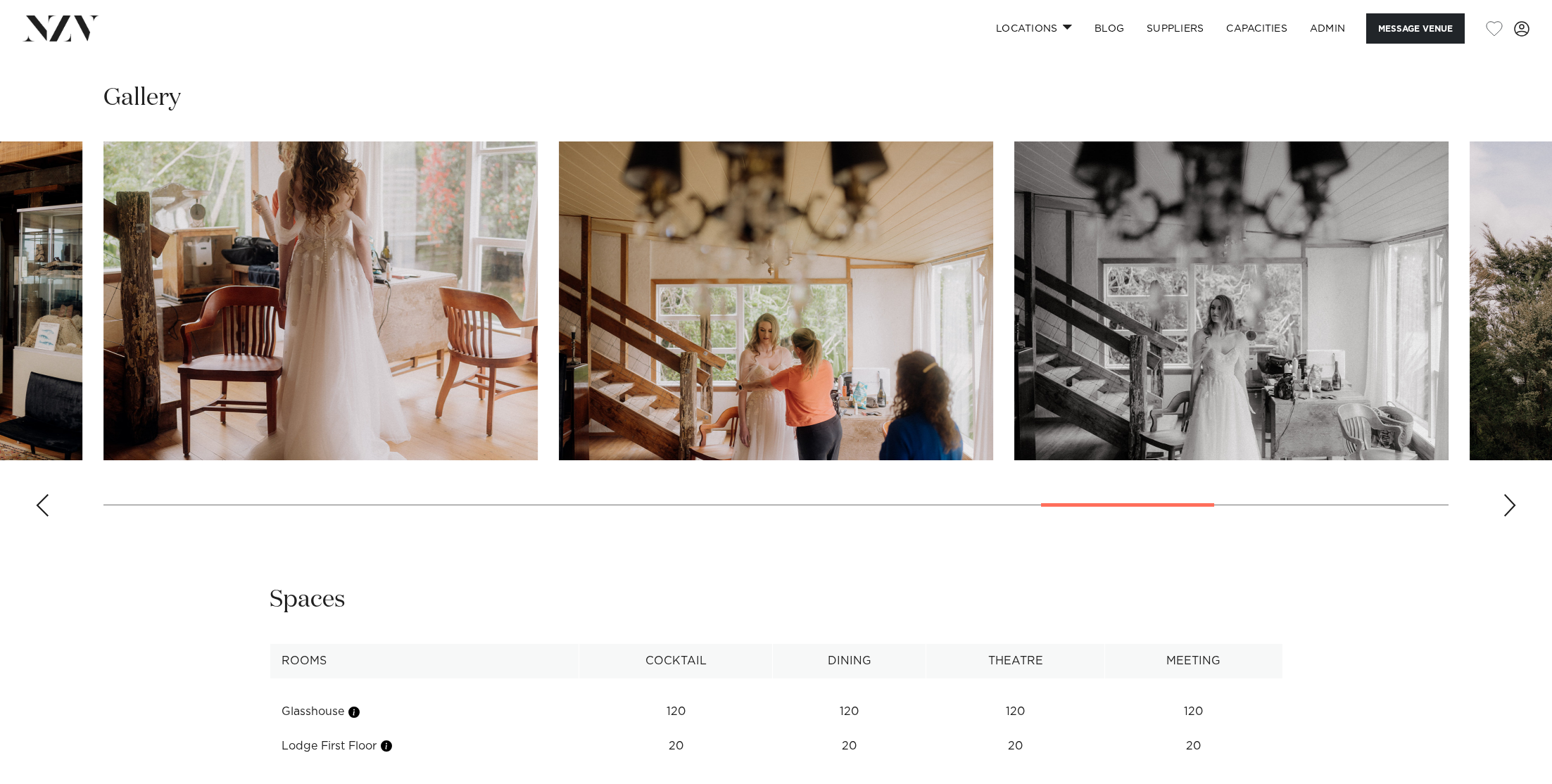
click at [1508, 494] on div "Next slide" at bounding box center [1510, 505] width 14 height 22
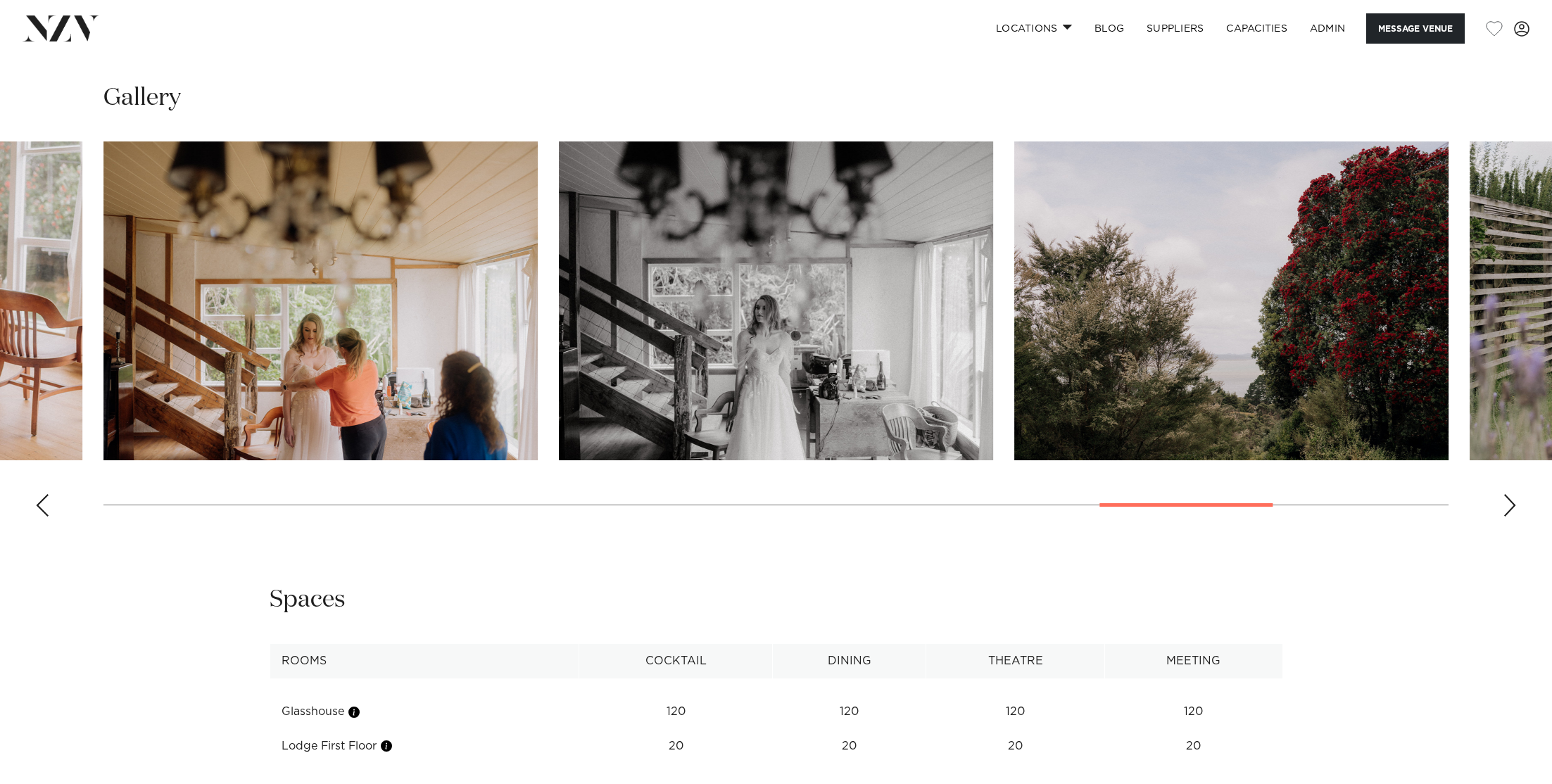
click at [1508, 494] on div "Next slide" at bounding box center [1510, 505] width 14 height 22
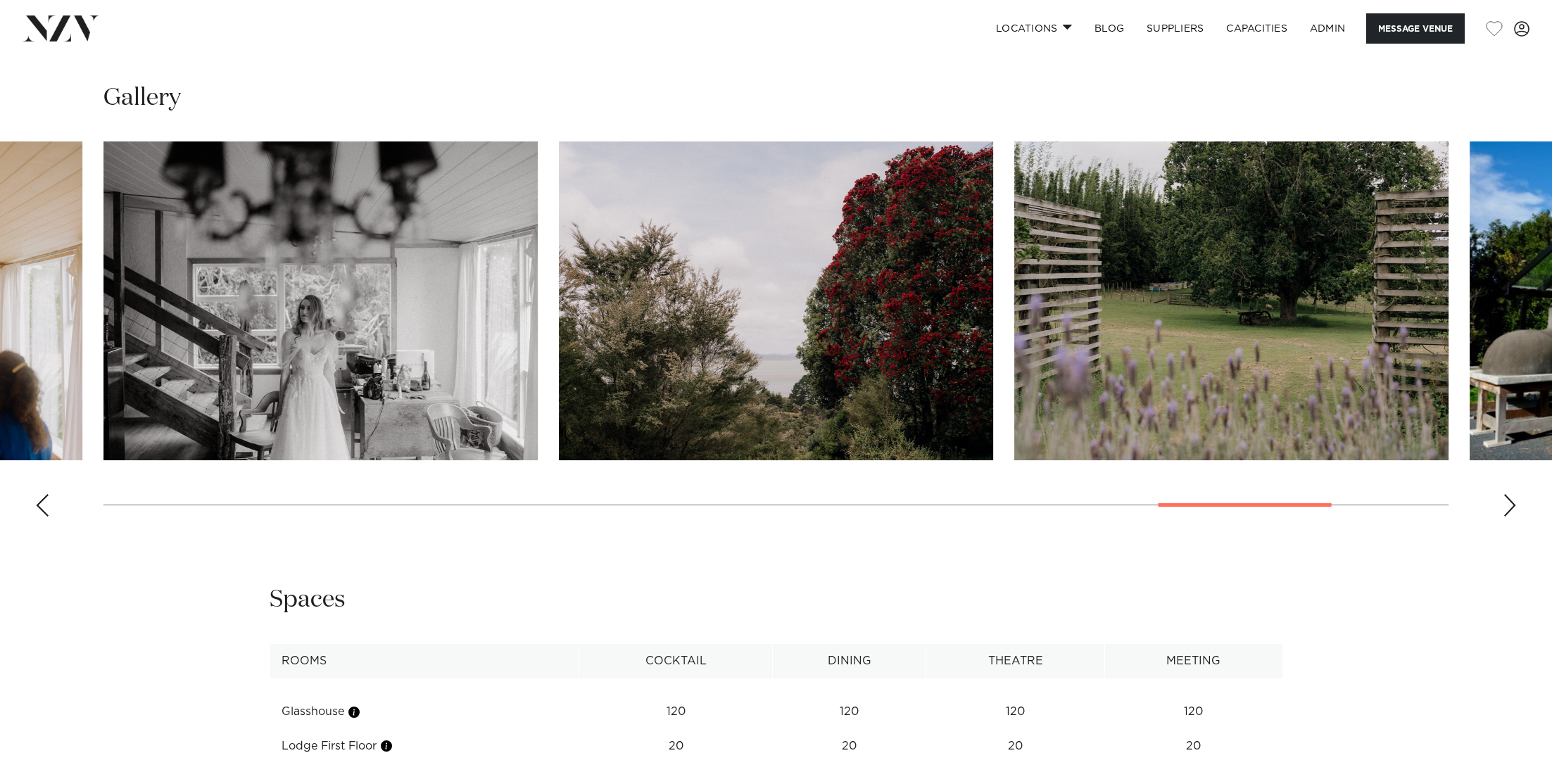
click at [1508, 494] on div "Next slide" at bounding box center [1510, 505] width 14 height 22
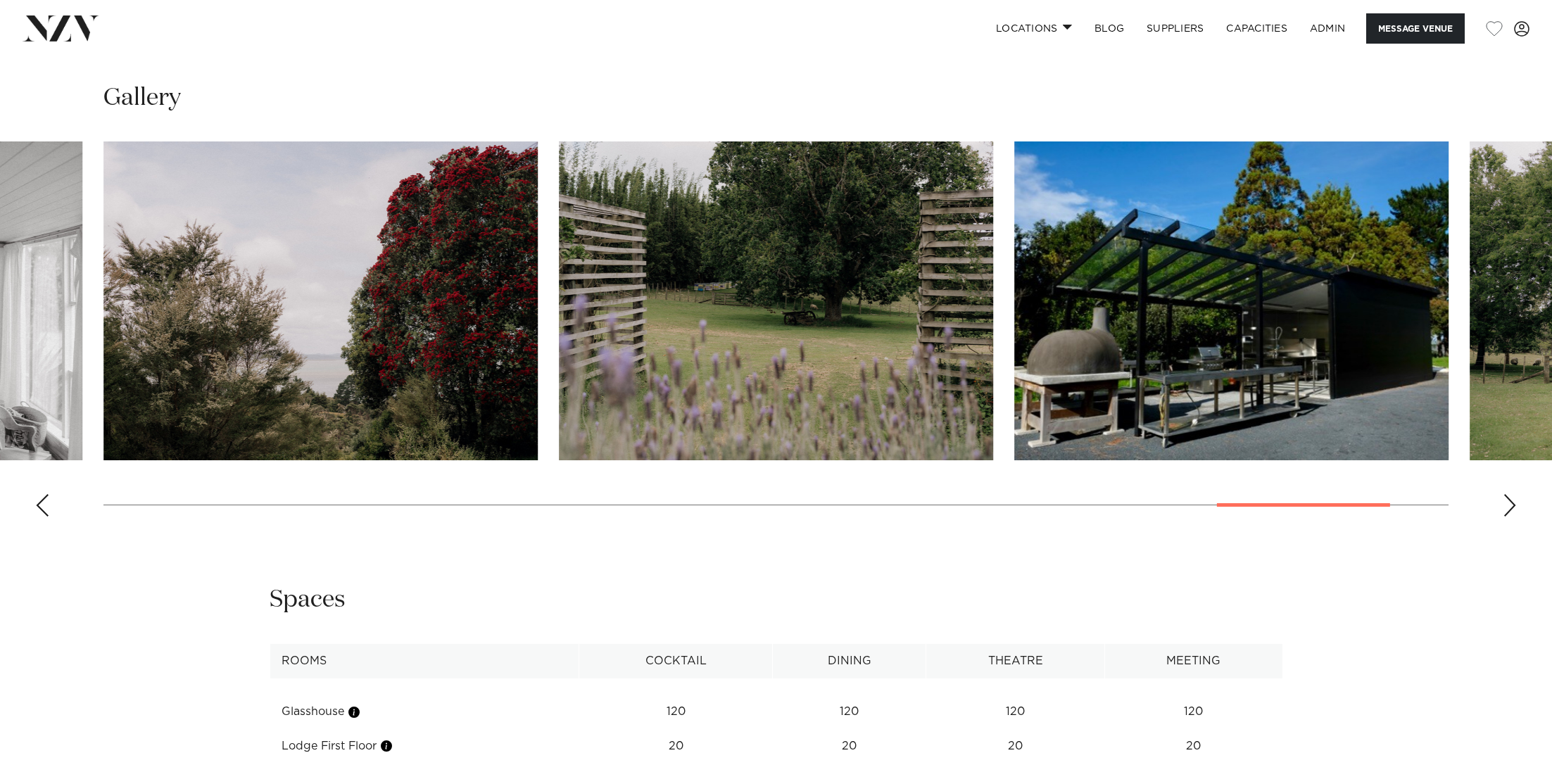
click at [1508, 494] on div "Next slide" at bounding box center [1510, 505] width 14 height 22
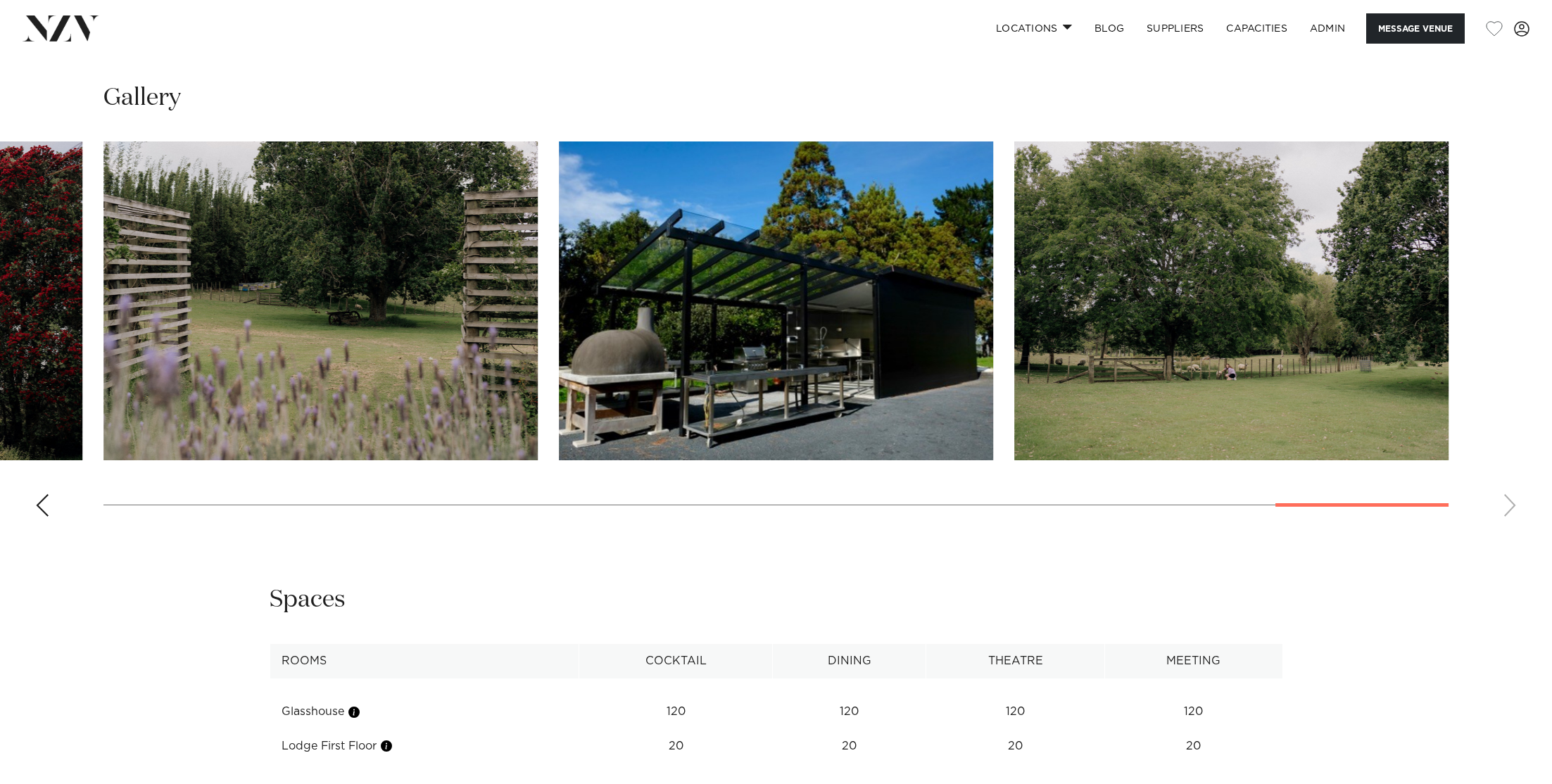
click at [1508, 489] on swiper-container at bounding box center [776, 334] width 1552 height 386
click at [1343, 365] on img "23 / 23" at bounding box center [1232, 300] width 434 height 319
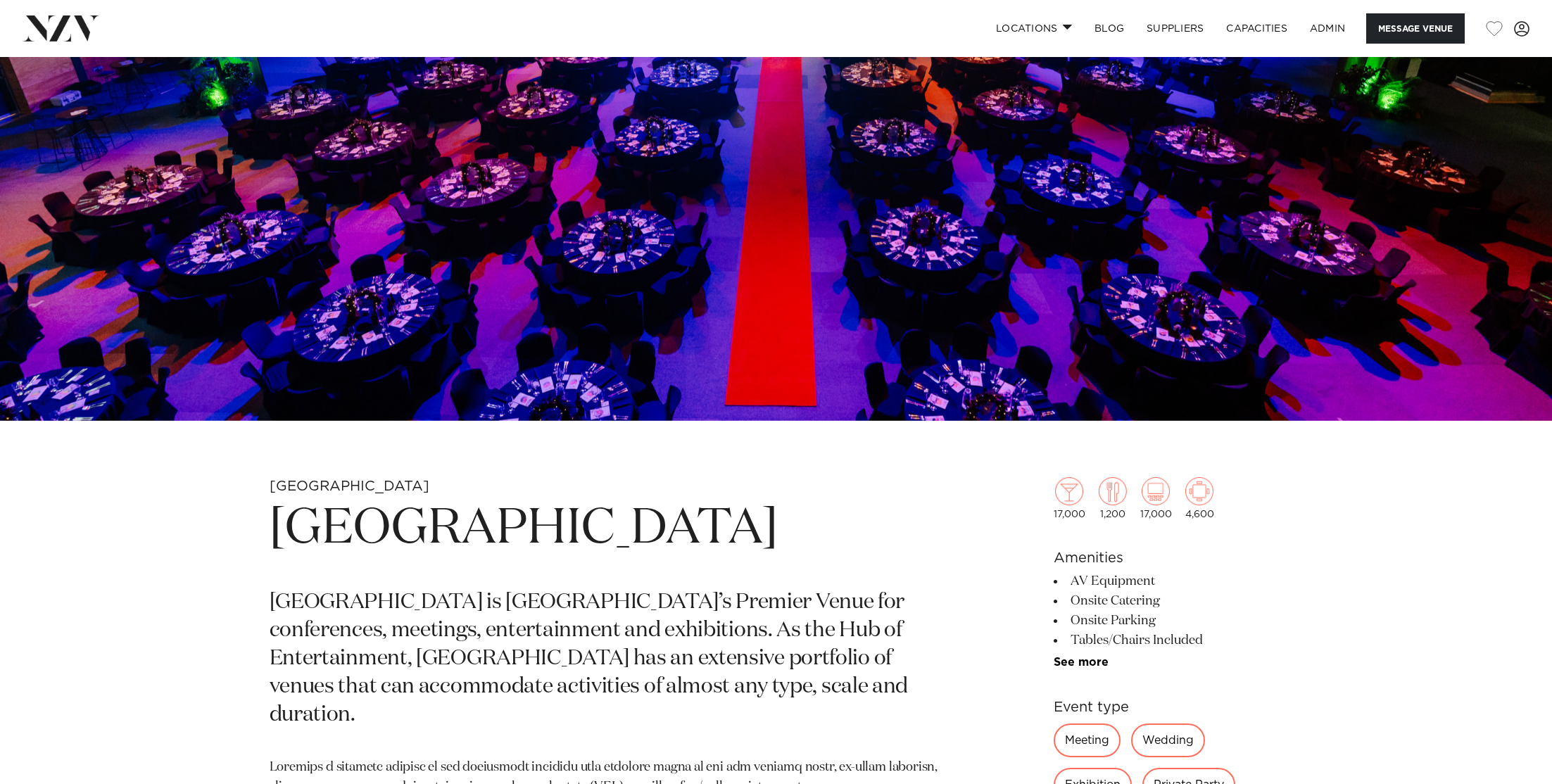
scroll to position [439, 0]
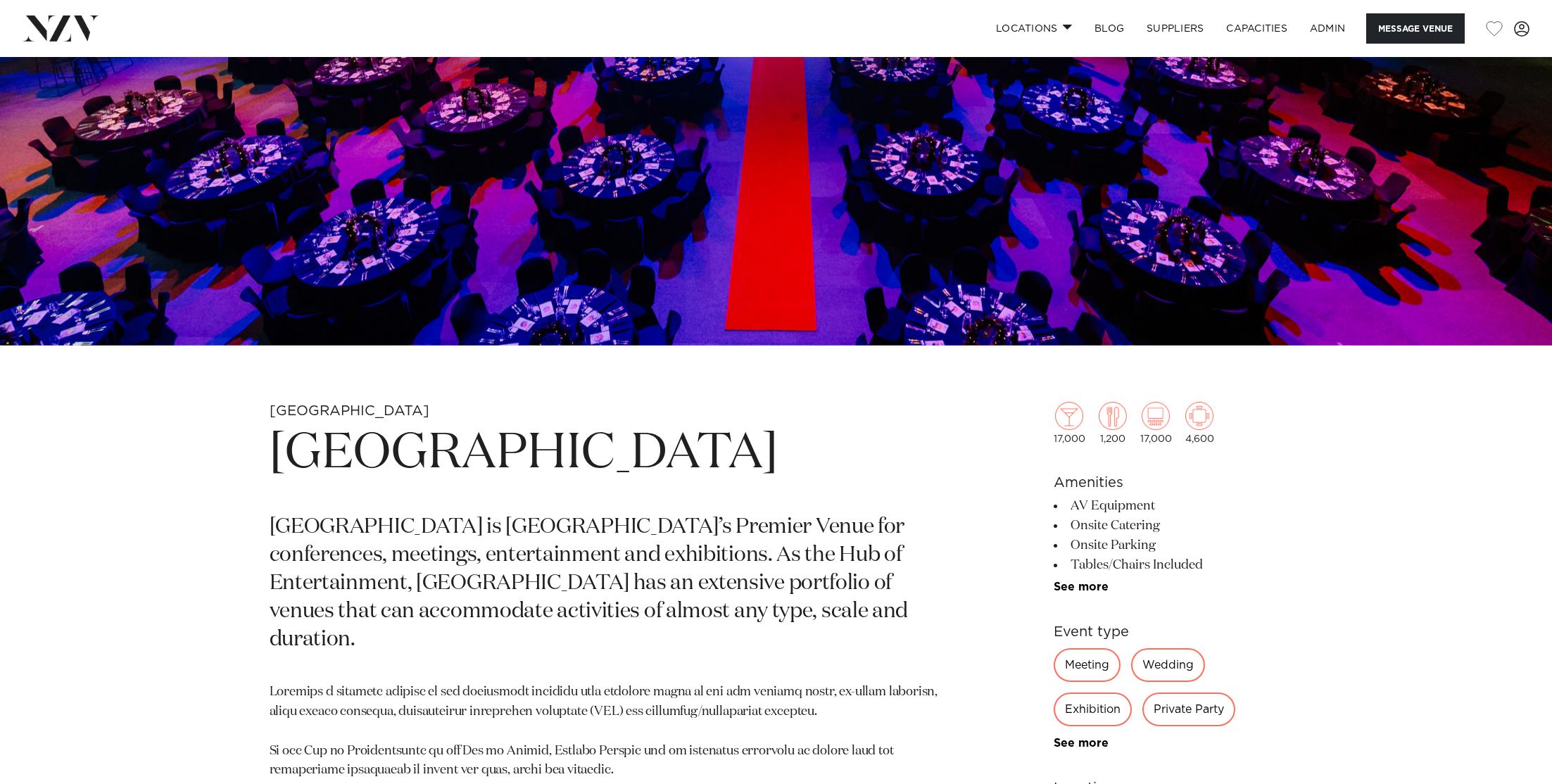
click at [385, 463] on h1 "[GEOGRAPHIC_DATA]" at bounding box center [612, 454] width 684 height 65
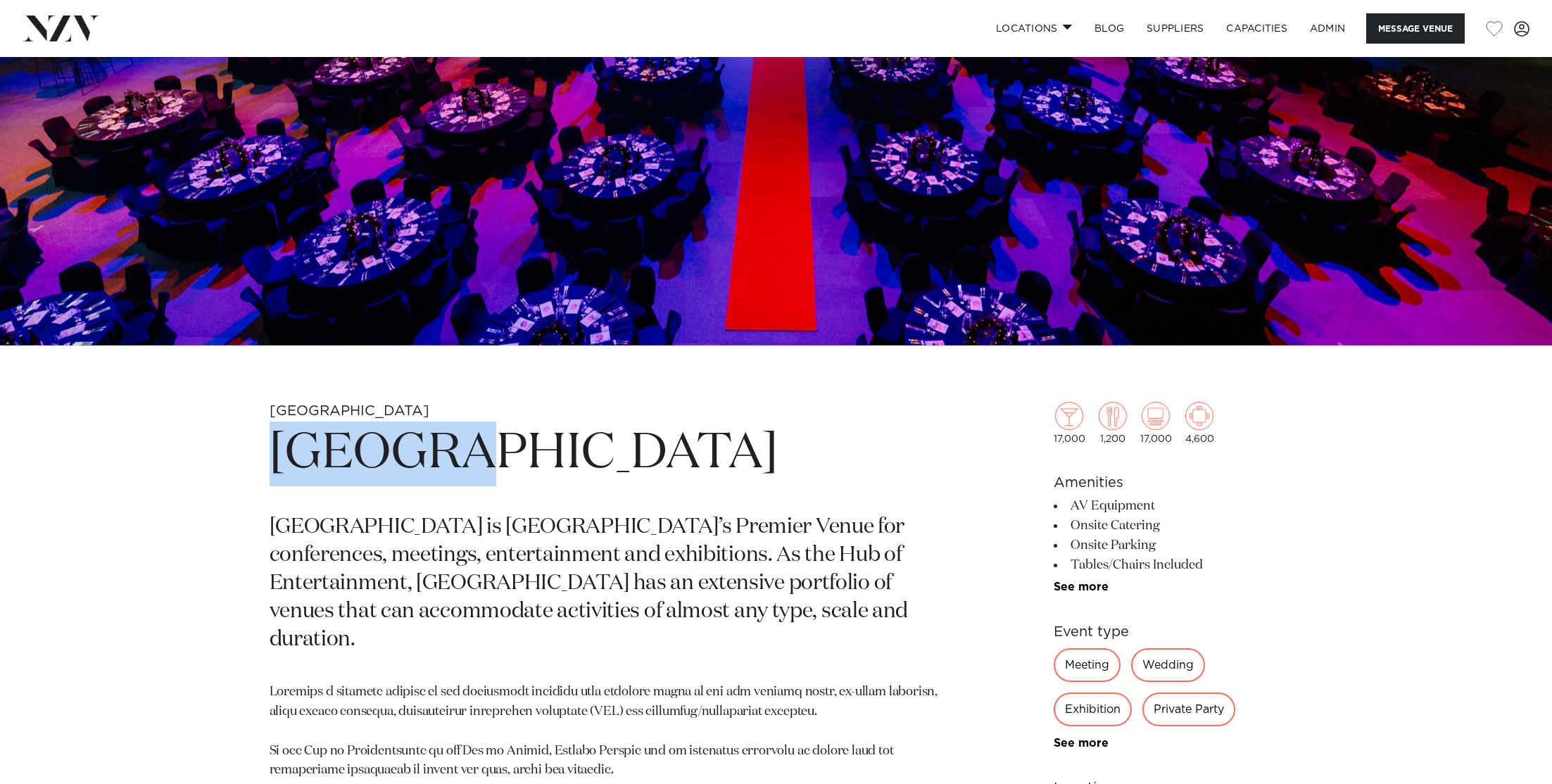
click at [385, 463] on h1 "[GEOGRAPHIC_DATA]" at bounding box center [612, 454] width 684 height 65
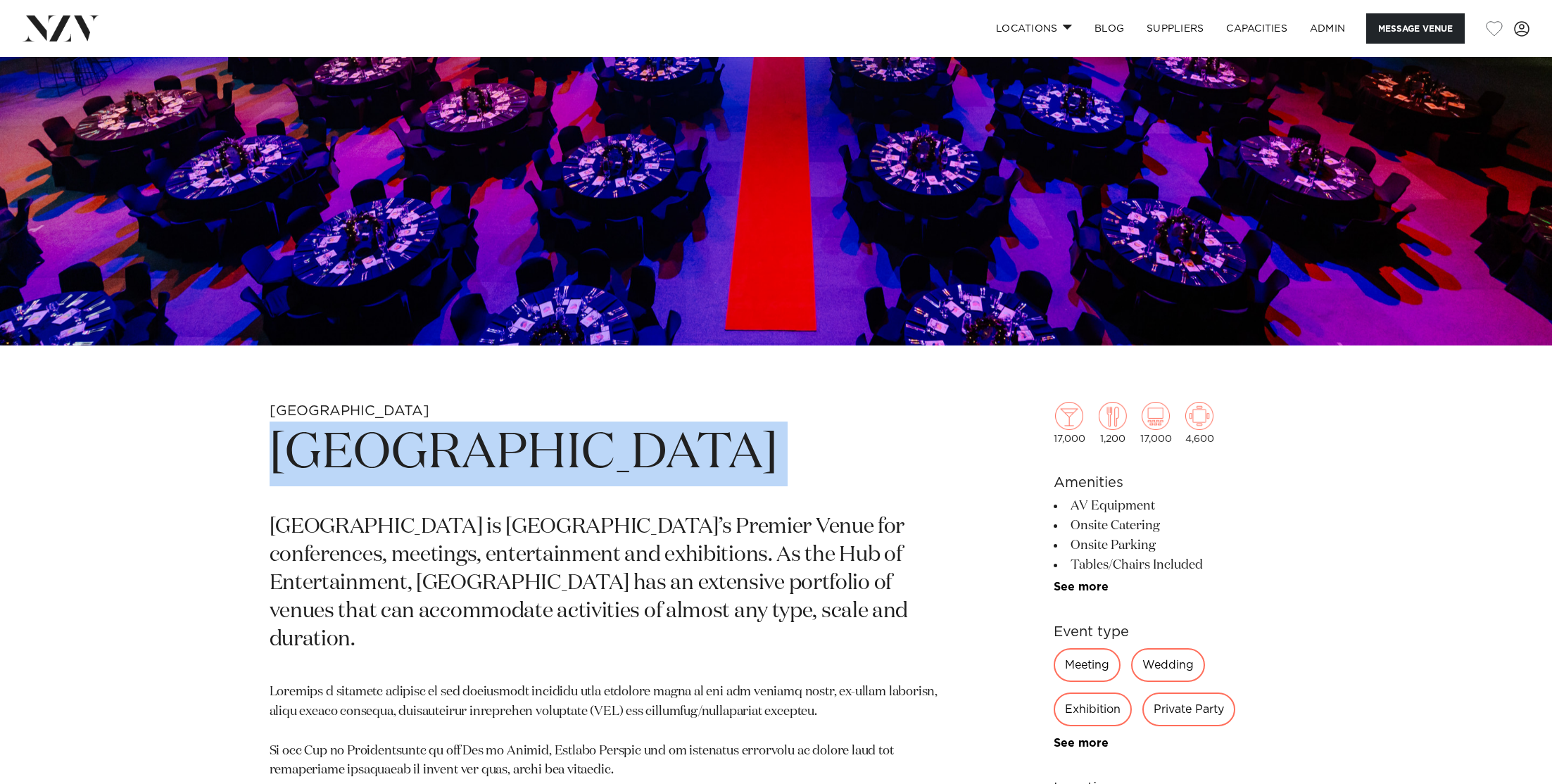
click at [385, 463] on h1 "[GEOGRAPHIC_DATA]" at bounding box center [612, 454] width 684 height 65
copy section "[GEOGRAPHIC_DATA]"
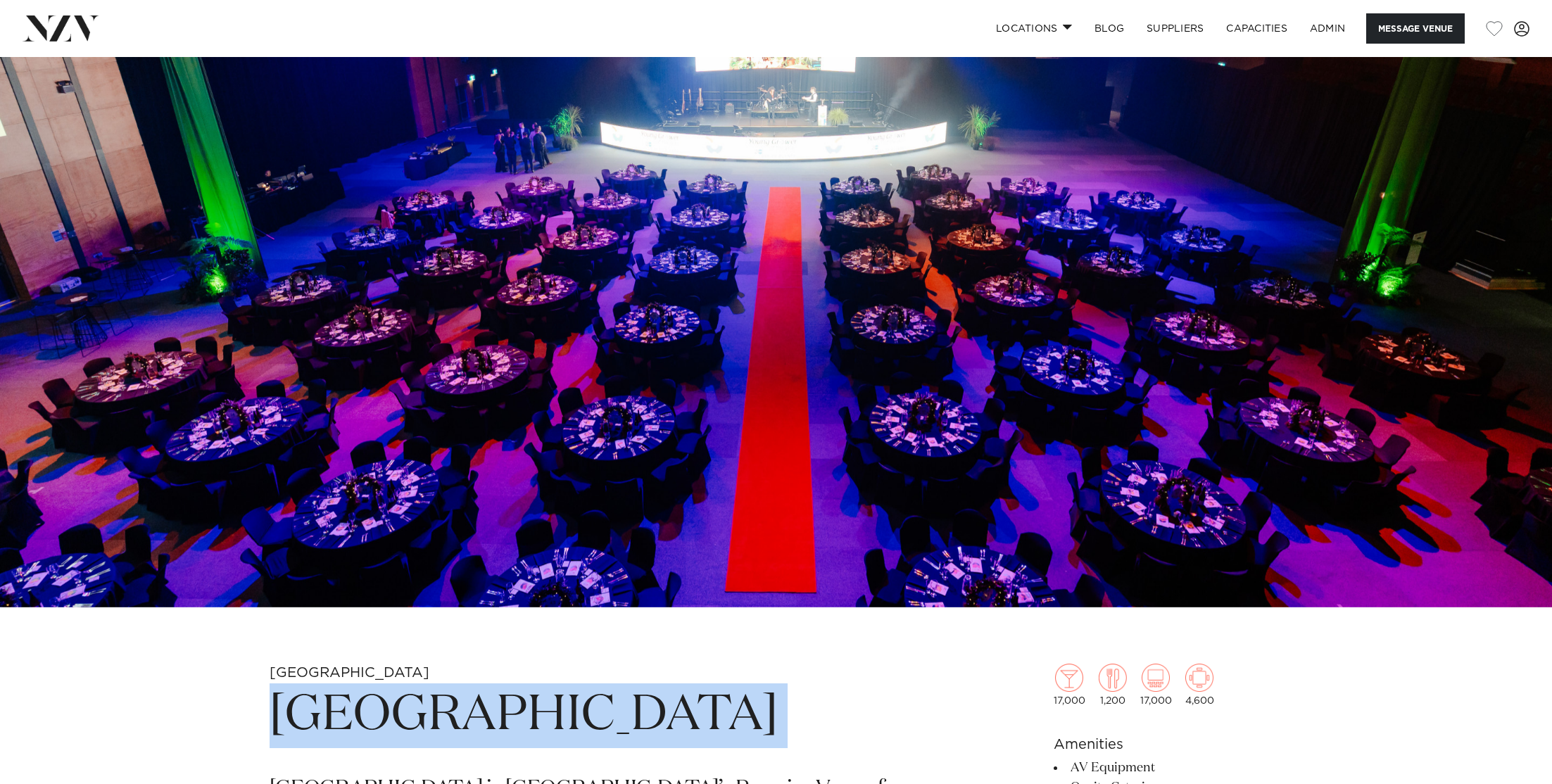
click at [448, 340] on img at bounding box center [776, 243] width 1552 height 728
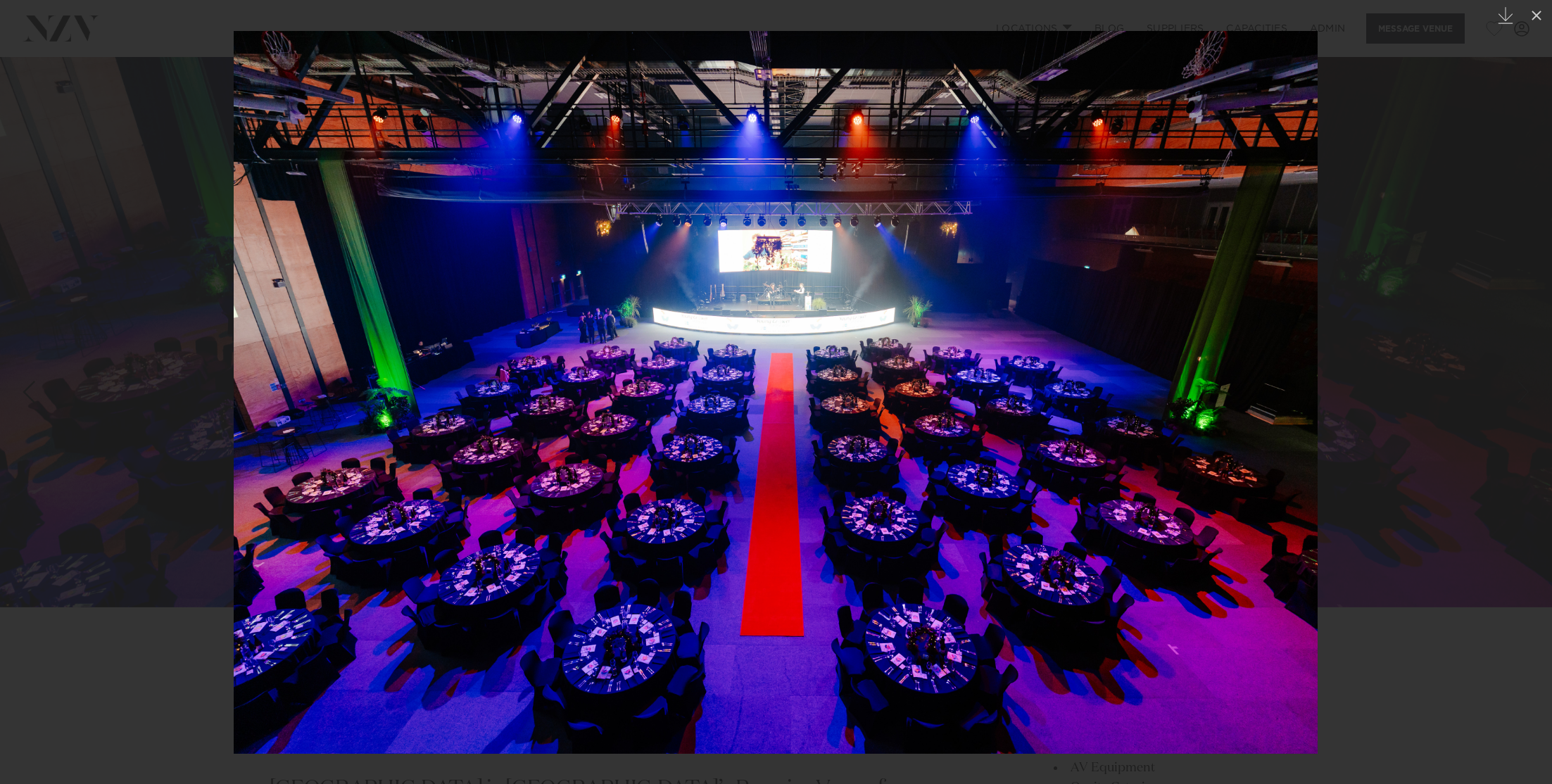
click at [114, 309] on div at bounding box center [776, 392] width 1552 height 784
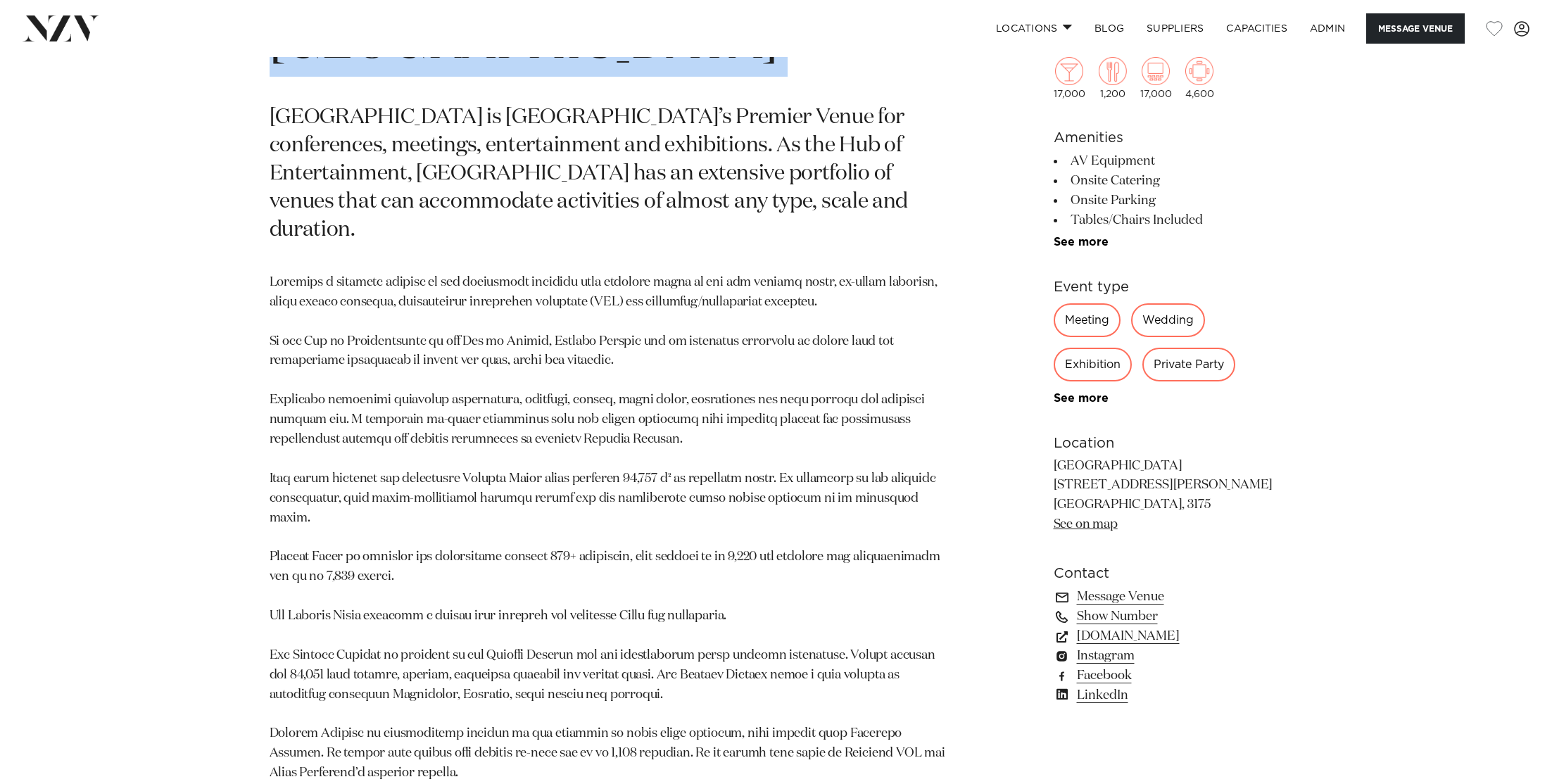
scroll to position [865, 0]
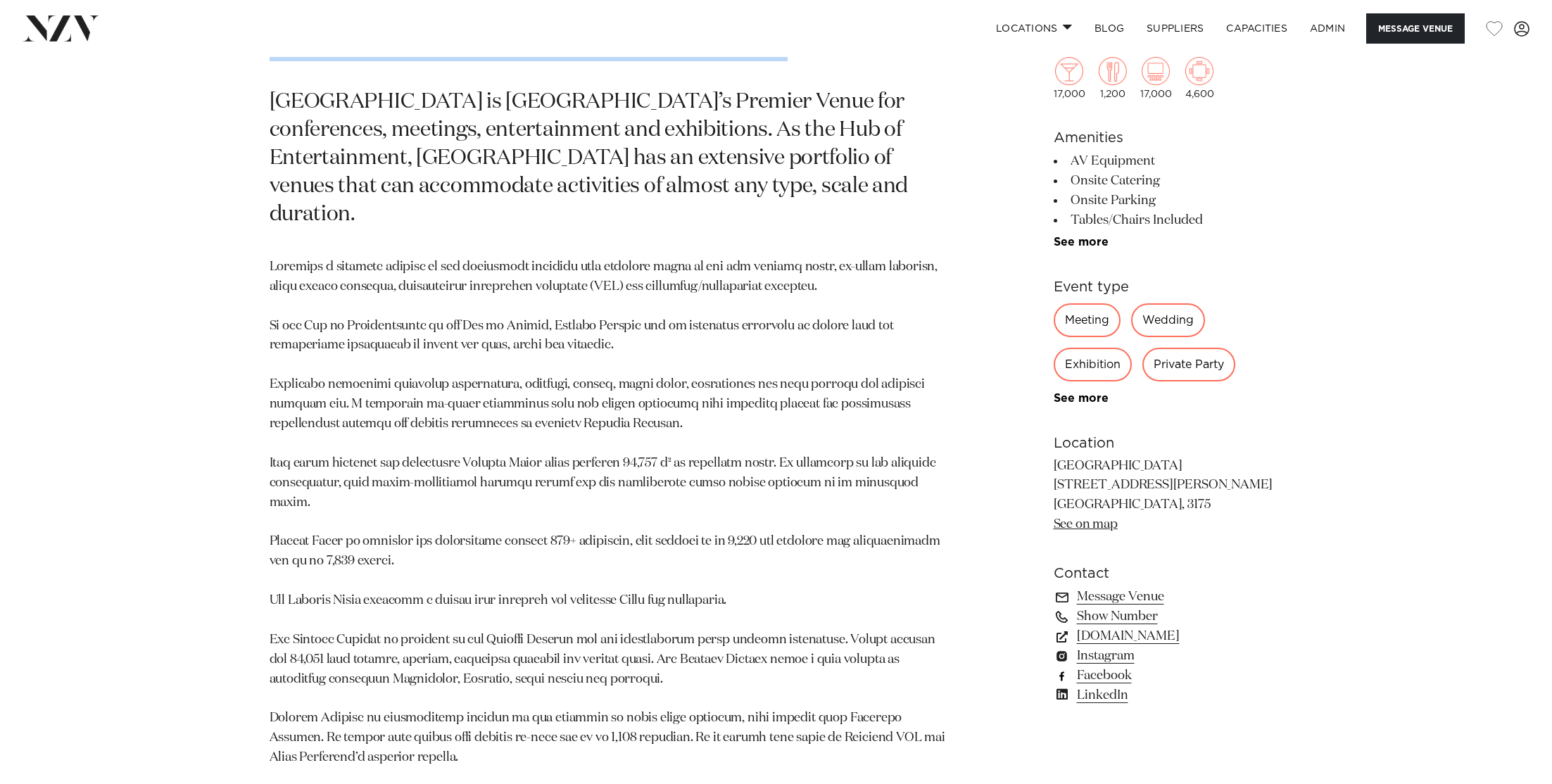
click at [1119, 675] on link "Facebook" at bounding box center [1169, 676] width 230 height 19
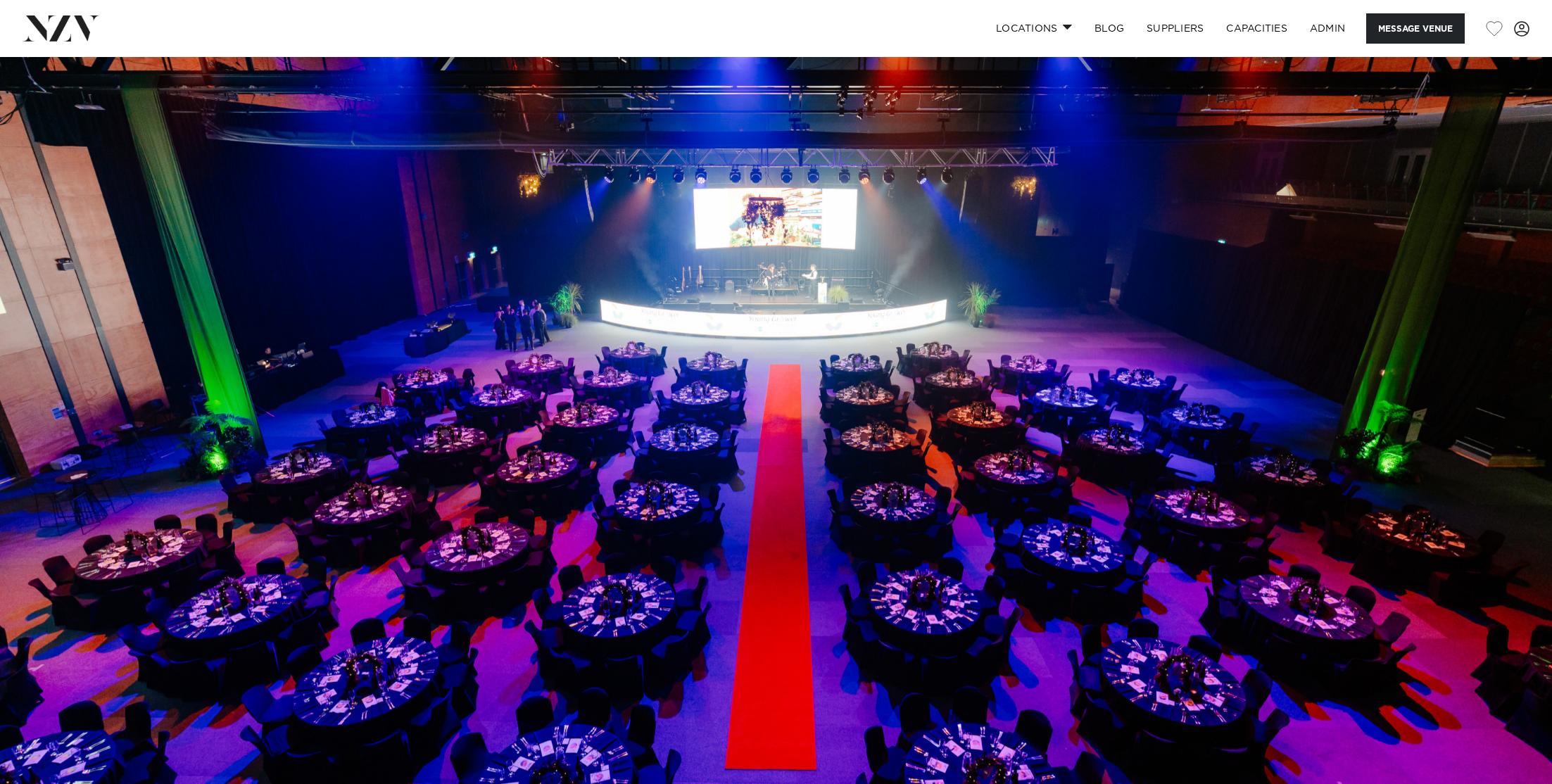
click at [792, 255] on img at bounding box center [776, 421] width 1552 height 728
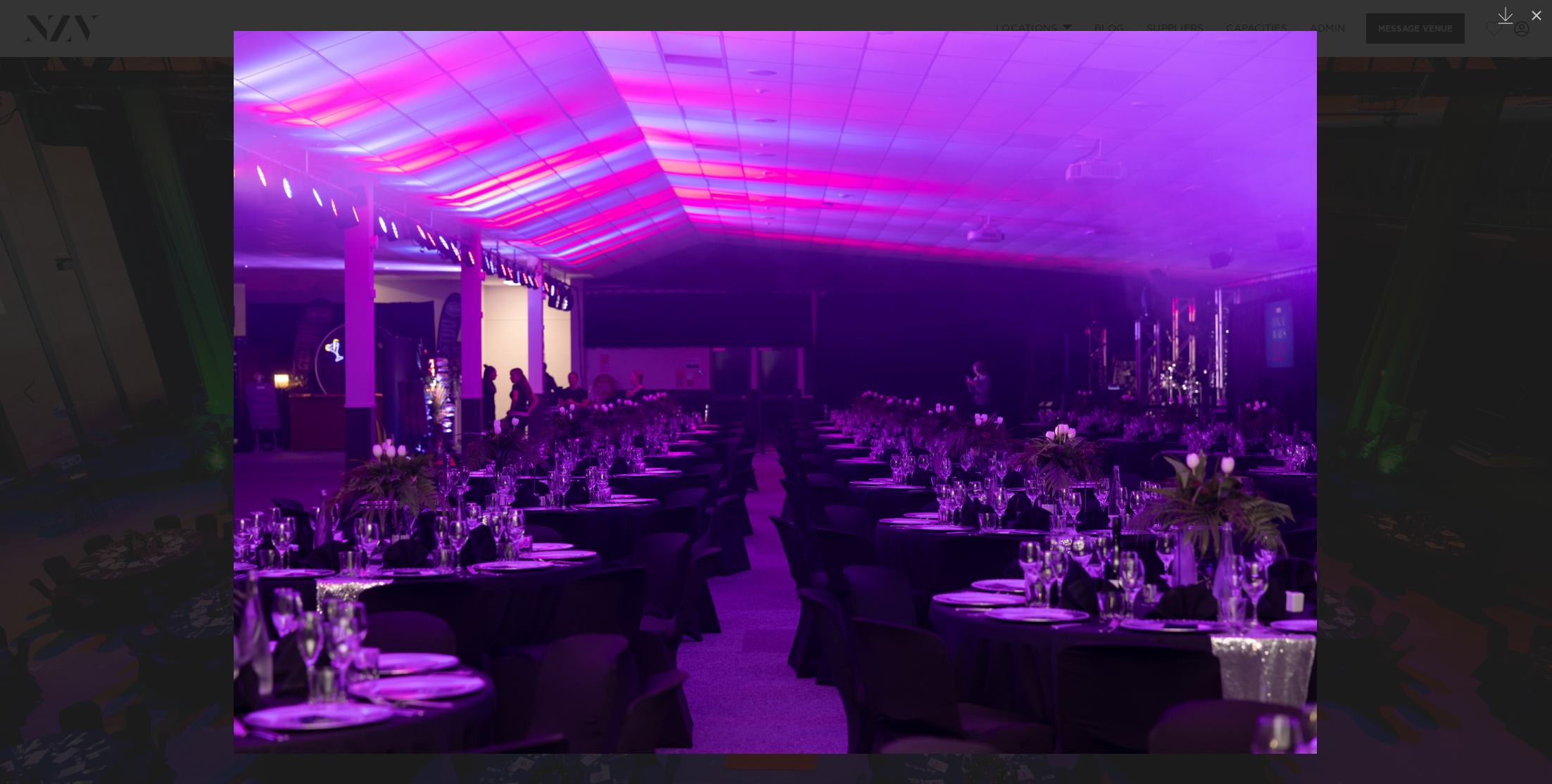
click at [1486, 207] on div at bounding box center [776, 392] width 1552 height 784
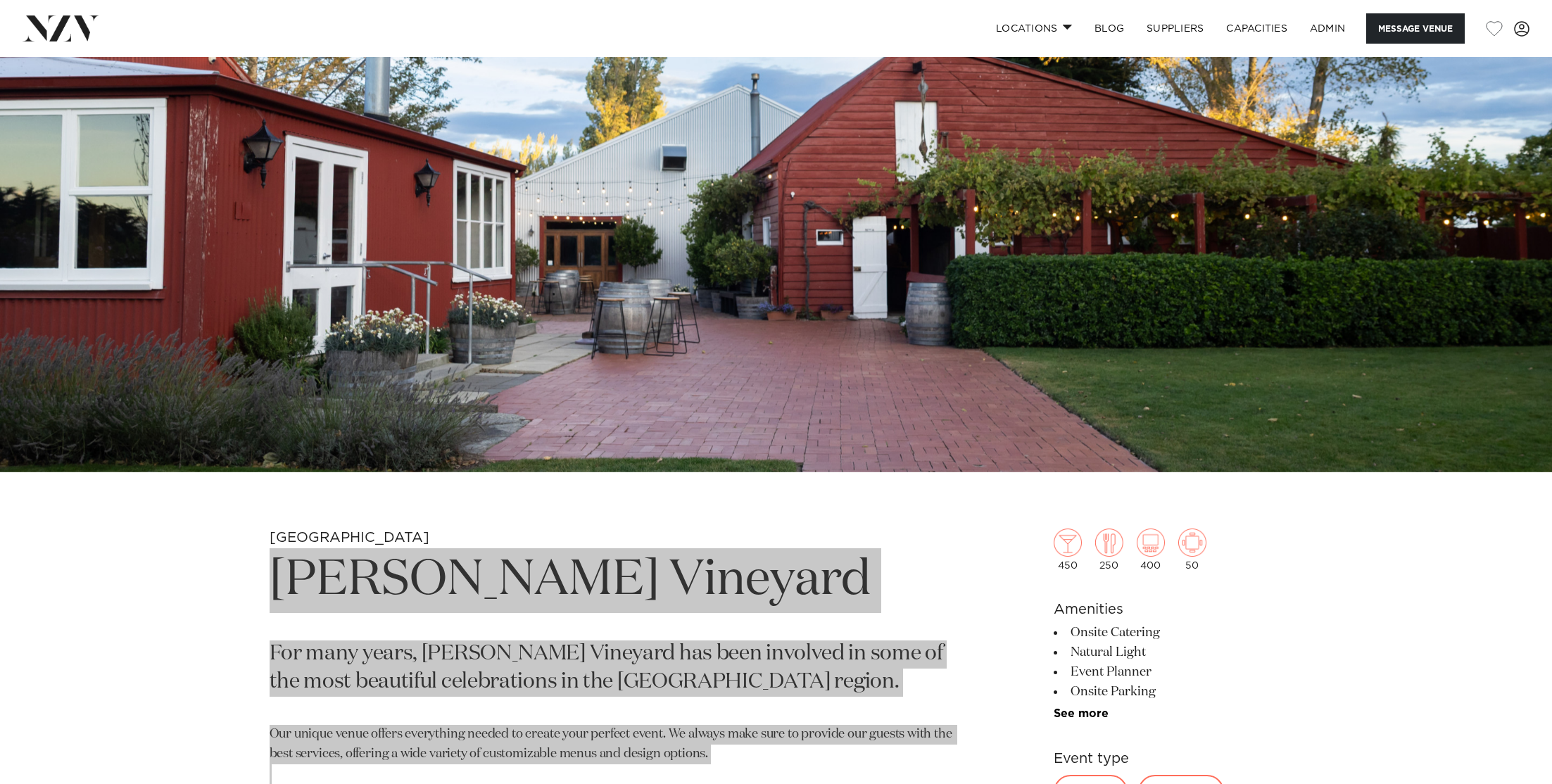
scroll to position [302, 0]
